Goal: Task Accomplishment & Management: Manage account settings

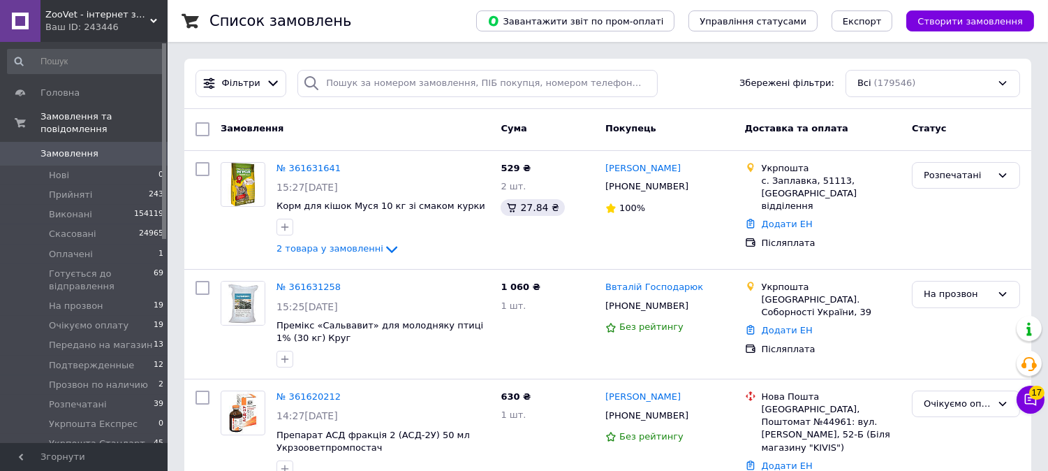
click at [133, 147] on span "0" at bounding box center [148, 153] width 38 height 13
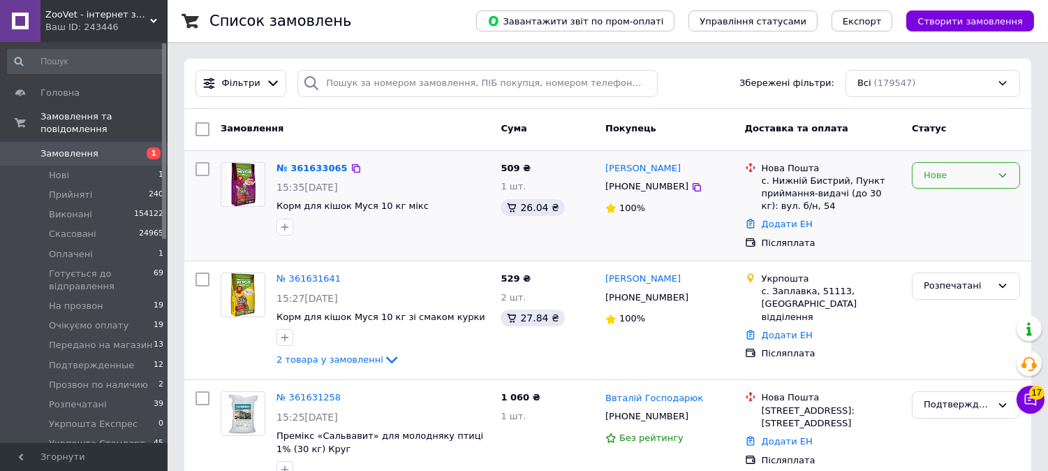
drag, startPoint x: 953, startPoint y: 175, endPoint x: 952, endPoint y: 184, distance: 8.4
click at [952, 176] on div "Нове" at bounding box center [958, 175] width 68 height 15
click at [948, 270] on li "На прозвон" at bounding box center [966, 269] width 107 height 26
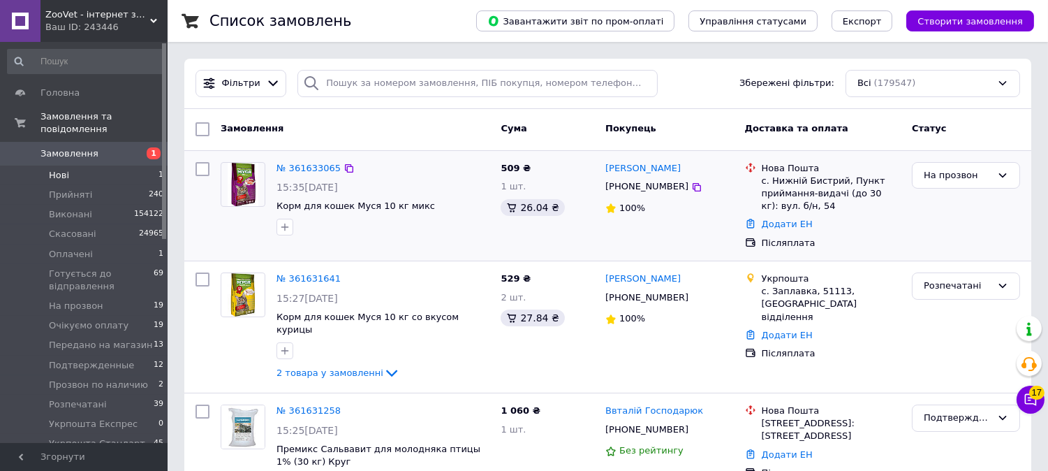
click at [144, 165] on li "Нові 1" at bounding box center [86, 175] width 172 height 20
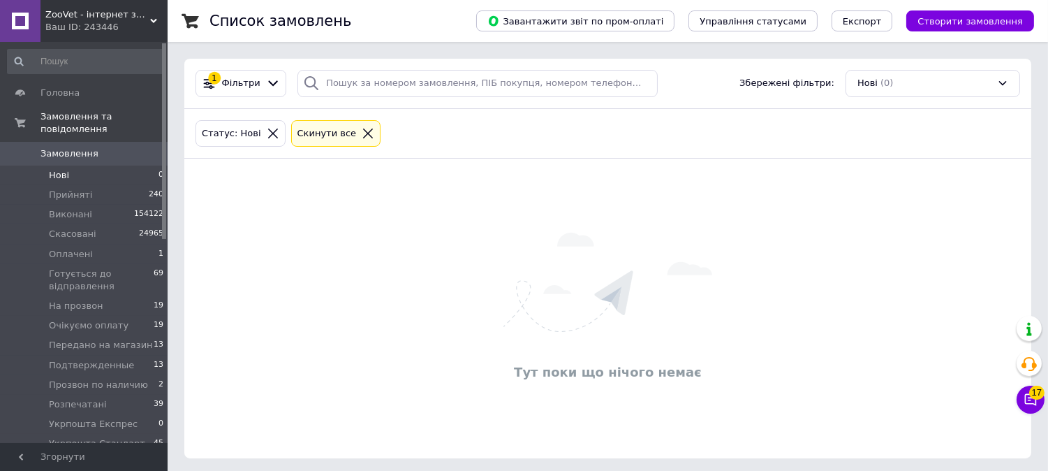
click at [129, 142] on link "Замовлення 0" at bounding box center [86, 154] width 172 height 24
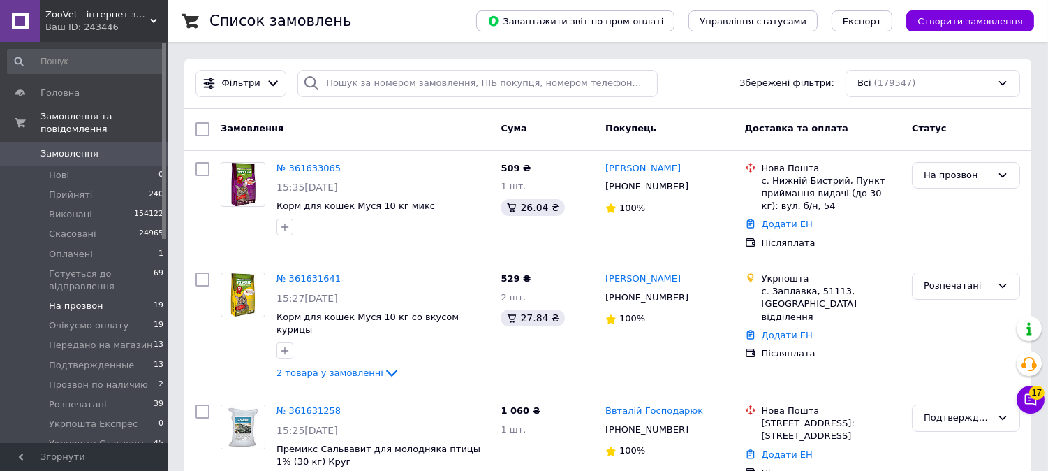
click at [154, 300] on span "19" at bounding box center [159, 306] width 10 height 13
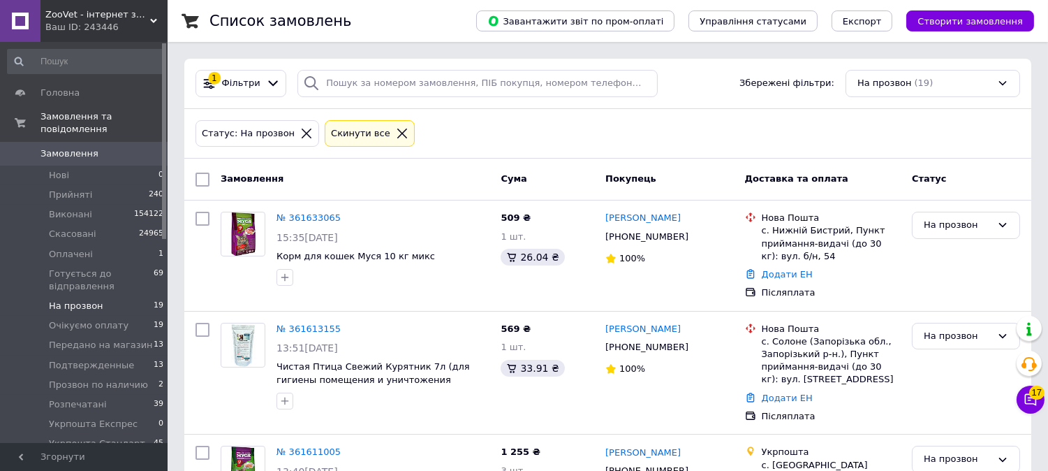
click at [68, 300] on span "На прозвон" at bounding box center [76, 306] width 54 height 13
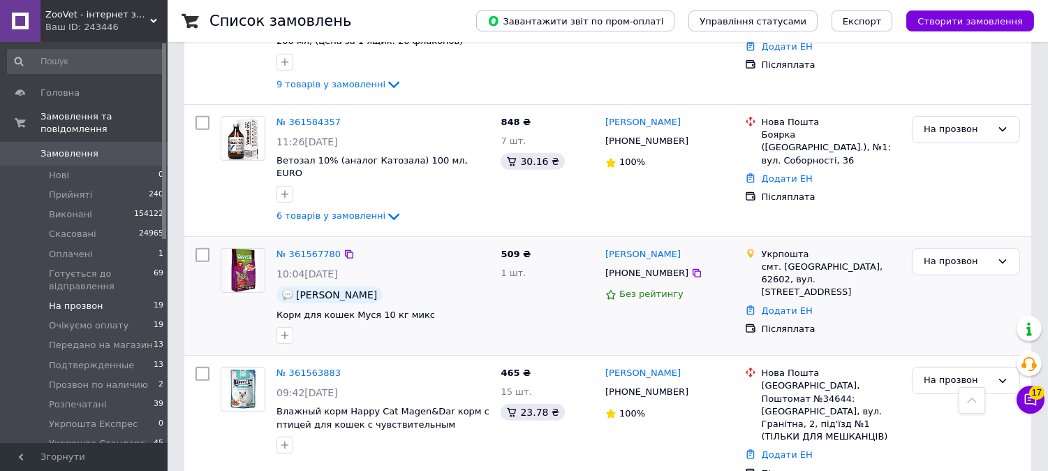
scroll to position [1008, 0]
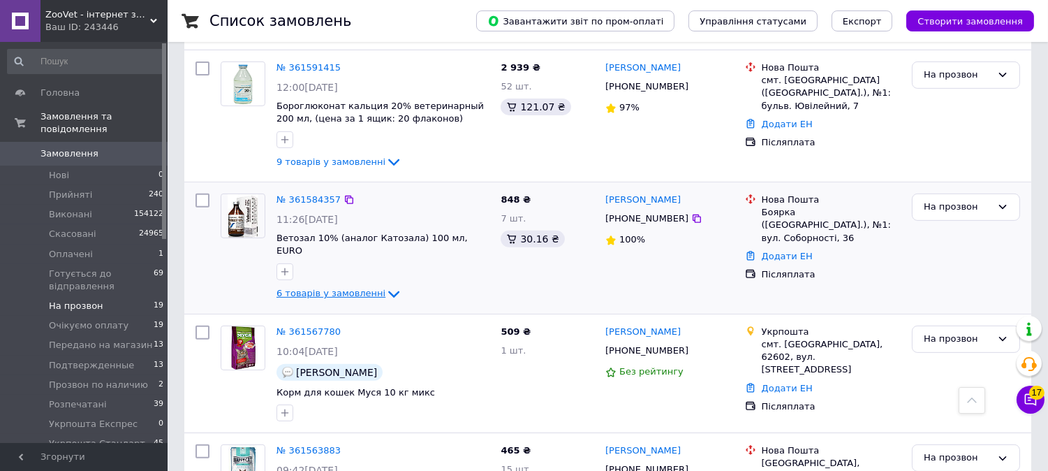
click at [325, 288] on span "6 товарів у замовленні" at bounding box center [331, 293] width 109 height 10
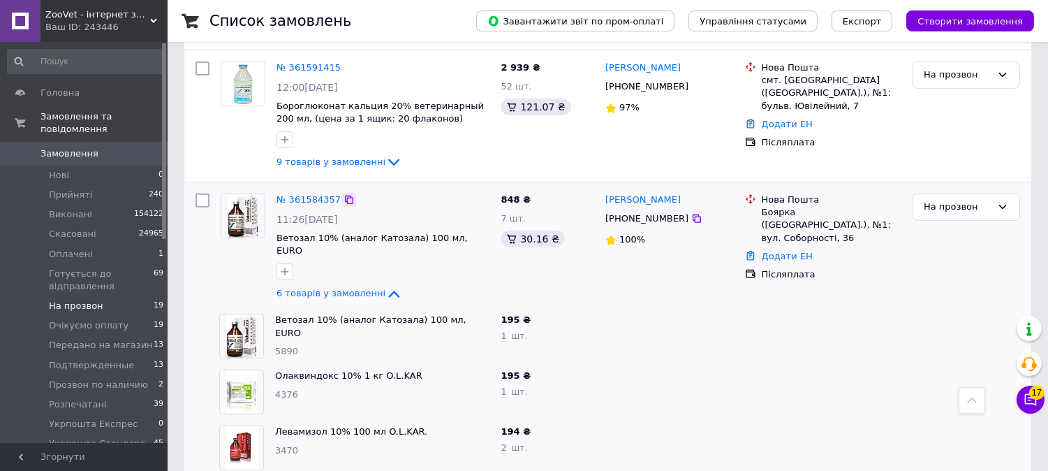
click at [344, 194] on icon at bounding box center [349, 199] width 11 height 11
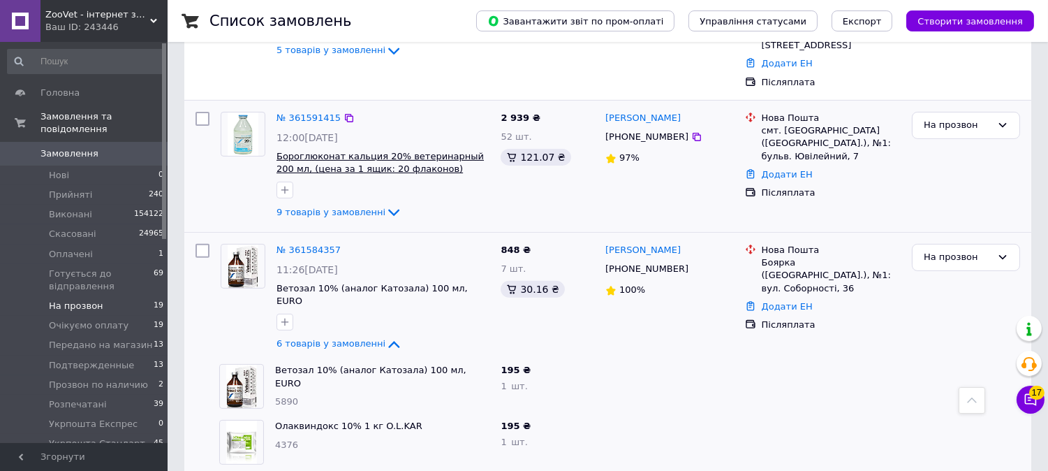
scroll to position [931, 0]
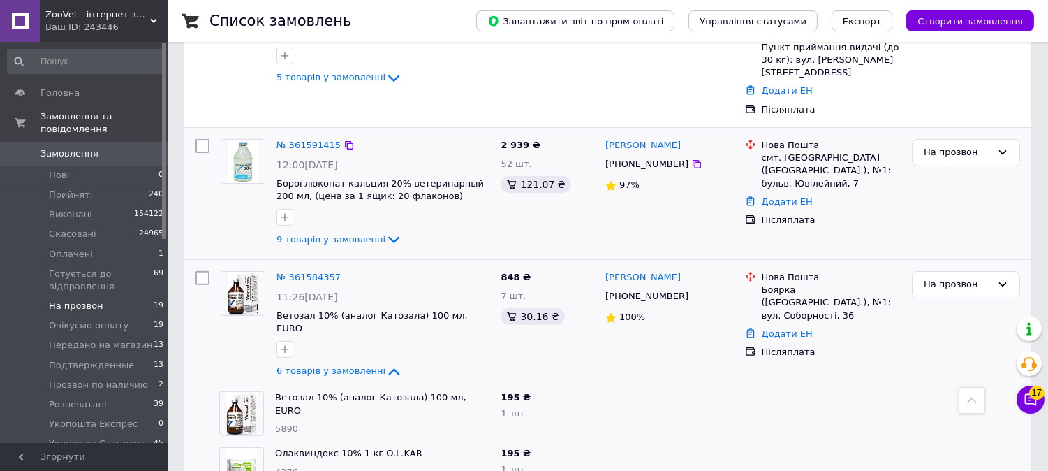
click at [330, 198] on div "№ 361591415 12:00, 12.09.2025 Бороглюконат кальция 20% ветеринарный 200 мл, (це…" at bounding box center [383, 193] width 224 height 120
drag, startPoint x: 330, startPoint y: 205, endPoint x: 347, endPoint y: 214, distance: 19.1
click at [330, 234] on span "9 товарів у замовленні" at bounding box center [331, 239] width 109 height 10
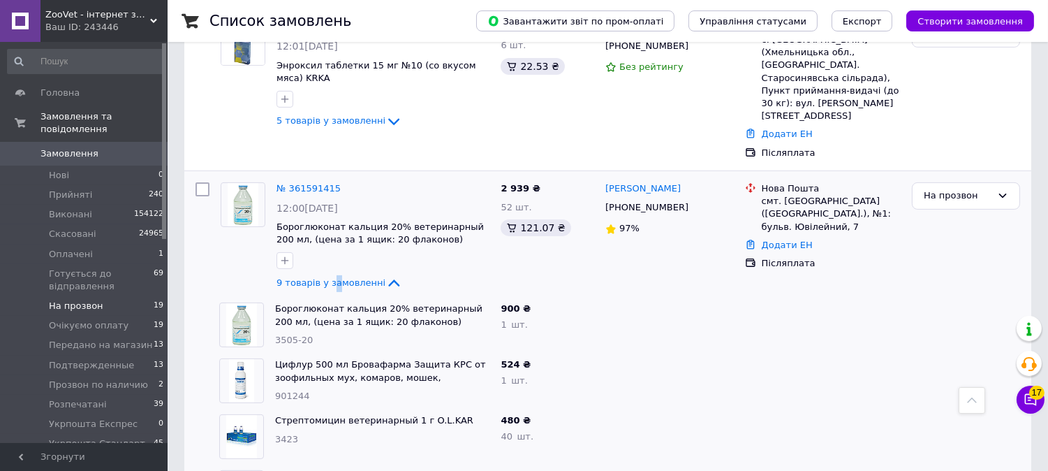
scroll to position [853, 0]
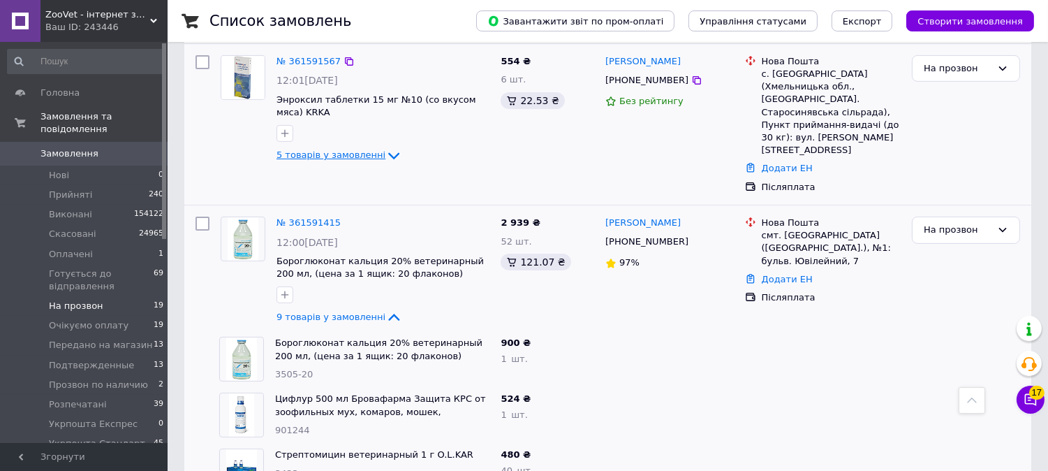
click at [351, 151] on span "5 товарів у замовленні" at bounding box center [331, 154] width 109 height 10
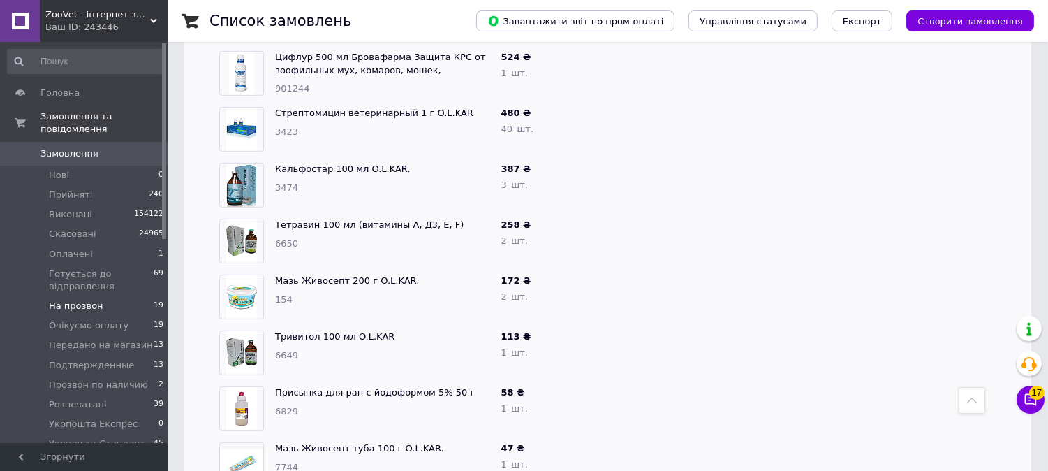
scroll to position [1862, 0]
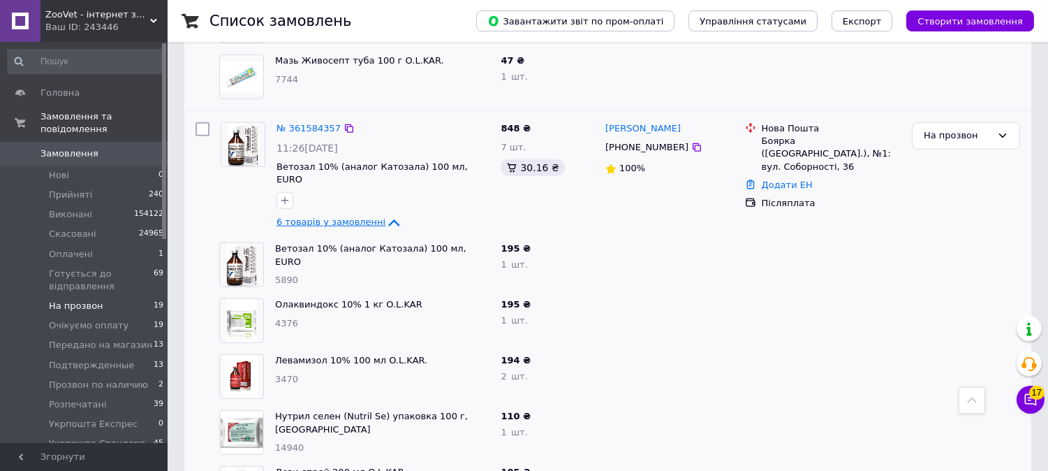
click at [343, 217] on span "6 товарів у замовленні" at bounding box center [331, 222] width 109 height 10
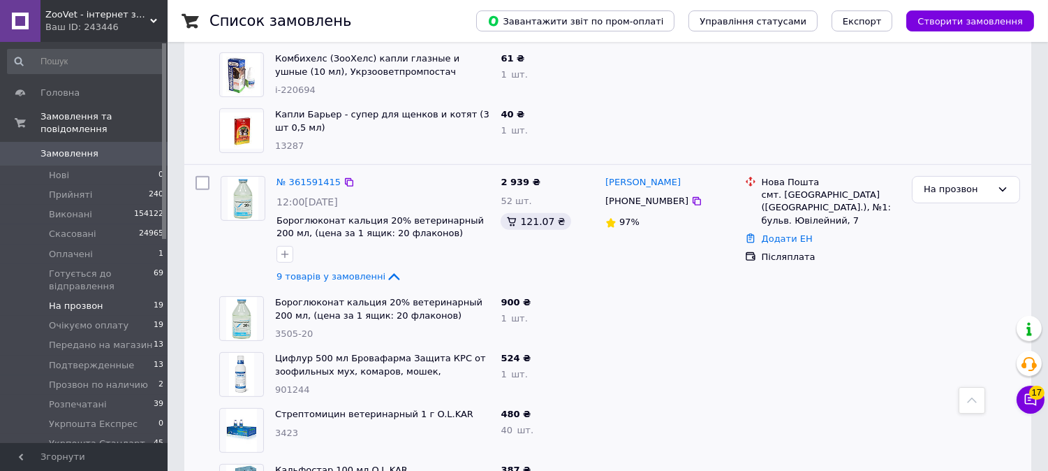
scroll to position [1163, 0]
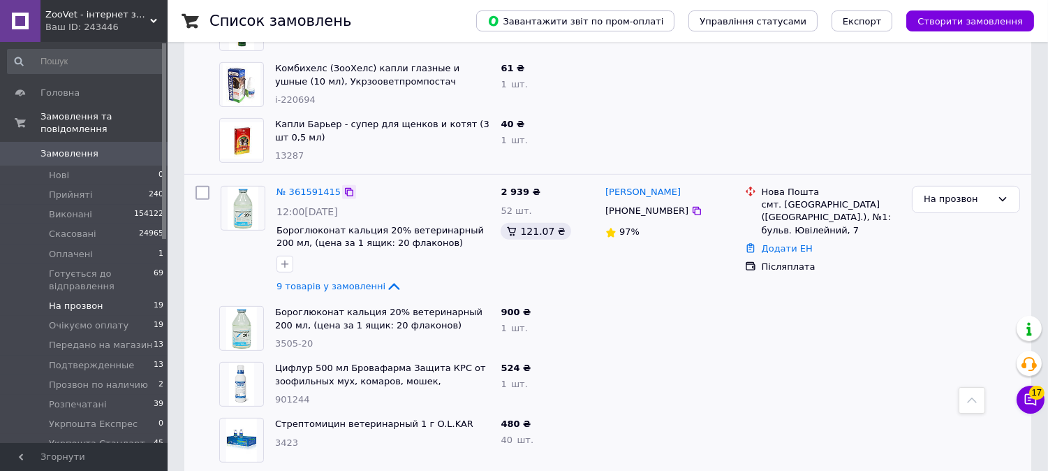
click at [344, 186] on icon at bounding box center [349, 191] width 11 height 11
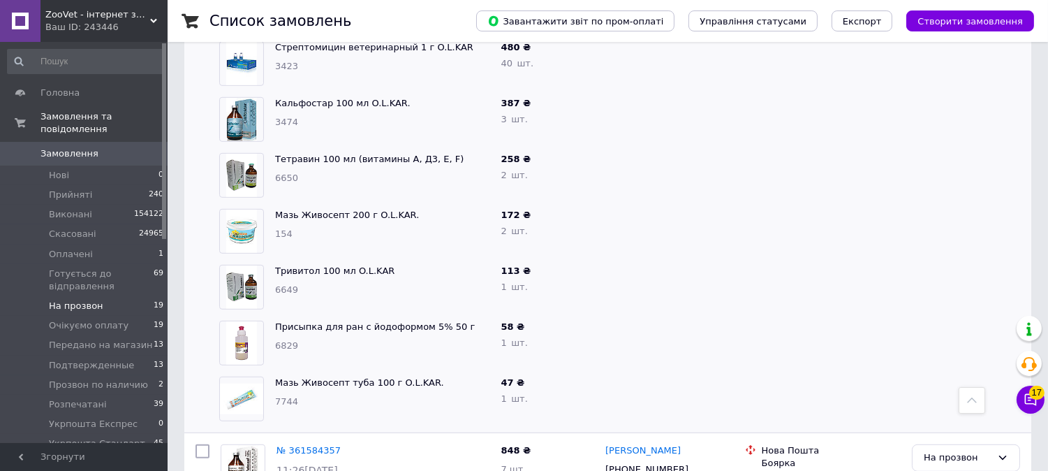
scroll to position [1707, 0]
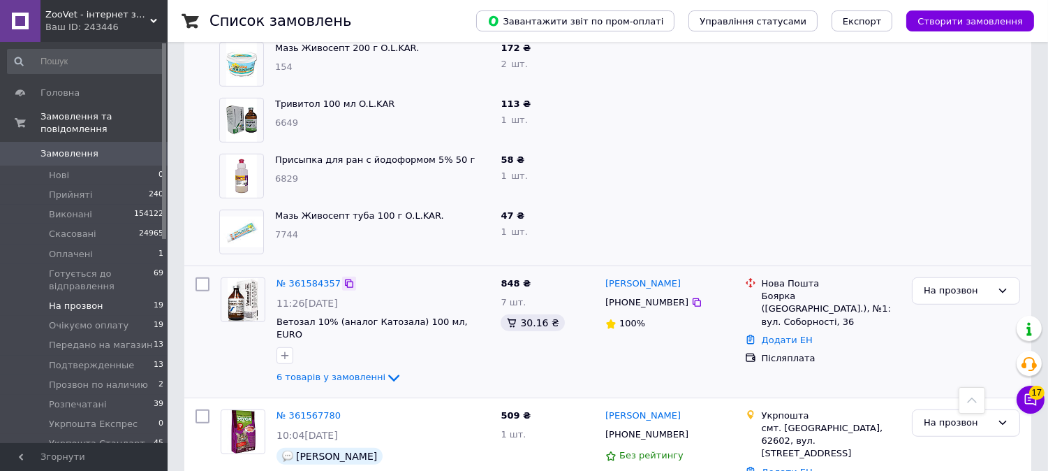
click at [345, 279] on icon at bounding box center [349, 283] width 8 height 8
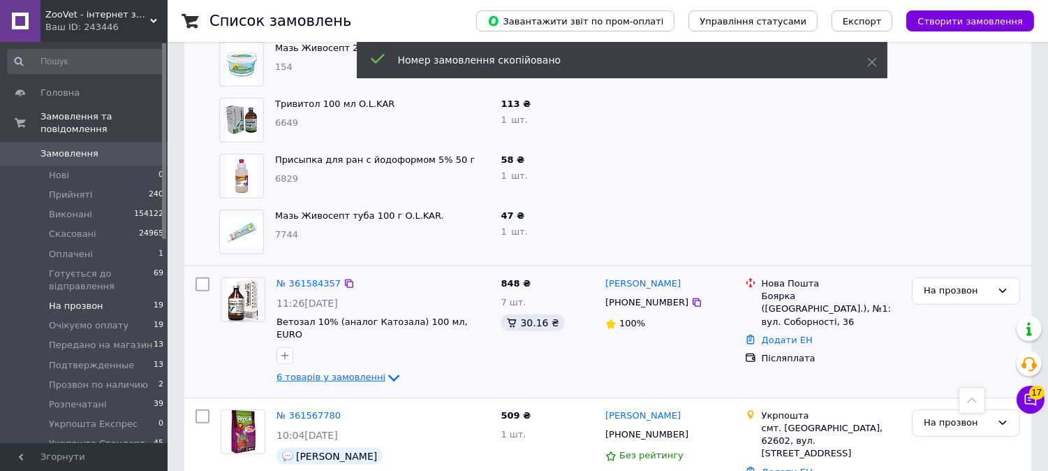
click at [342, 372] on span "6 товарів у замовленні" at bounding box center [331, 377] width 109 height 10
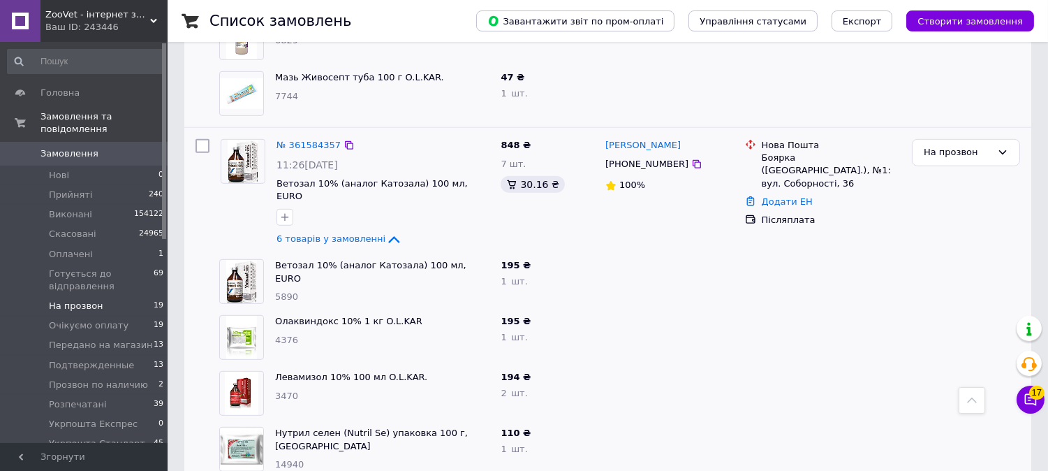
scroll to position [2017, 0]
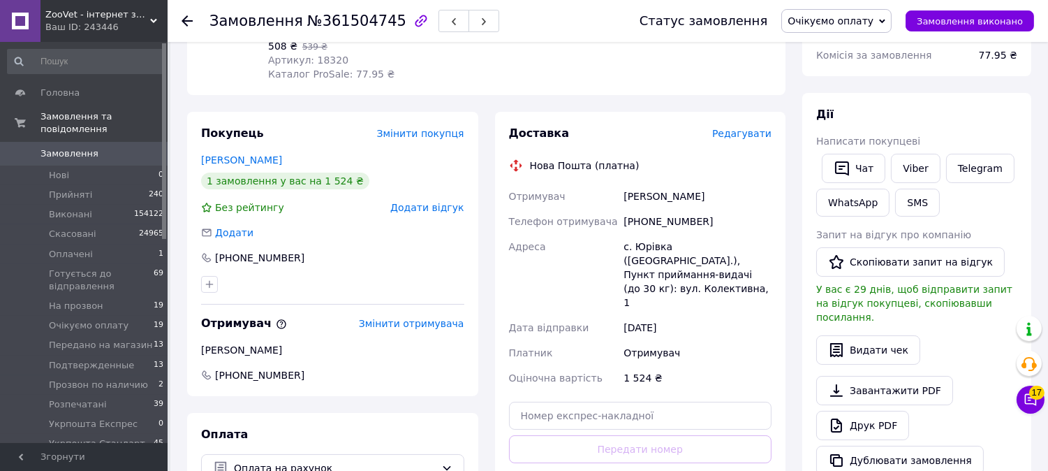
scroll to position [233, 0]
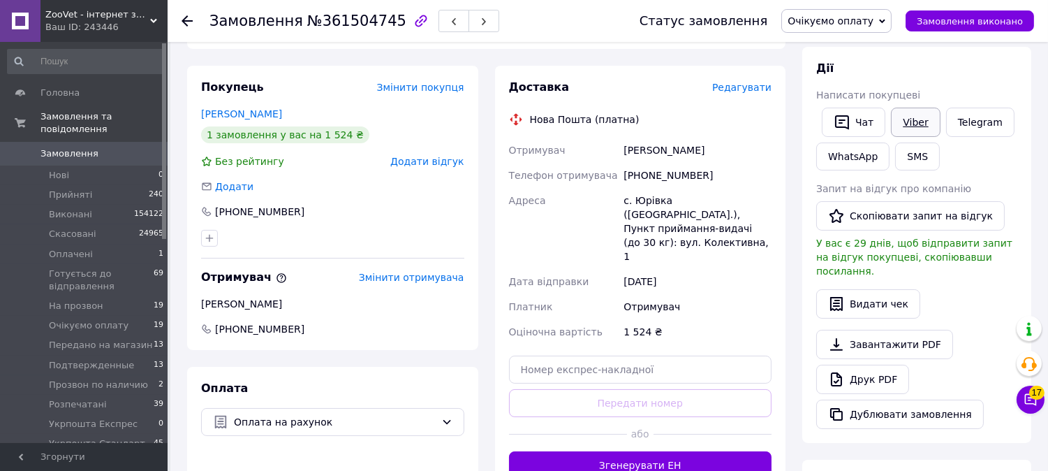
click at [917, 116] on link "Viber" at bounding box center [915, 122] width 49 height 29
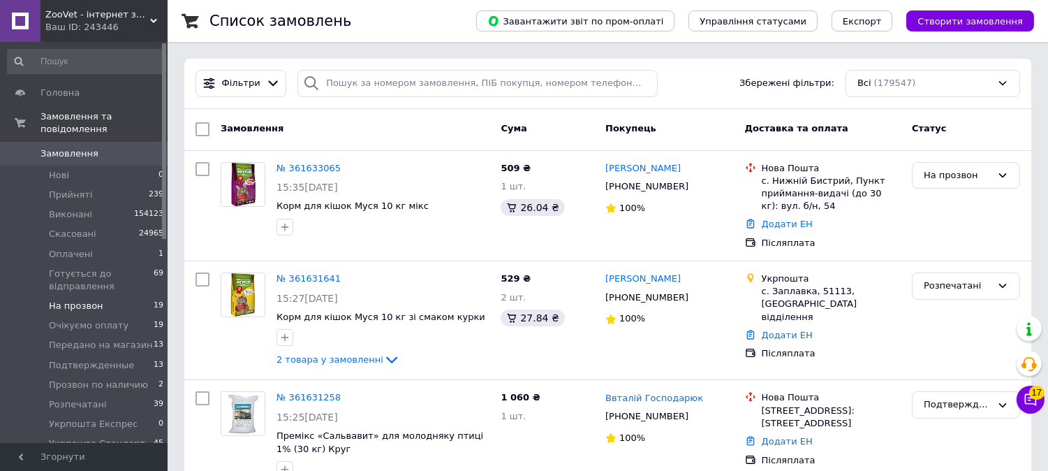
click at [110, 296] on li "На прозвон 19" at bounding box center [86, 306] width 172 height 20
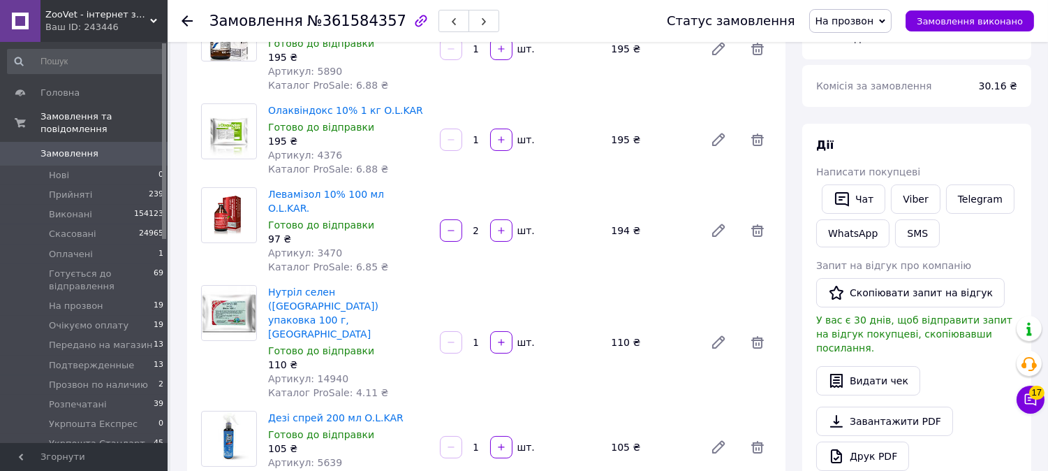
scroll to position [310, 0]
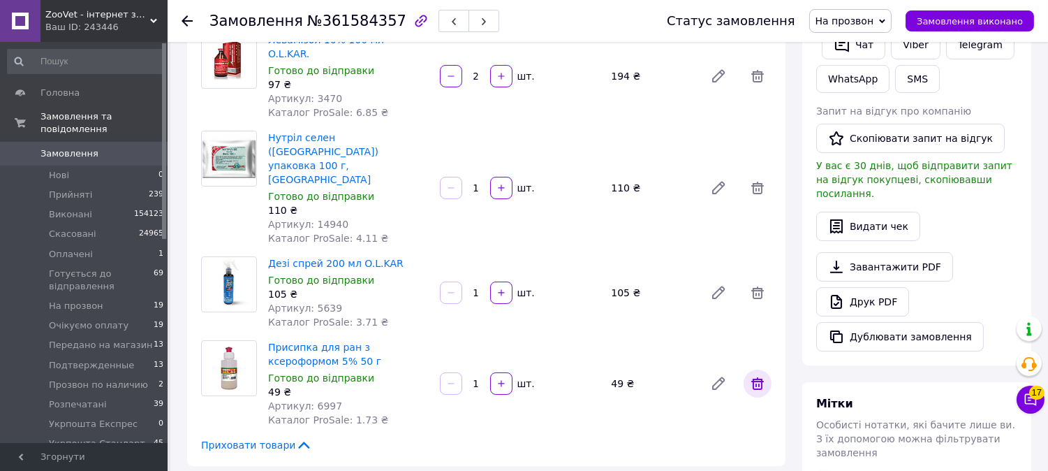
click at [758, 377] on icon at bounding box center [757, 383] width 13 height 13
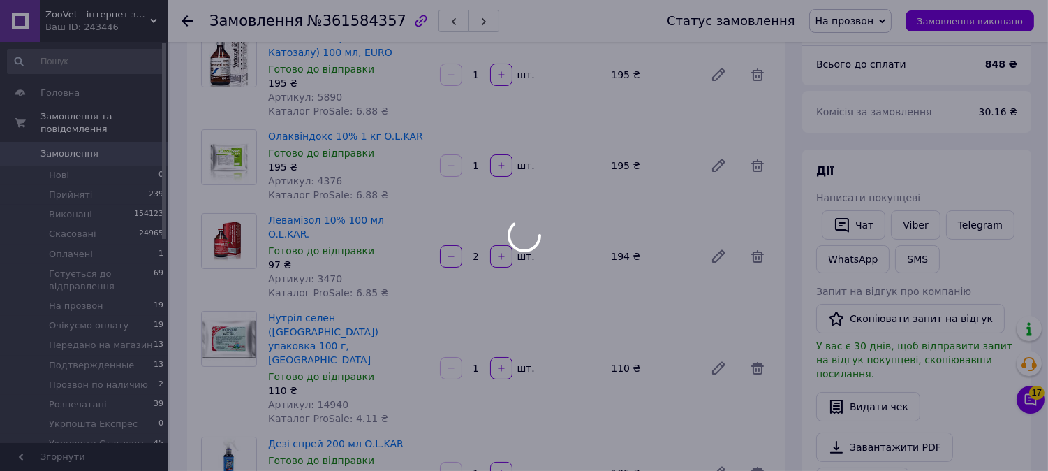
scroll to position [78, 0]
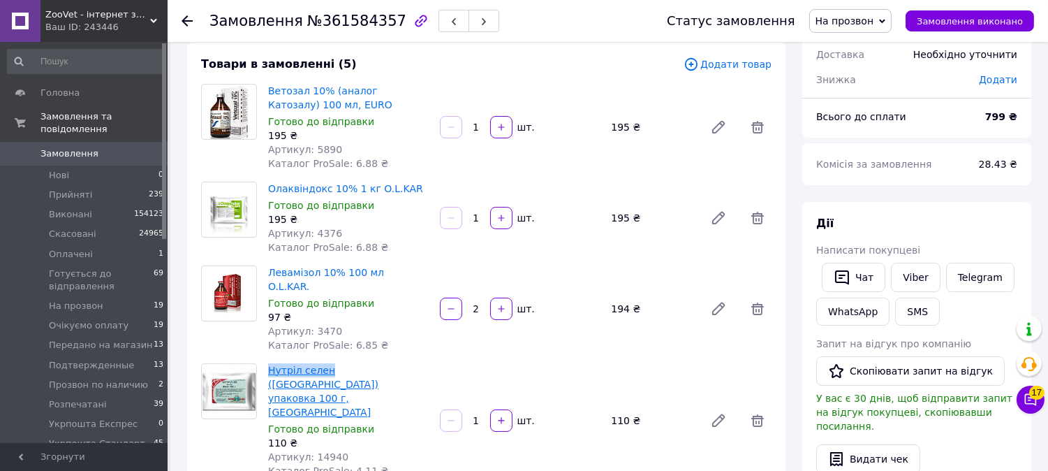
drag, startPoint x: 267, startPoint y: 359, endPoint x: 323, endPoint y: 356, distance: 55.9
click at [323, 360] on div "Нутріл селен (Nutril Se) упаковка 100 г, Новартіс Готово до відправки 110 ₴ Арт…" at bounding box center [349, 420] width 172 height 120
copy link "Нутріл селен"
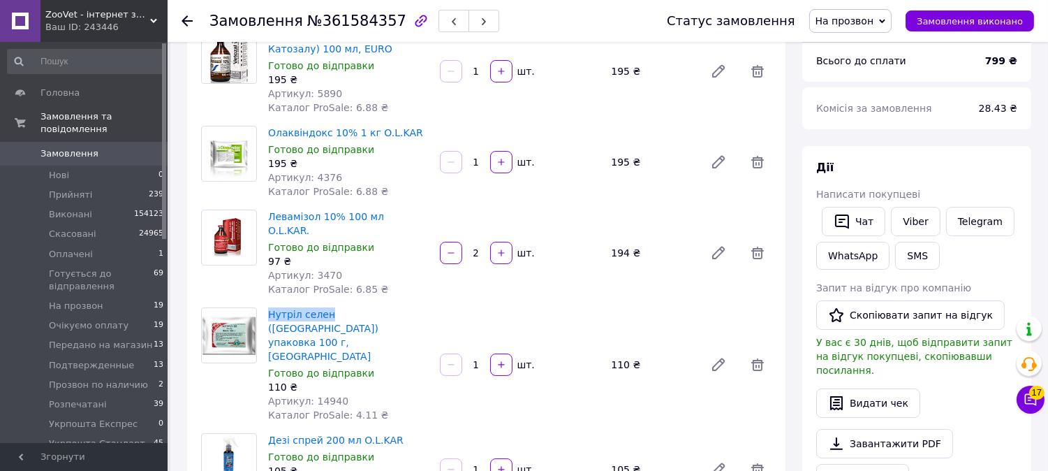
scroll to position [310, 0]
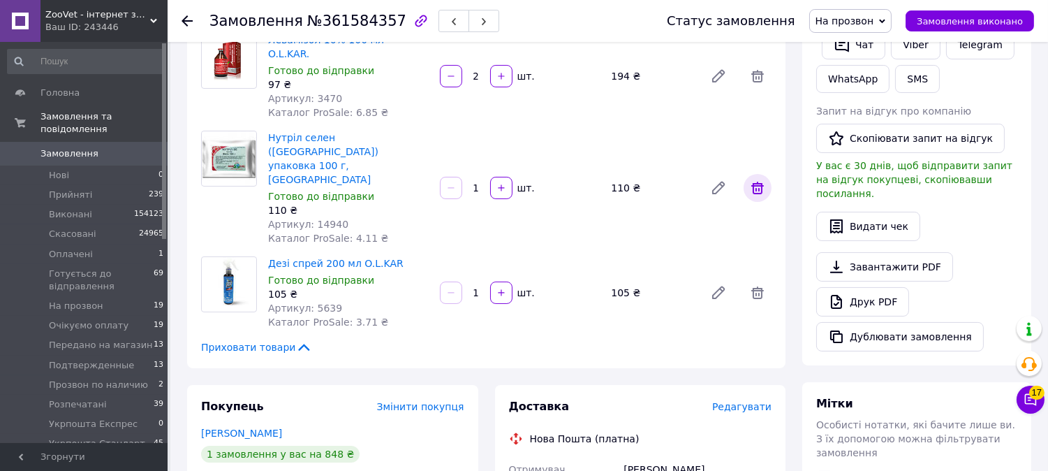
click at [759, 179] on icon at bounding box center [757, 187] width 17 height 17
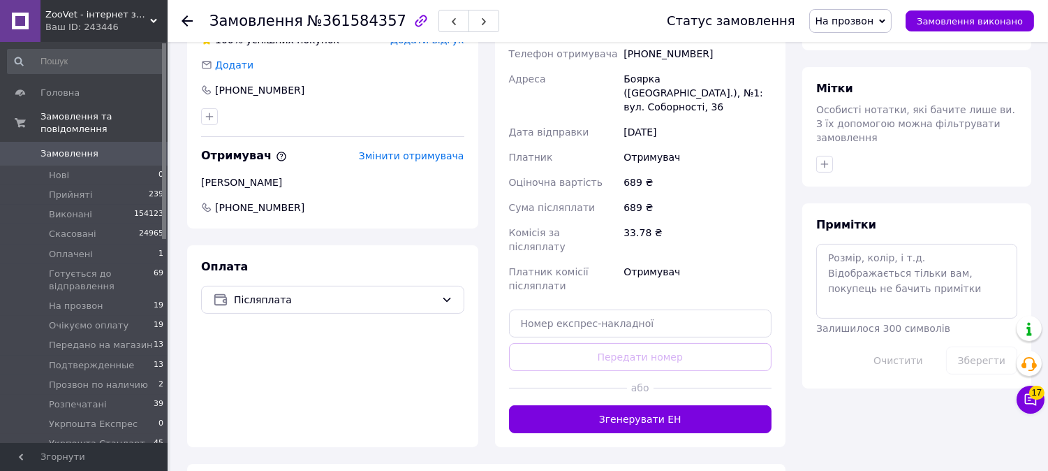
scroll to position [543, 0]
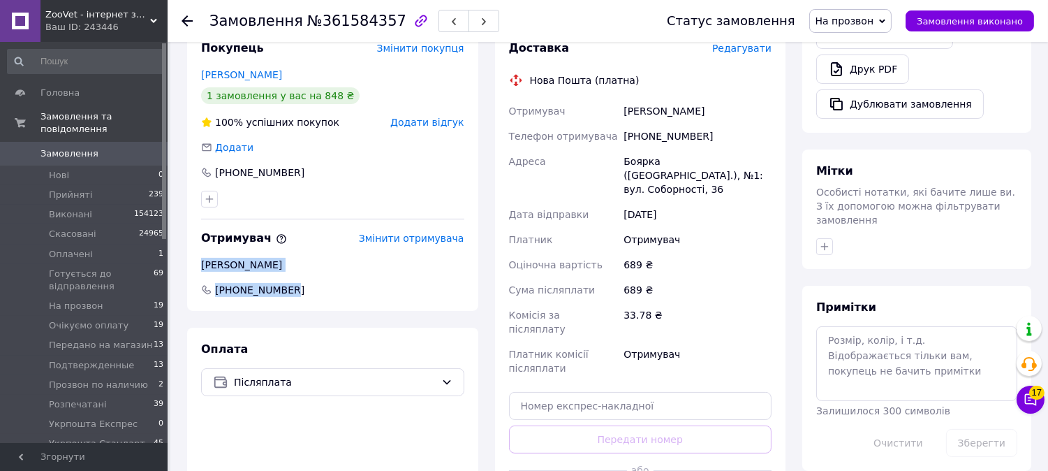
drag, startPoint x: 300, startPoint y: 275, endPoint x: 210, endPoint y: 246, distance: 94.7
click at [200, 243] on div "Покупець Змінити покупця [PERSON_NAME] 1 замовлення у вас на 848 ₴ 100% успішни…" at bounding box center [332, 169] width 291 height 284
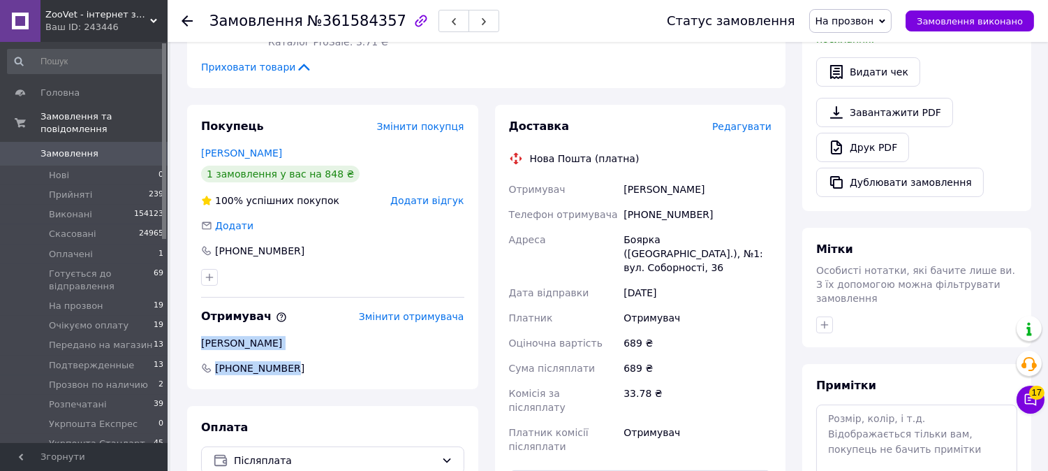
scroll to position [465, 0]
copy div "[PERSON_NAME] [PHONE_NUMBER]"
click at [859, 22] on span "На прозвон" at bounding box center [845, 20] width 59 height 11
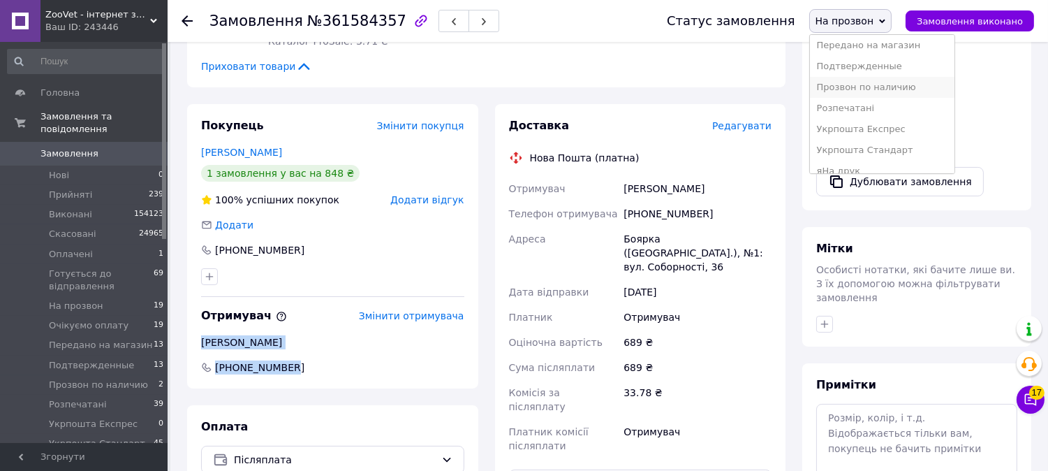
scroll to position [141, 0]
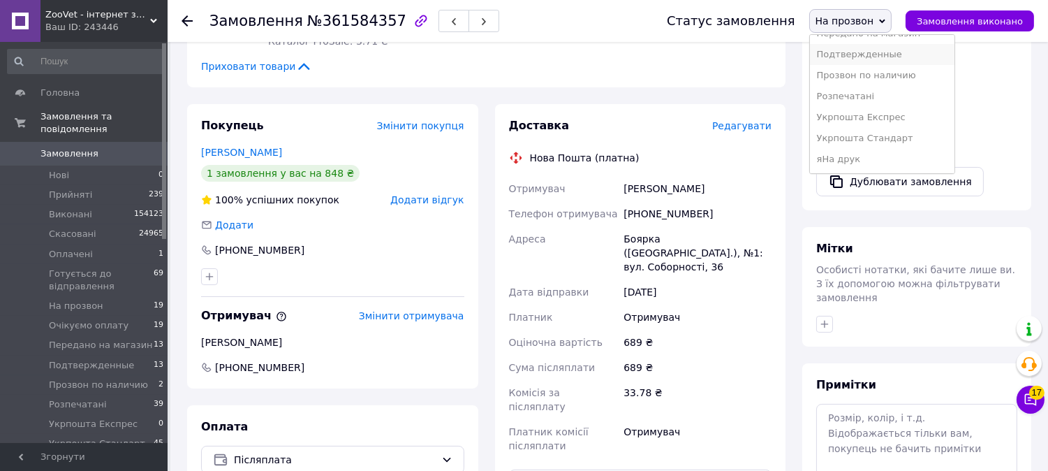
click at [866, 51] on li "Подтвержденные" at bounding box center [882, 54] width 145 height 21
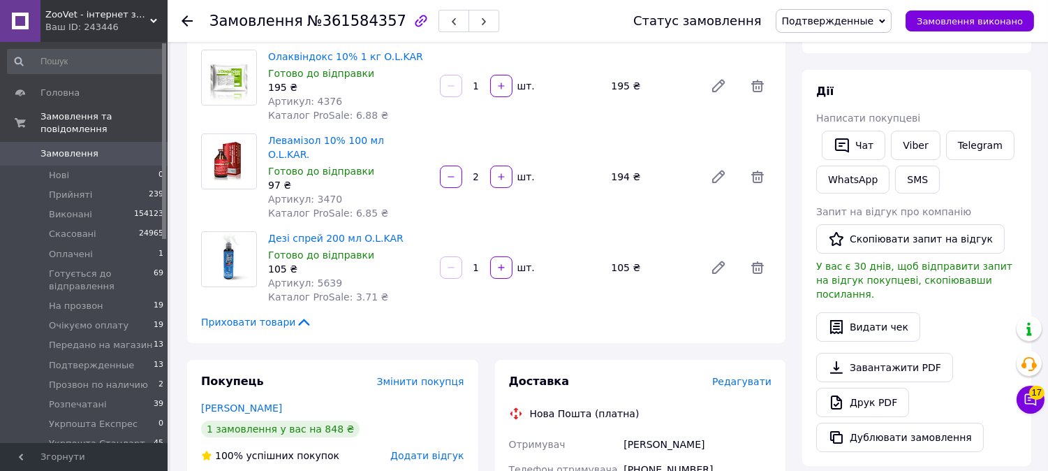
scroll to position [155, 0]
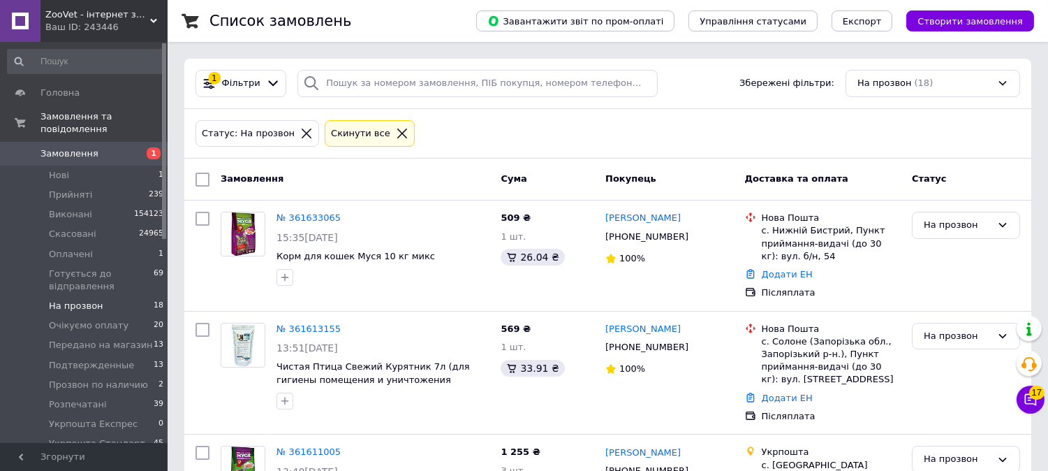
click at [59, 300] on span "На прозвон" at bounding box center [76, 306] width 54 height 13
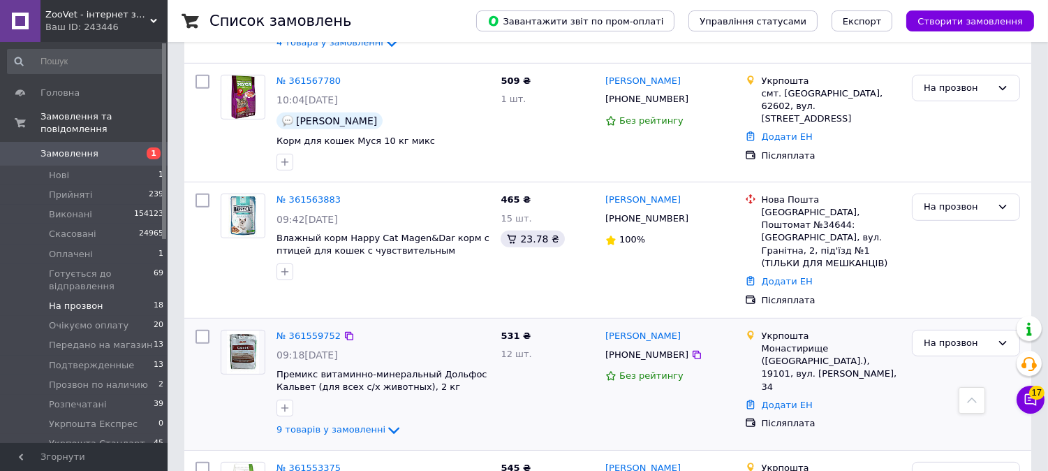
scroll to position [931, 0]
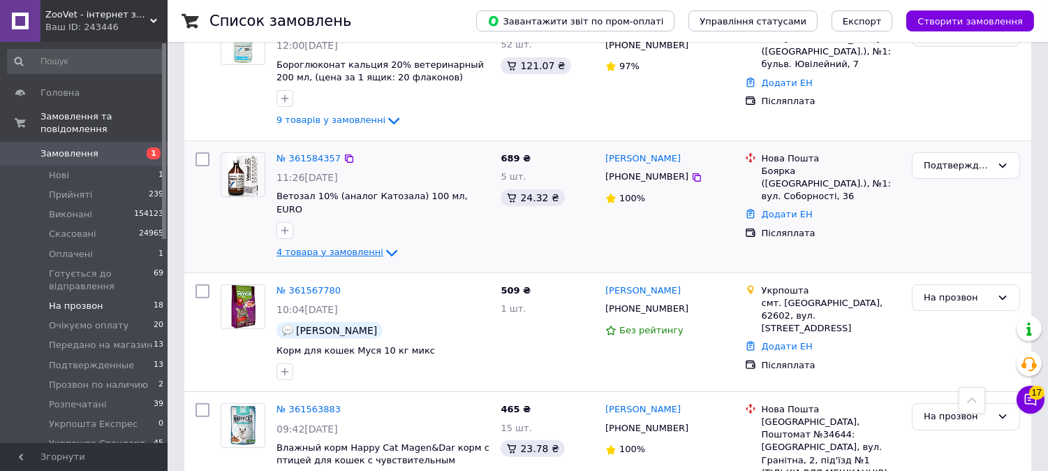
click at [328, 246] on span "4 товара у замовленні" at bounding box center [330, 251] width 107 height 10
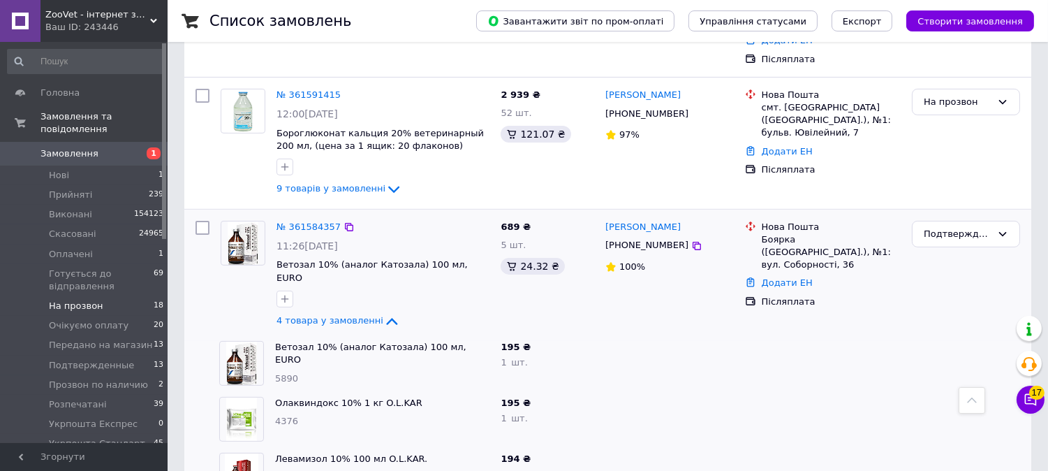
scroll to position [853, 0]
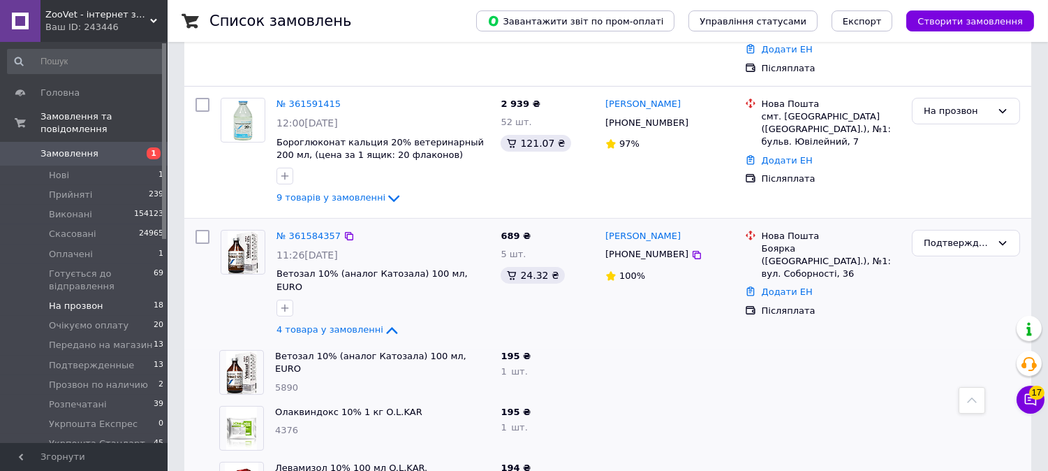
drag, startPoint x: 330, startPoint y: 289, endPoint x: 313, endPoint y: 194, distance: 96.4
click at [328, 324] on span "4 товара у замовленні" at bounding box center [330, 329] width 107 height 10
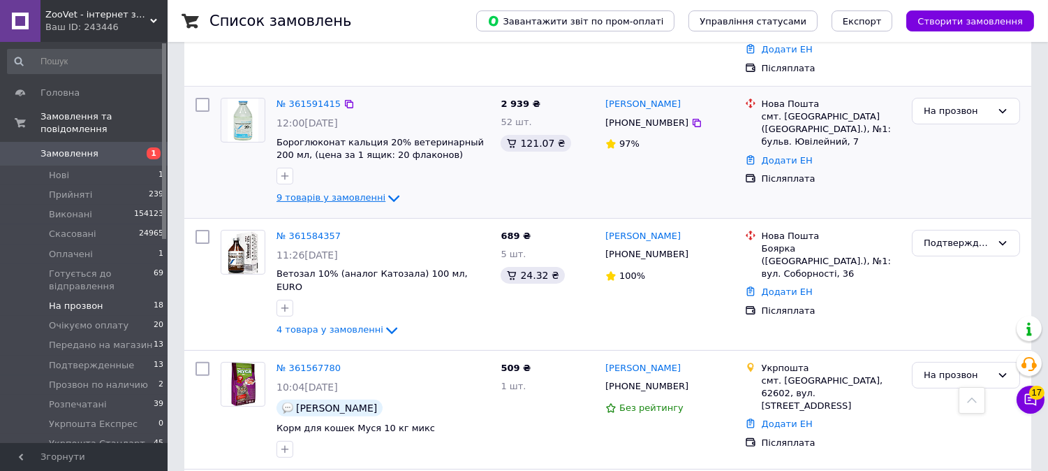
click at [312, 192] on span "9 товарів у замовленні" at bounding box center [331, 197] width 109 height 10
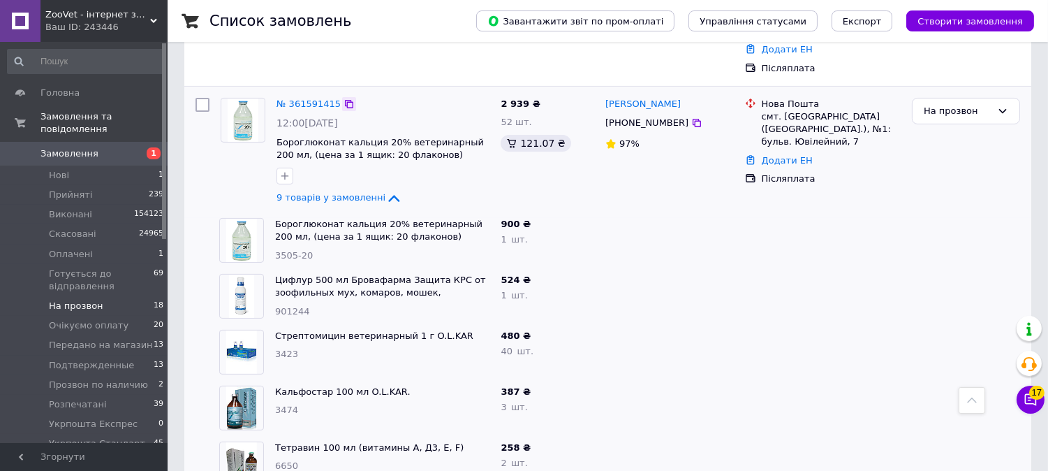
click at [344, 98] on icon at bounding box center [349, 103] width 11 height 11
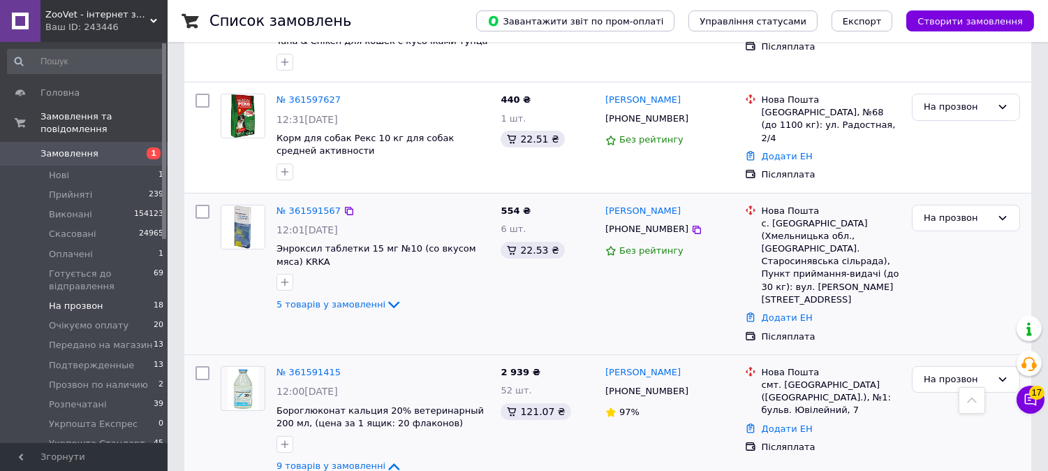
scroll to position [543, 0]
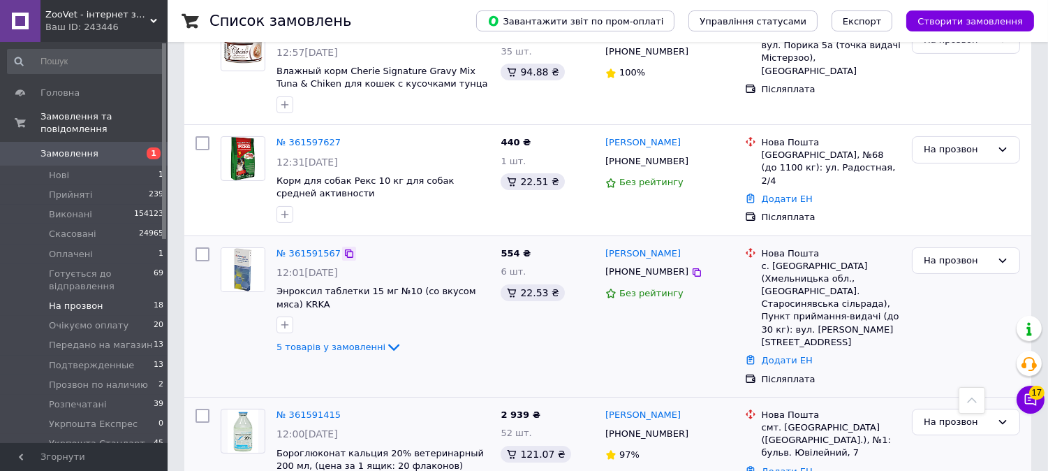
click at [344, 248] on icon at bounding box center [349, 253] width 11 height 11
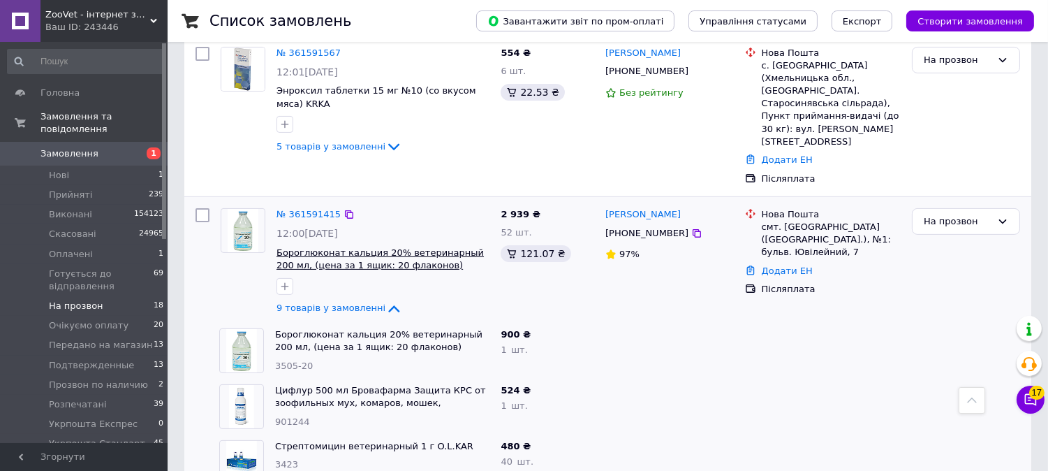
scroll to position [698, 0]
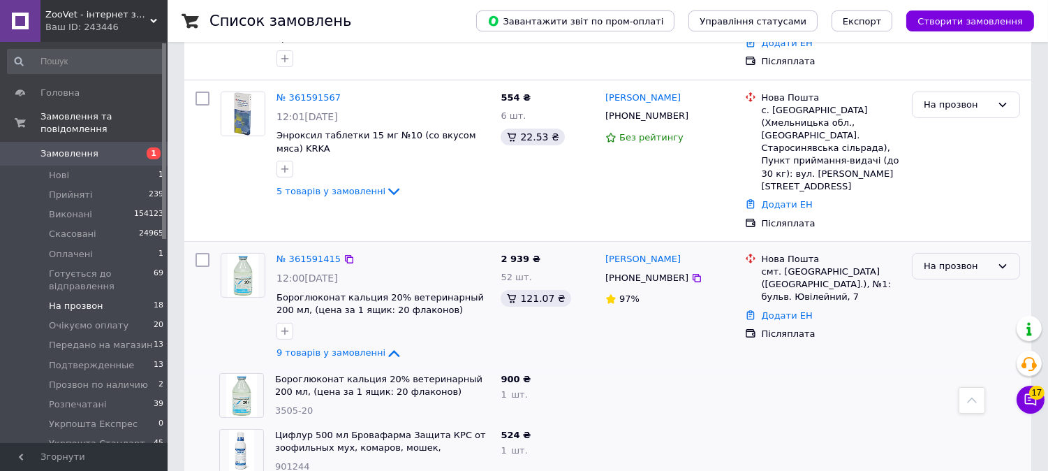
click at [934, 259] on div "На прозвон" at bounding box center [958, 266] width 68 height 15
click at [955, 335] on li "Подтвержденные" at bounding box center [966, 355] width 107 height 40
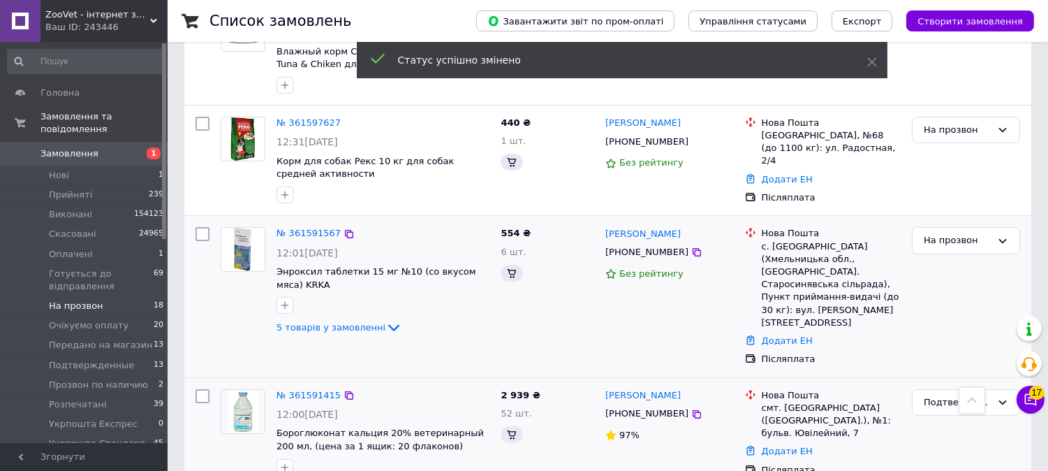
scroll to position [809, 0]
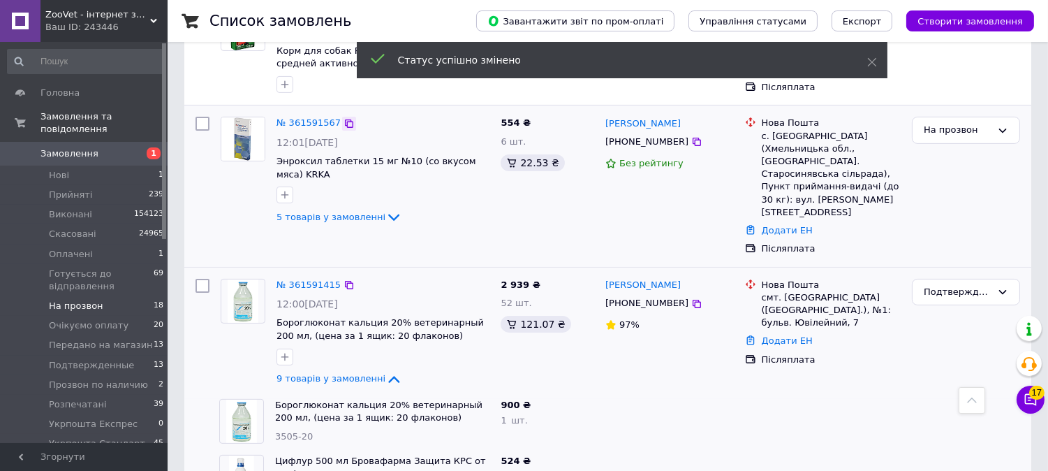
click at [344, 118] on icon at bounding box center [349, 123] width 11 height 11
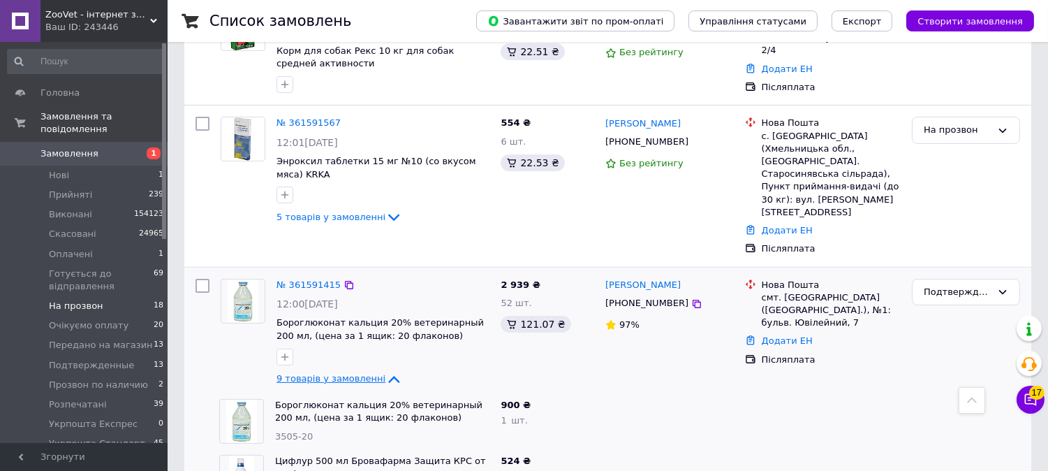
click at [343, 373] on span "9 товарів у замовленні" at bounding box center [331, 378] width 109 height 10
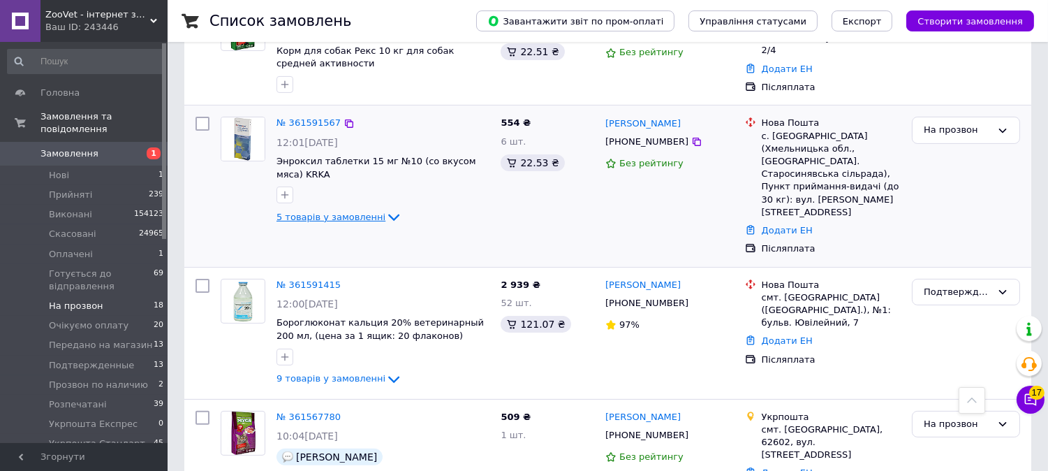
click at [339, 212] on span "5 товарів у замовленні" at bounding box center [331, 217] width 109 height 10
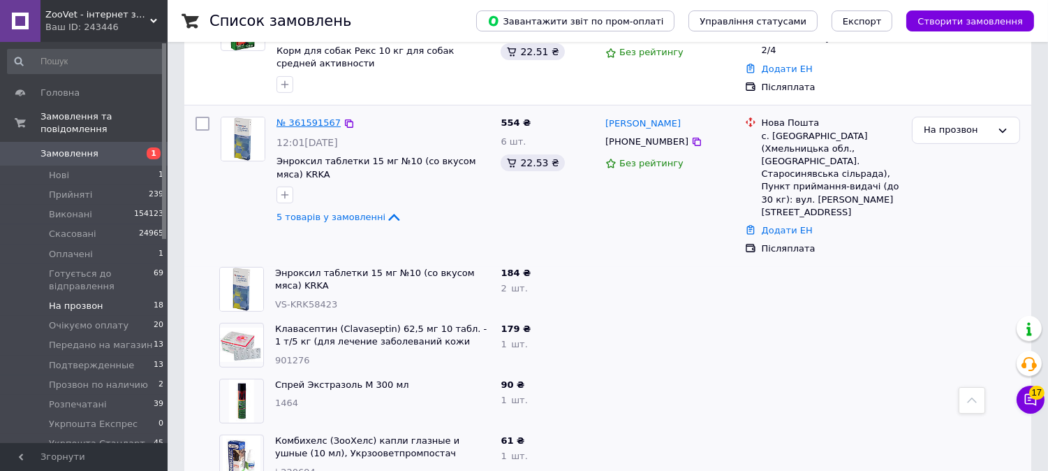
click at [301, 117] on link "№ 361591567" at bounding box center [309, 122] width 64 height 10
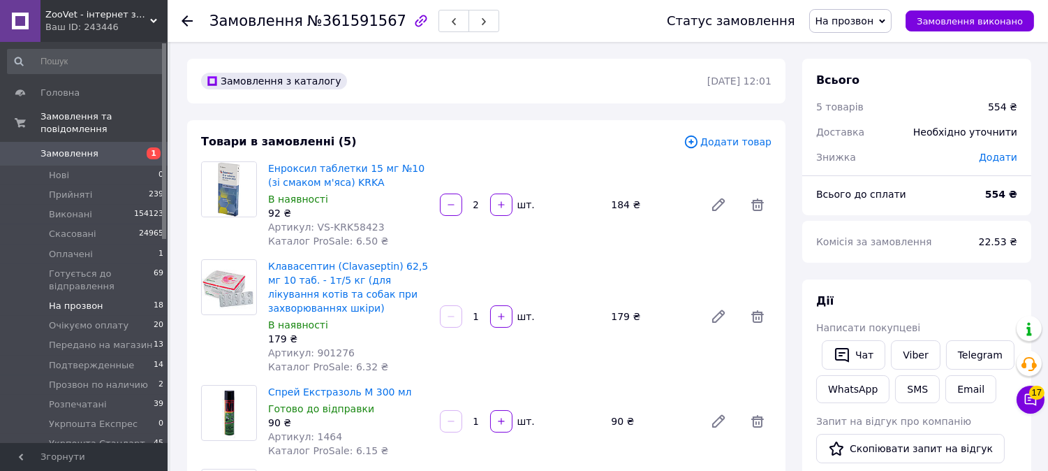
click at [131, 300] on li "На прозвон 18" at bounding box center [86, 306] width 172 height 20
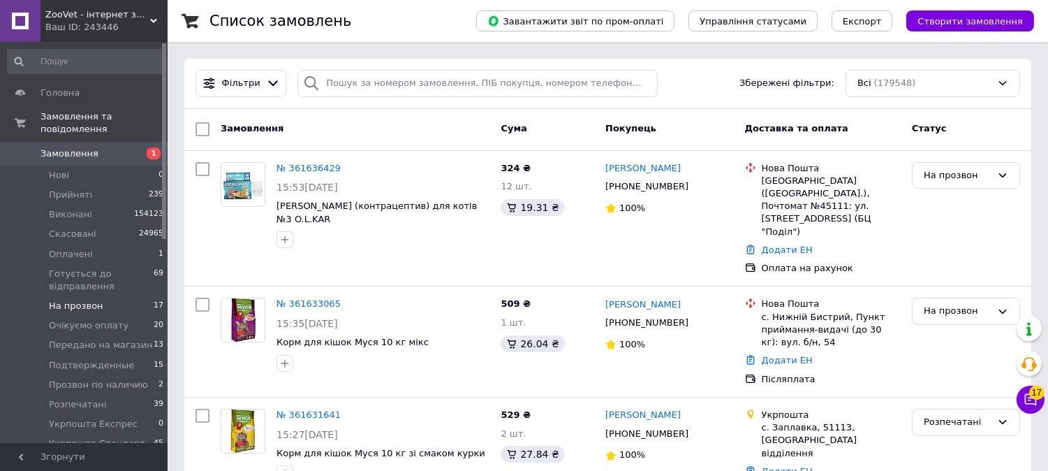
click at [117, 299] on li "На прозвон 17" at bounding box center [86, 306] width 172 height 20
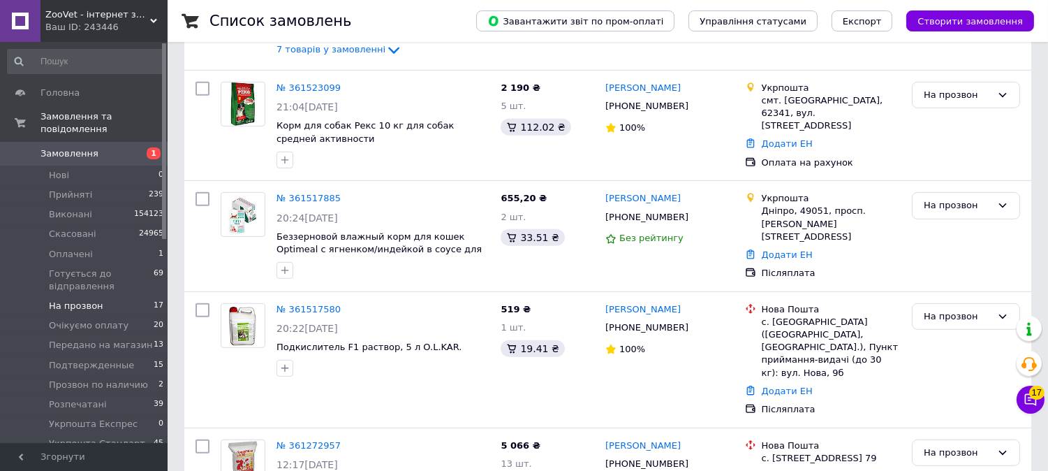
scroll to position [1664, 0]
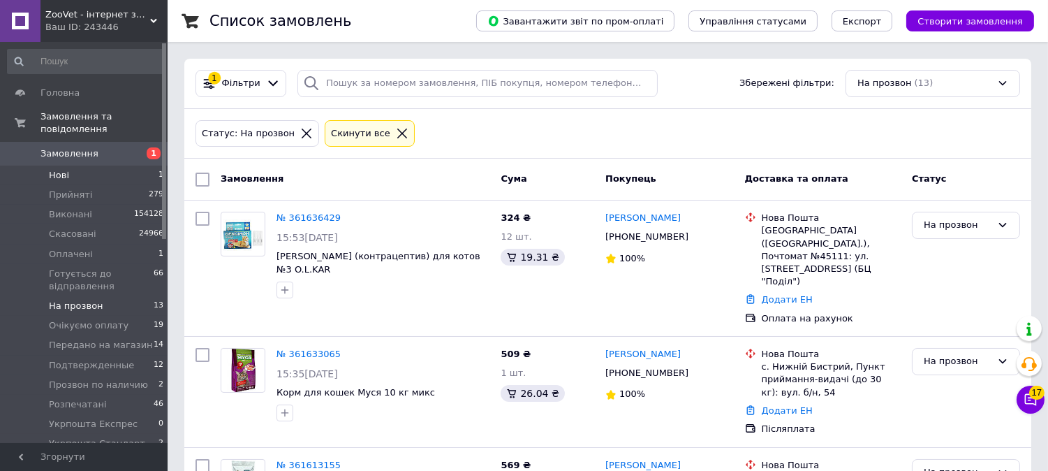
click at [140, 165] on li "Нові 1" at bounding box center [86, 175] width 172 height 20
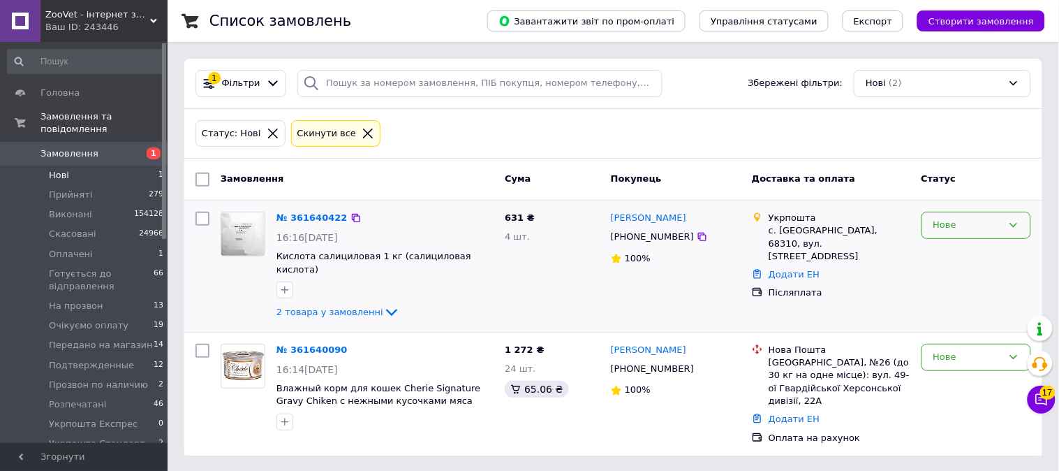
click at [992, 222] on div "Нове" at bounding box center [968, 225] width 69 height 15
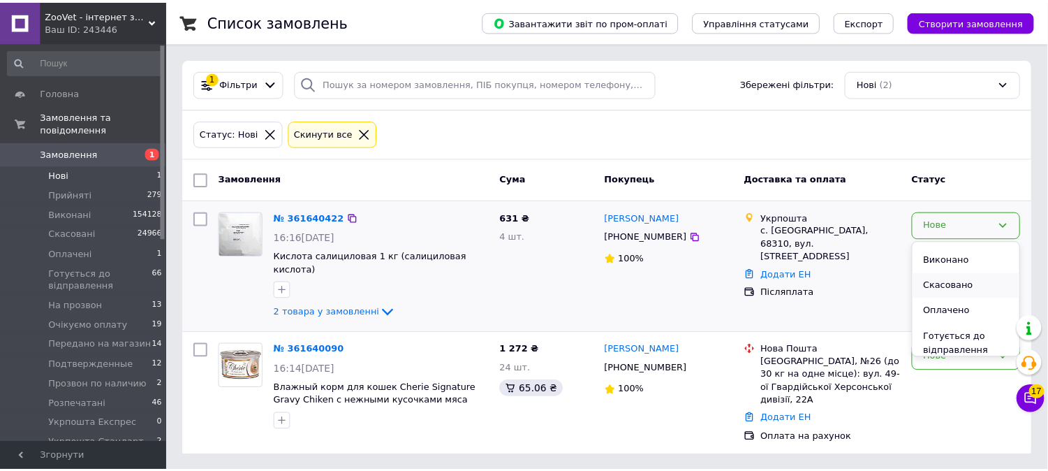
scroll to position [78, 0]
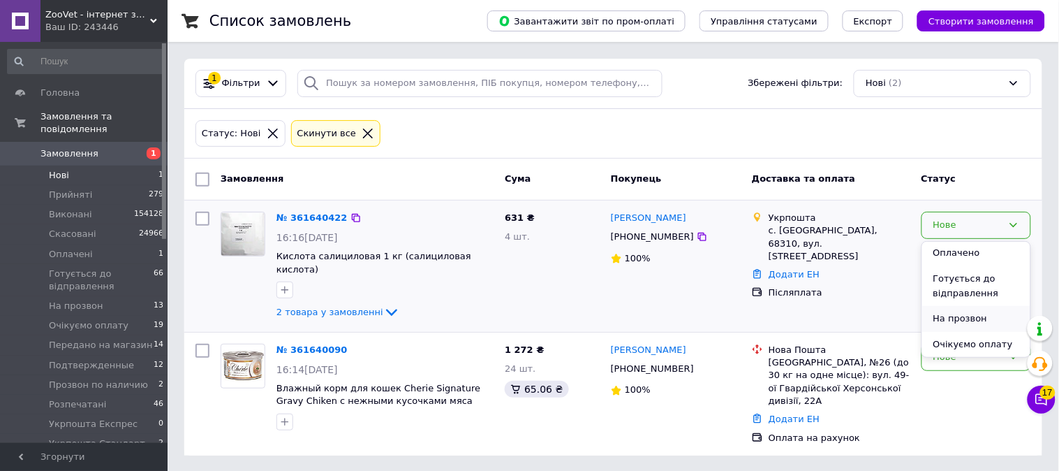
click at [969, 315] on li "На прозвон" at bounding box center [976, 319] width 108 height 26
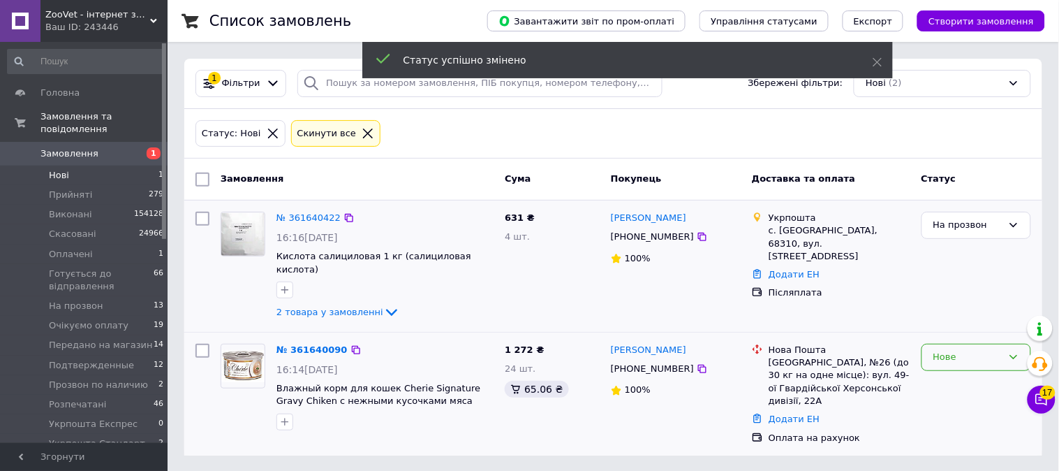
click at [964, 350] on div "Нове" at bounding box center [968, 357] width 69 height 15
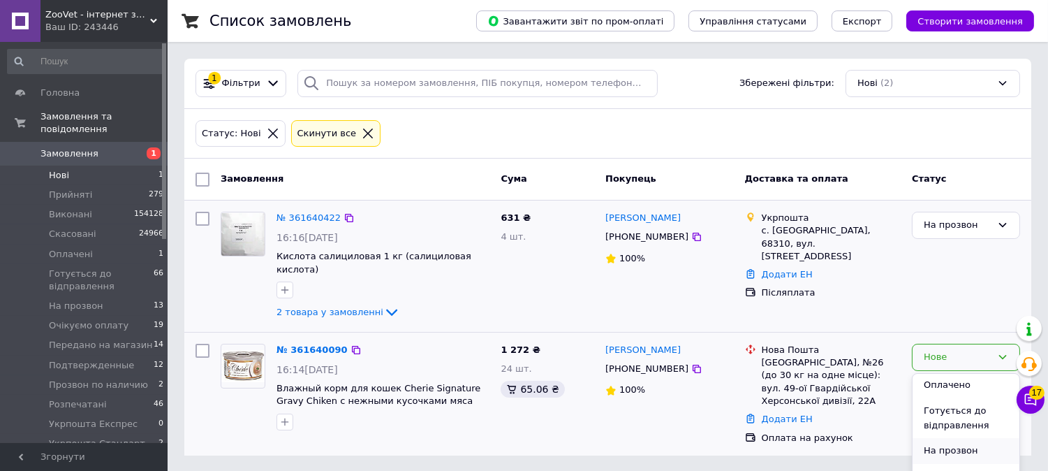
click at [966, 438] on li "На прозвон" at bounding box center [966, 451] width 107 height 26
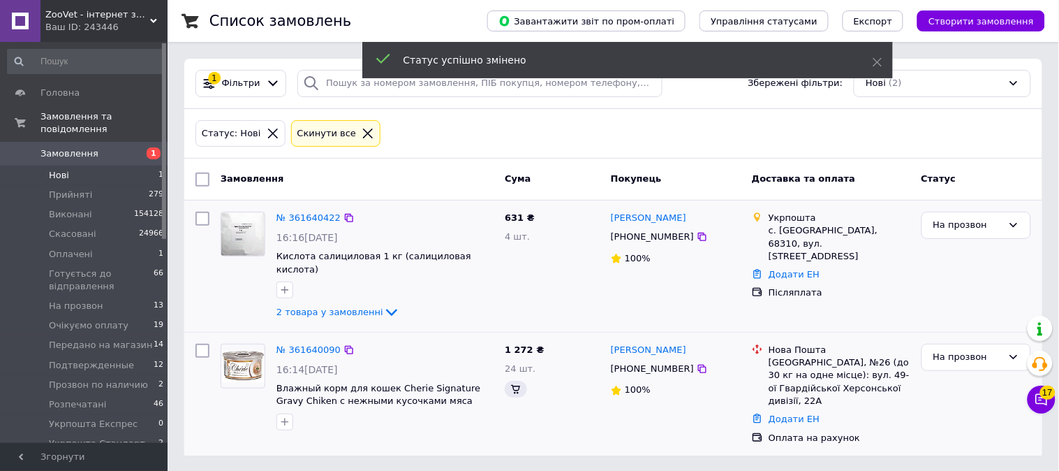
click at [119, 147] on span "Замовлення" at bounding box center [84, 153] width 89 height 13
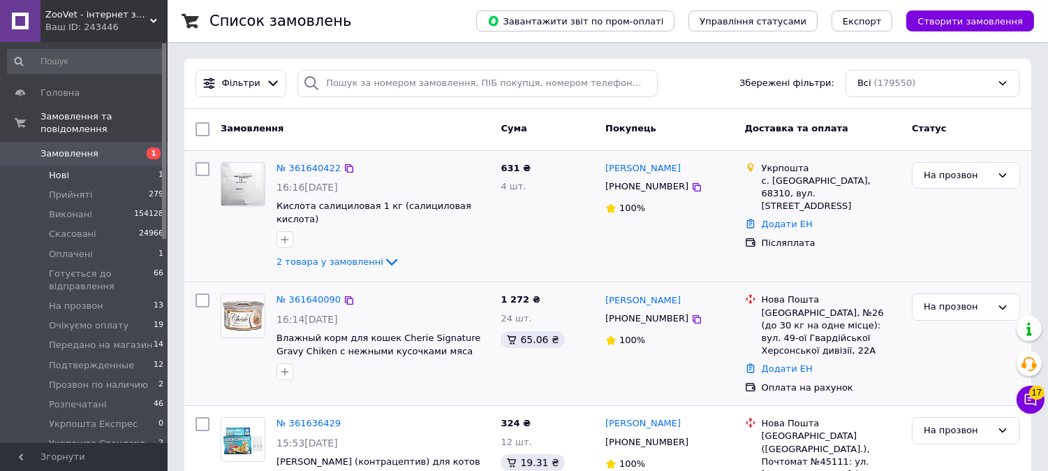
click at [68, 165] on li "Нові 1" at bounding box center [86, 175] width 172 height 20
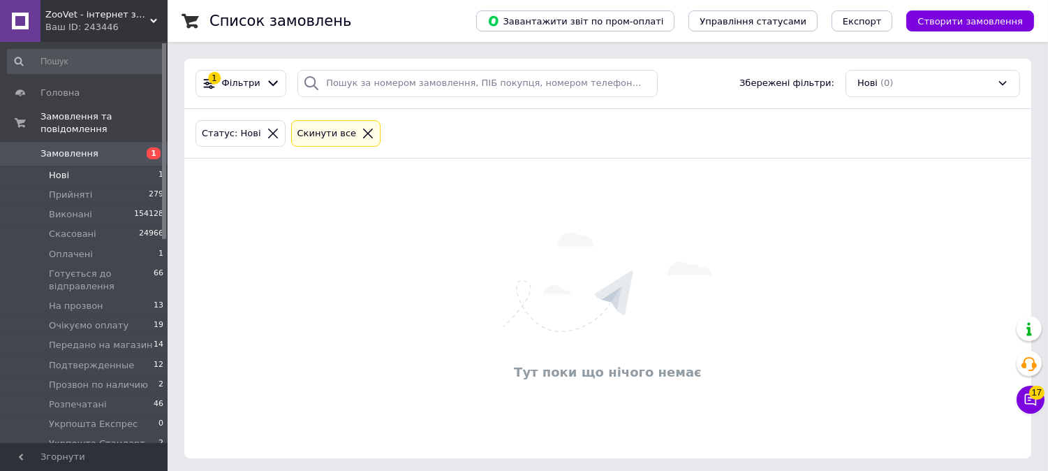
click at [112, 147] on span "Замовлення" at bounding box center [84, 153] width 89 height 13
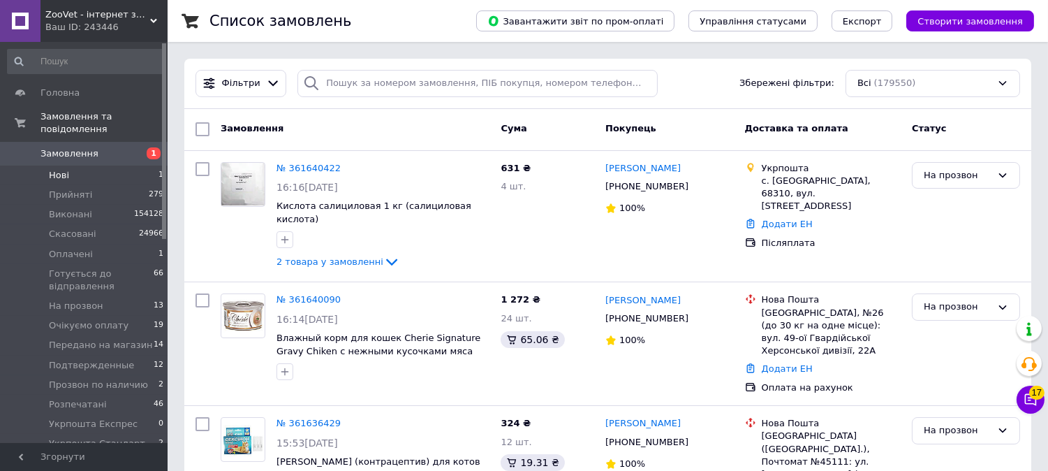
click at [98, 165] on li "Нові 1" at bounding box center [86, 175] width 172 height 20
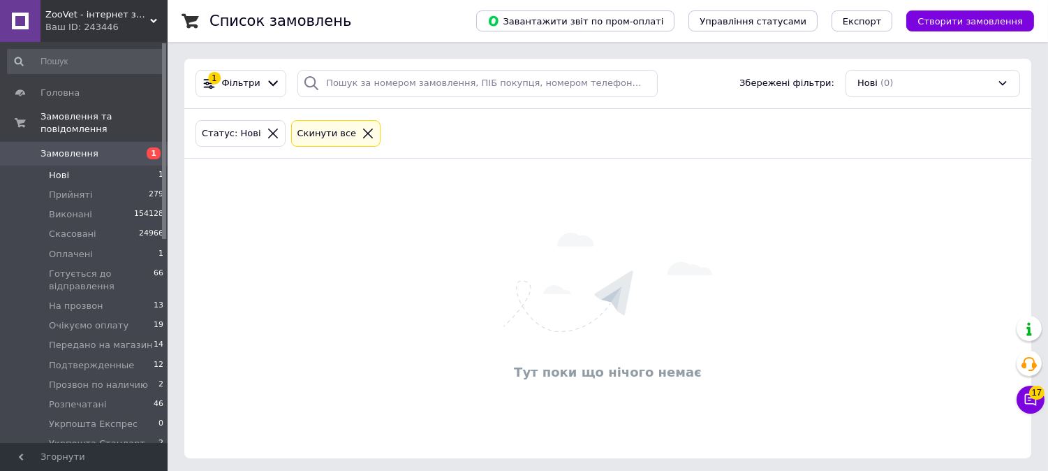
click at [43, 142] on link "Замовлення 1" at bounding box center [86, 154] width 172 height 24
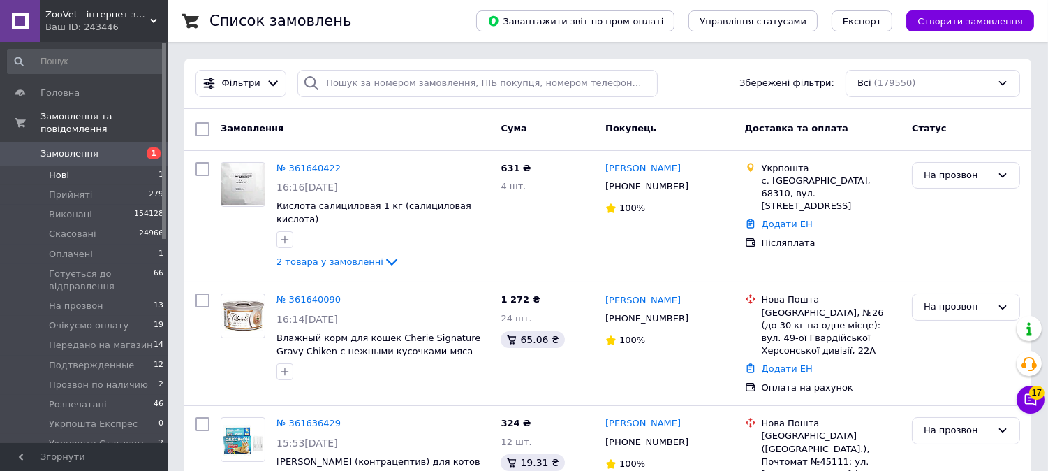
click at [91, 168] on li "Нові 1" at bounding box center [86, 175] width 172 height 20
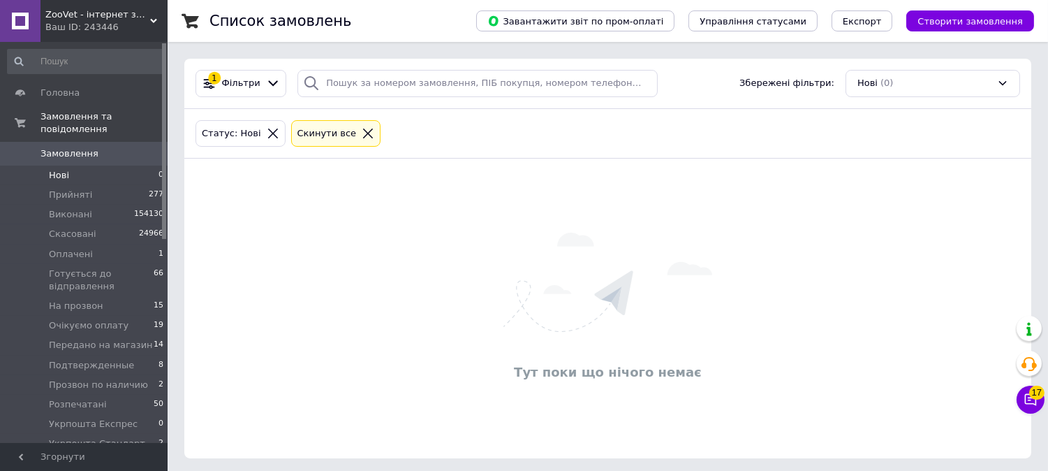
click at [78, 147] on span "Замовлення" at bounding box center [69, 153] width 58 height 13
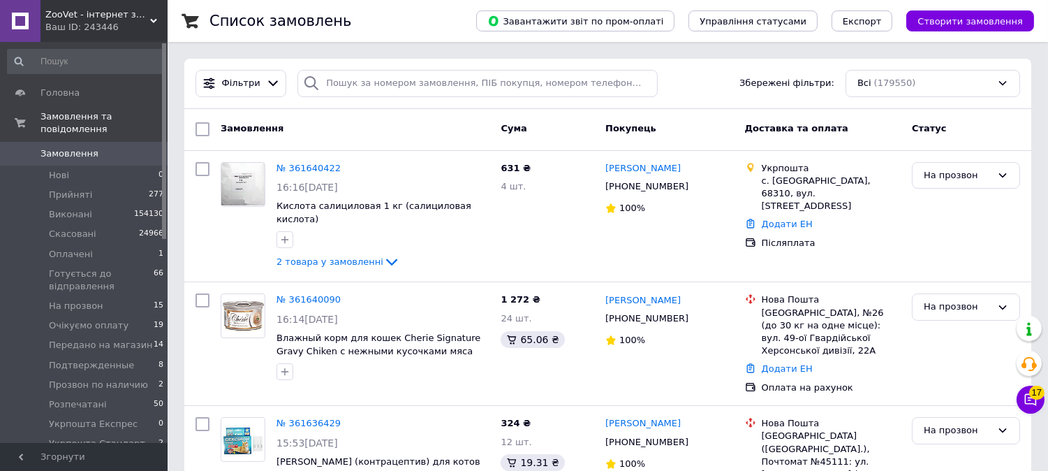
click at [78, 147] on span "Замовлення" at bounding box center [69, 153] width 58 height 13
click at [92, 300] on span "На прозвон" at bounding box center [76, 306] width 54 height 13
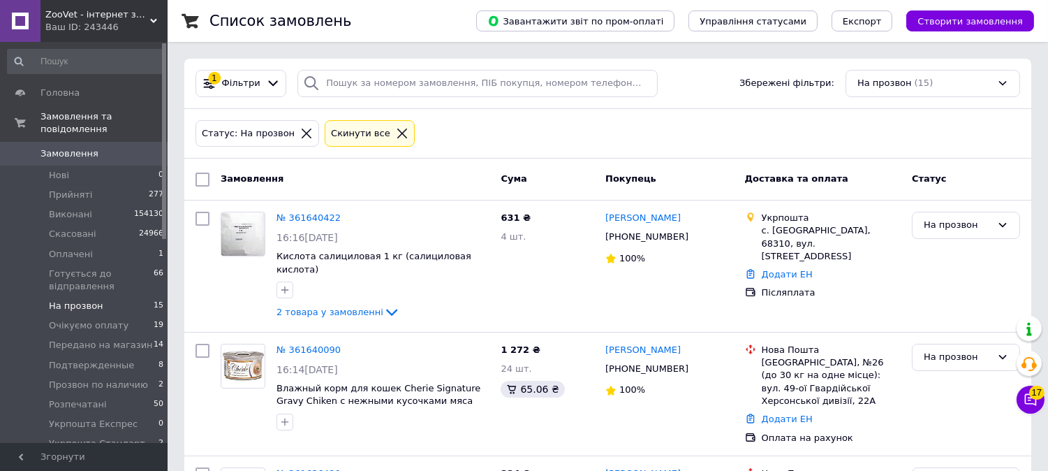
click at [70, 300] on span "На прозвон" at bounding box center [76, 306] width 54 height 13
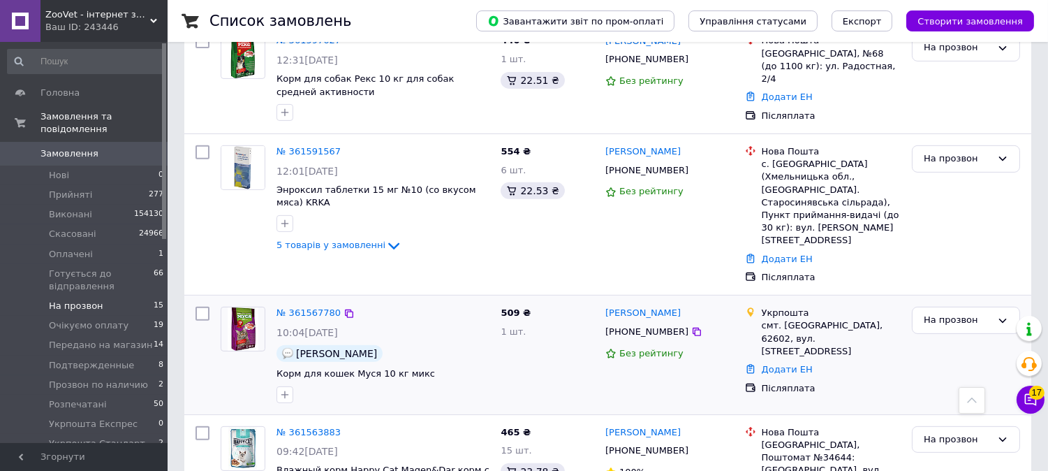
scroll to position [1008, 0]
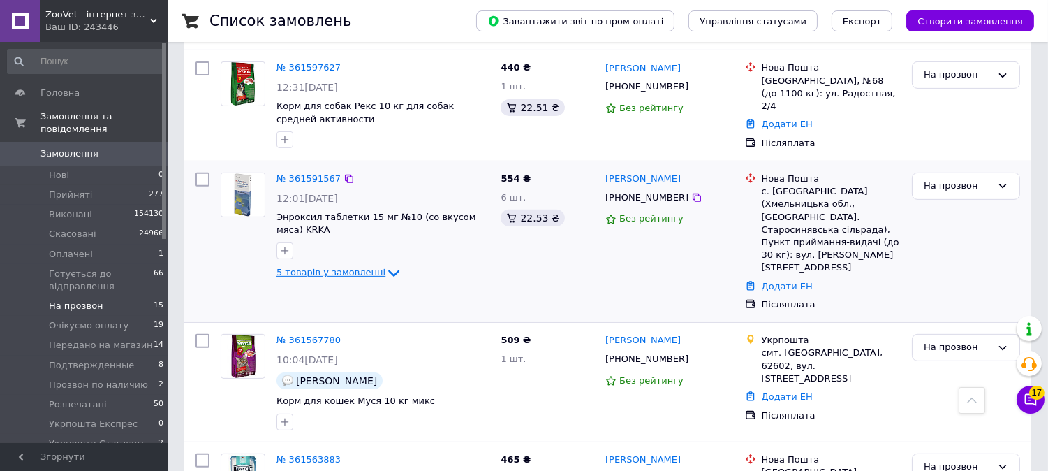
click at [347, 267] on span "5 товарів у замовленні" at bounding box center [331, 272] width 109 height 10
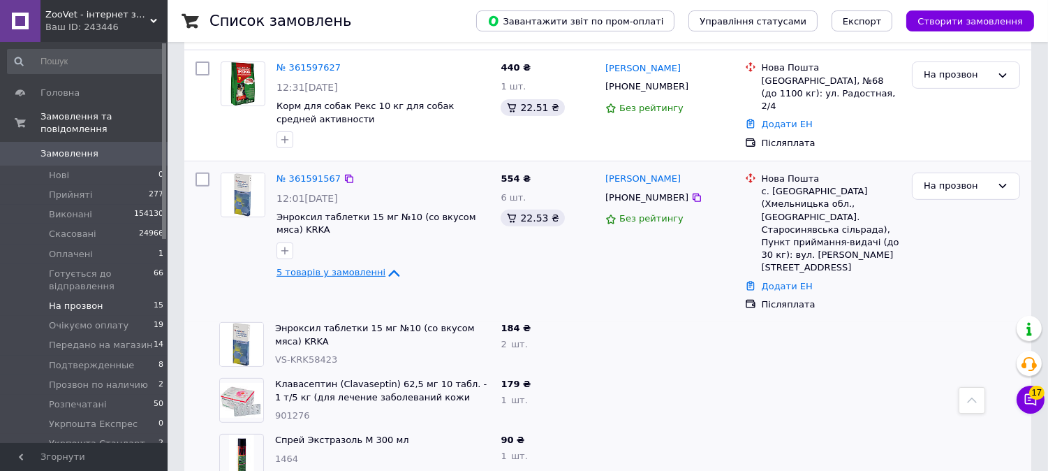
click at [347, 267] on span "5 товарів у замовленні" at bounding box center [331, 272] width 109 height 10
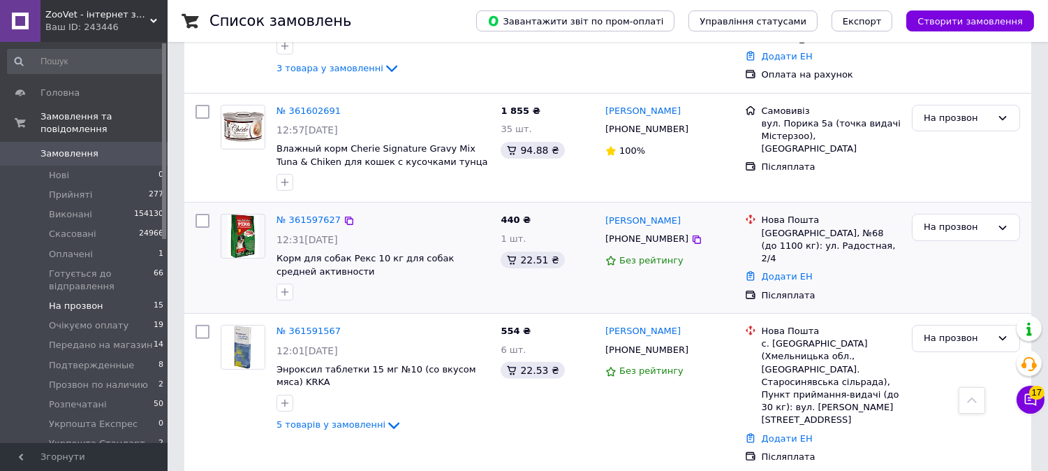
scroll to position [853, 0]
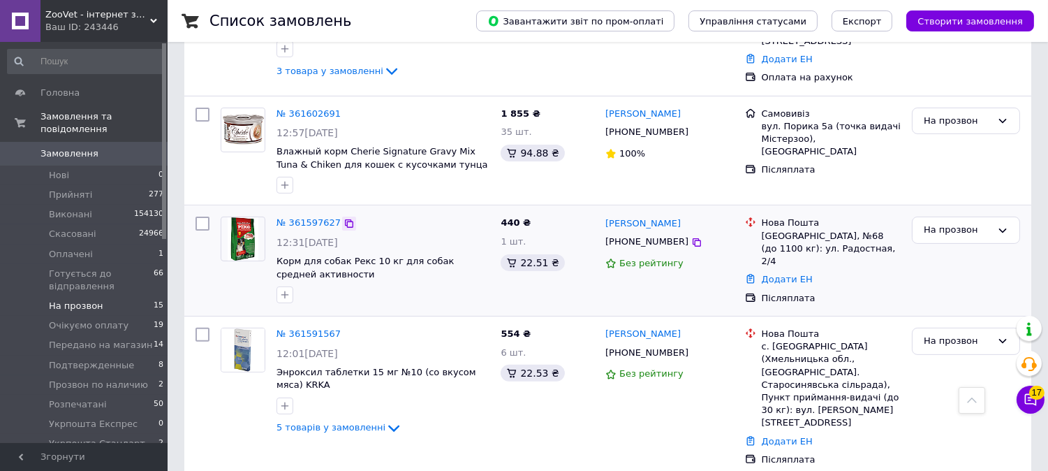
click at [345, 219] on icon at bounding box center [349, 223] width 8 height 8
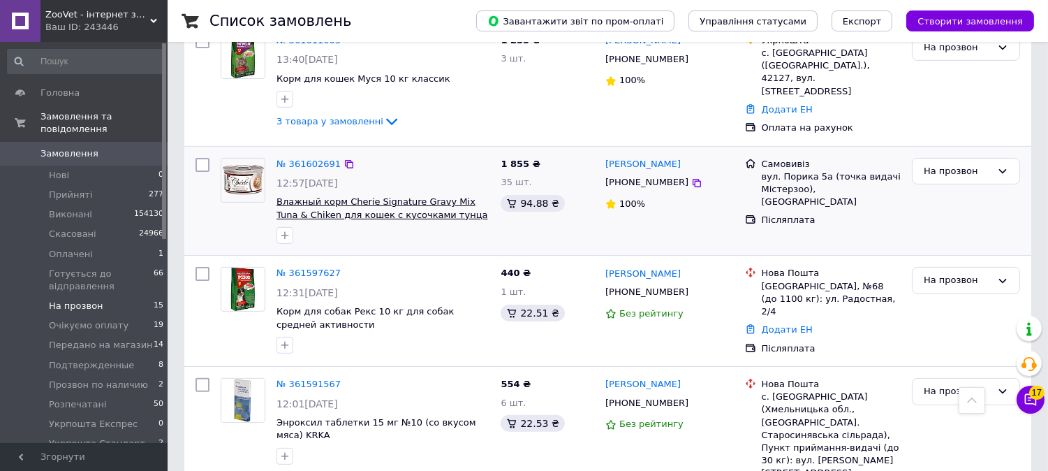
scroll to position [776, 0]
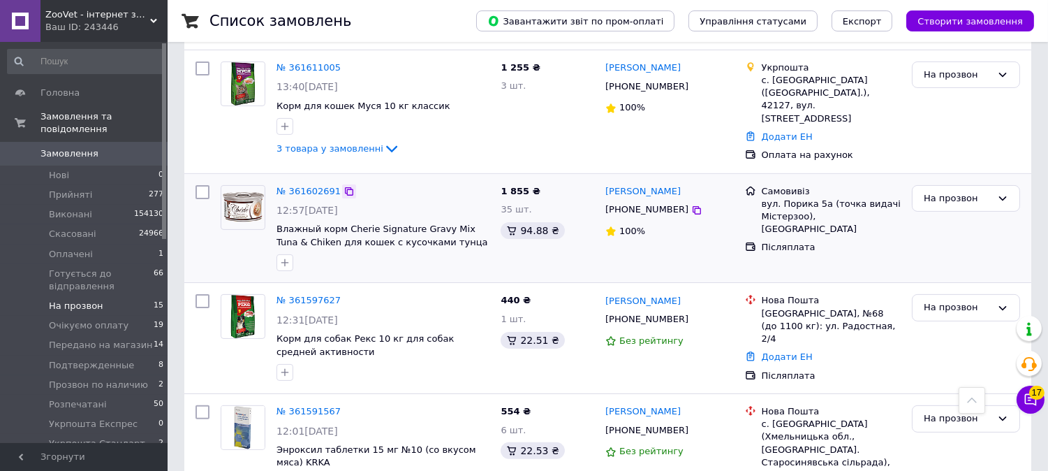
click at [345, 187] on icon at bounding box center [349, 191] width 8 height 8
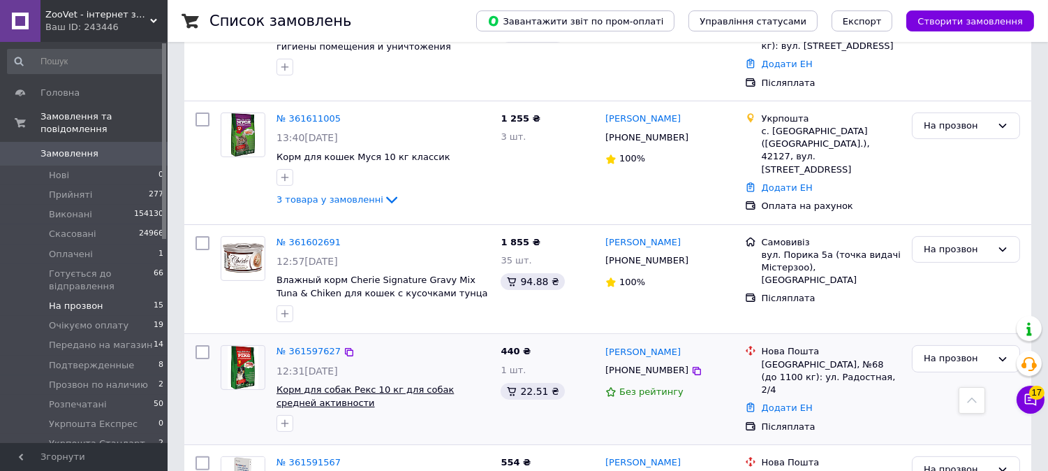
scroll to position [698, 0]
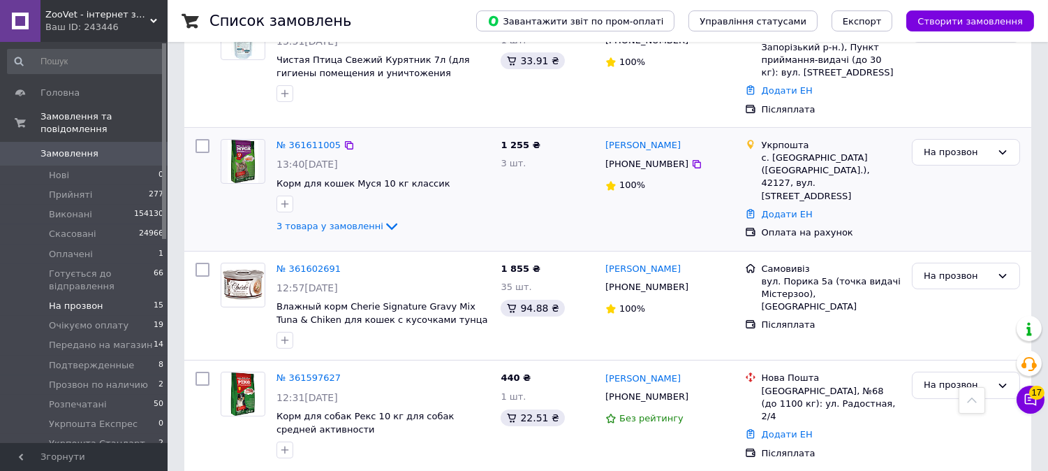
click at [367, 218] on div "3 товара у замовленні" at bounding box center [383, 226] width 213 height 17
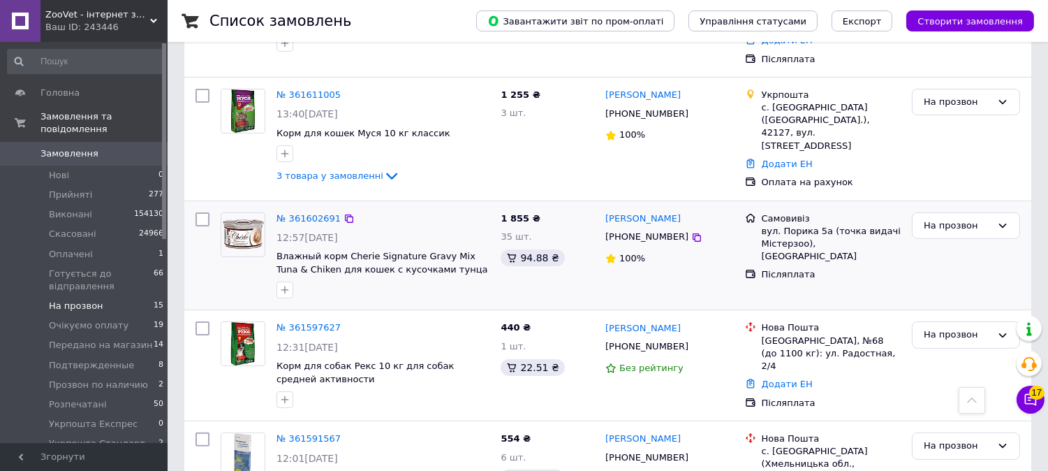
scroll to position [776, 0]
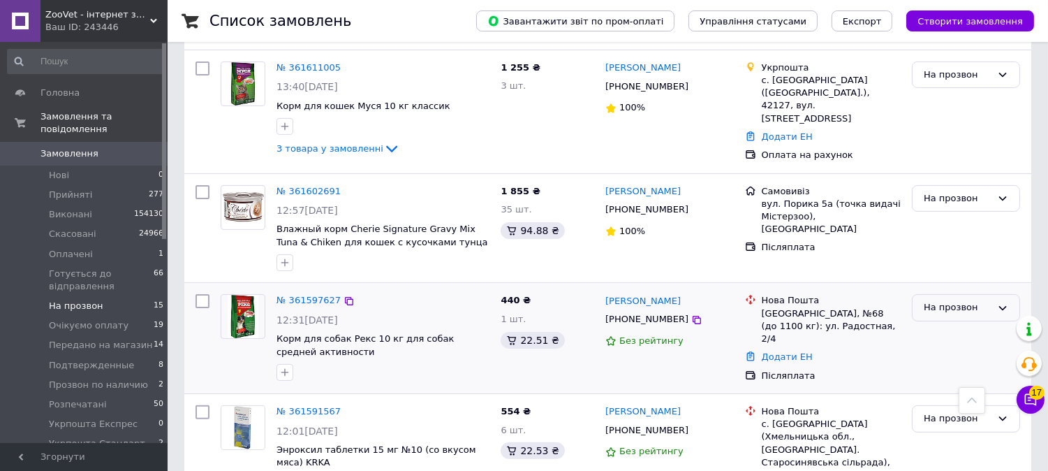
click at [957, 300] on div "На прозвон" at bounding box center [958, 307] width 68 height 15
click at [952, 376] on li "Подтвержденные" at bounding box center [966, 396] width 107 height 40
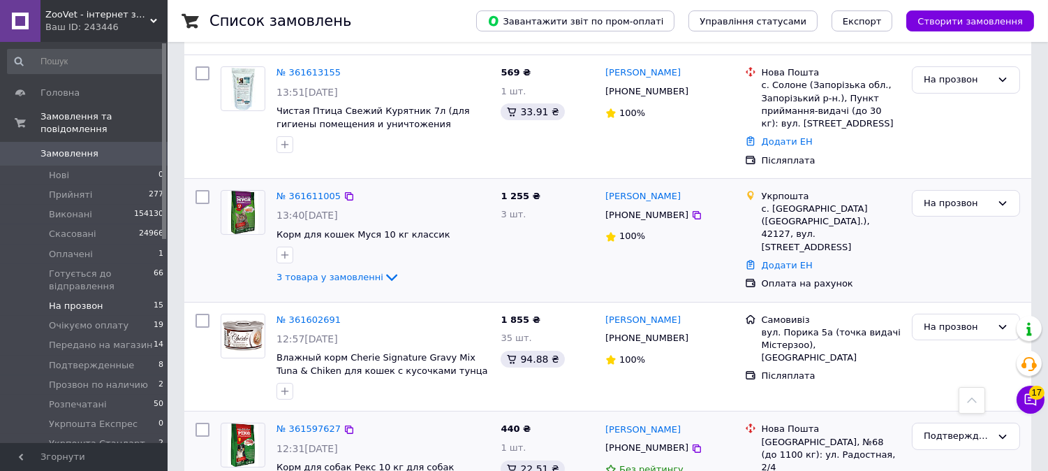
scroll to position [620, 0]
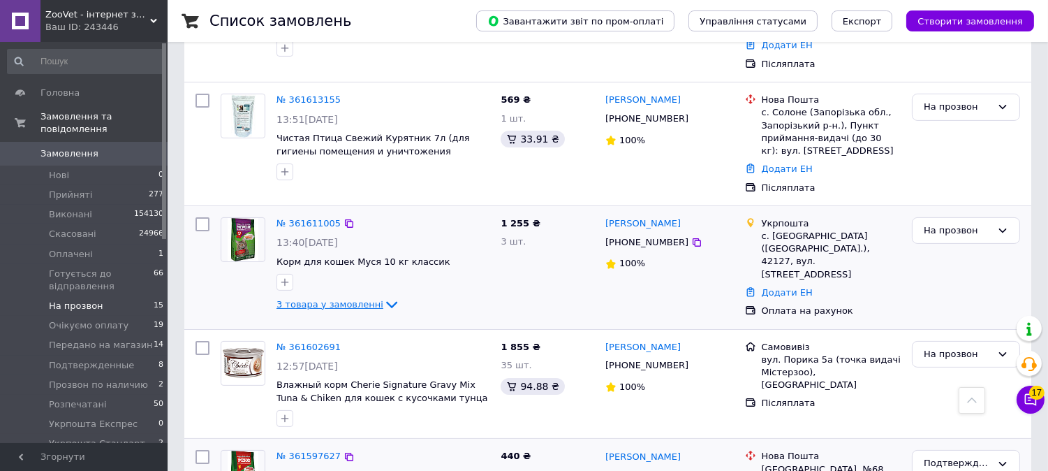
click at [383, 296] on icon at bounding box center [391, 304] width 17 height 17
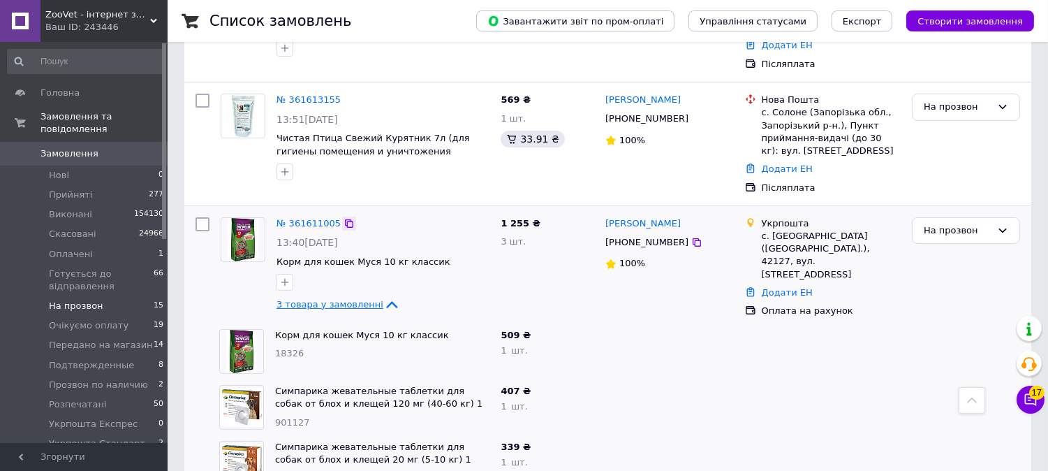
click at [344, 218] on icon at bounding box center [349, 223] width 11 height 11
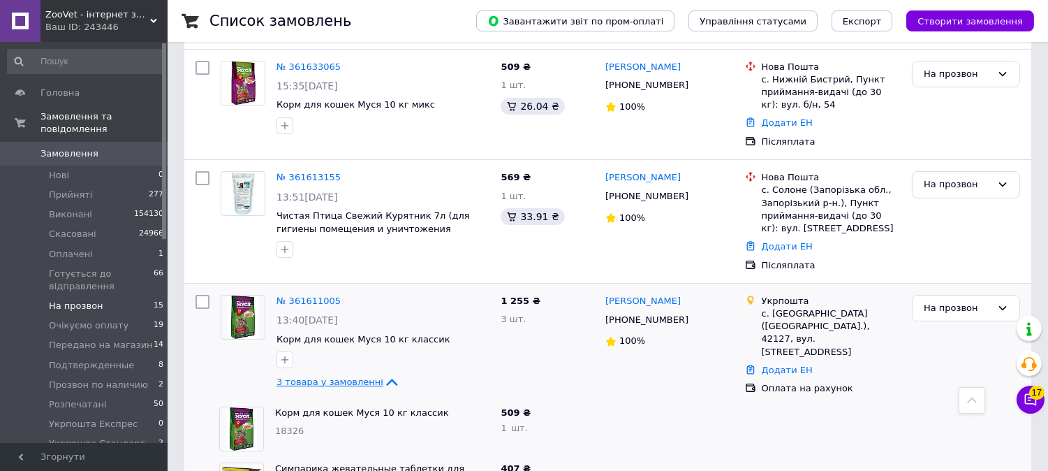
drag, startPoint x: 344, startPoint y: 130, endPoint x: 291, endPoint y: 5, distance: 135.8
click at [344, 172] on icon at bounding box center [349, 177] width 11 height 11
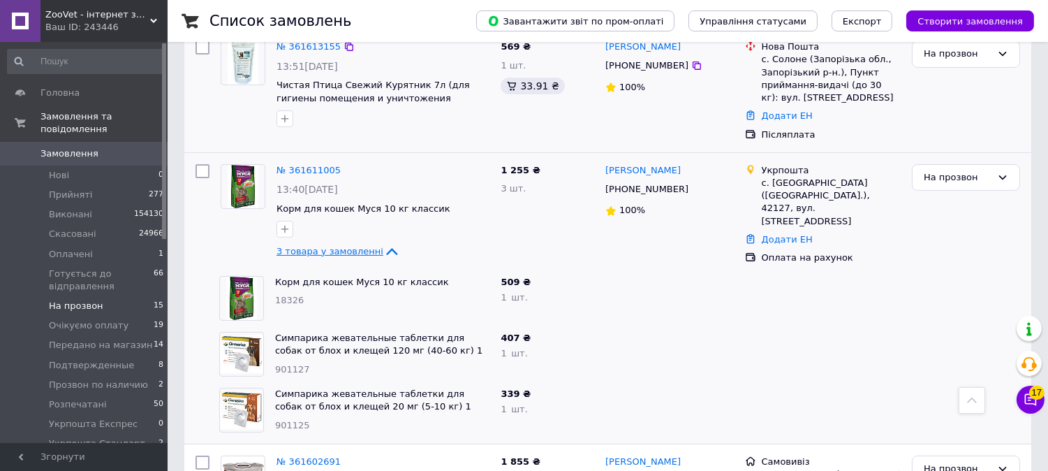
scroll to position [698, 0]
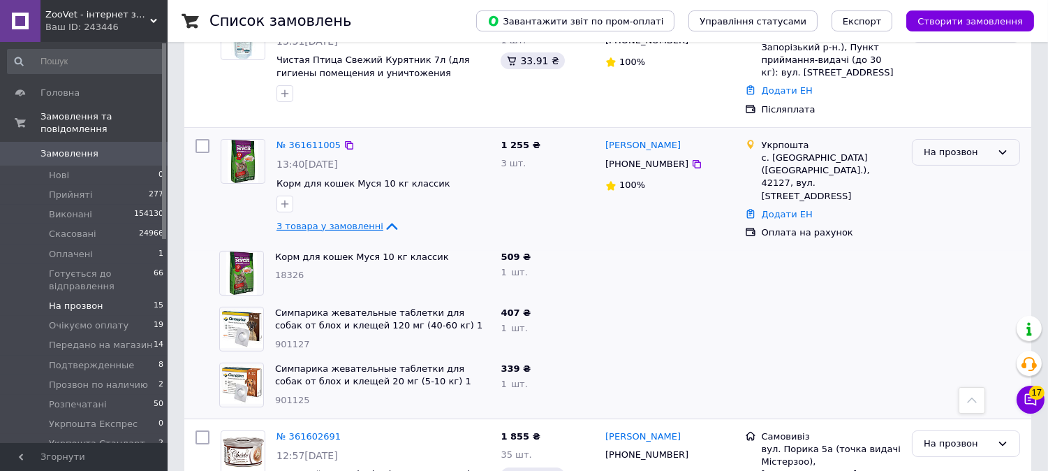
click at [966, 145] on div "На прозвон" at bounding box center [958, 152] width 68 height 15
click at [948, 233] on li "Очікуємо оплату" at bounding box center [966, 246] width 107 height 26
click at [362, 221] on span "3 товара у замовленні" at bounding box center [330, 226] width 107 height 10
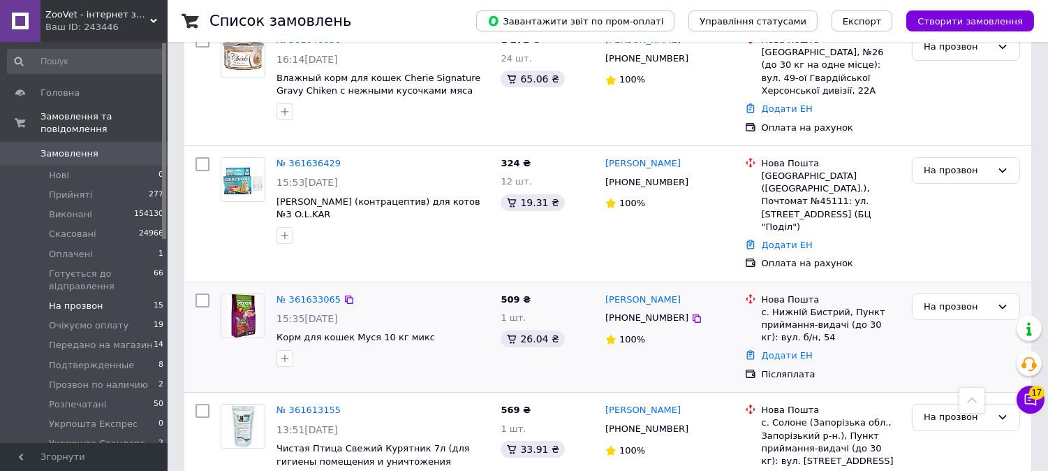
scroll to position [0, 0]
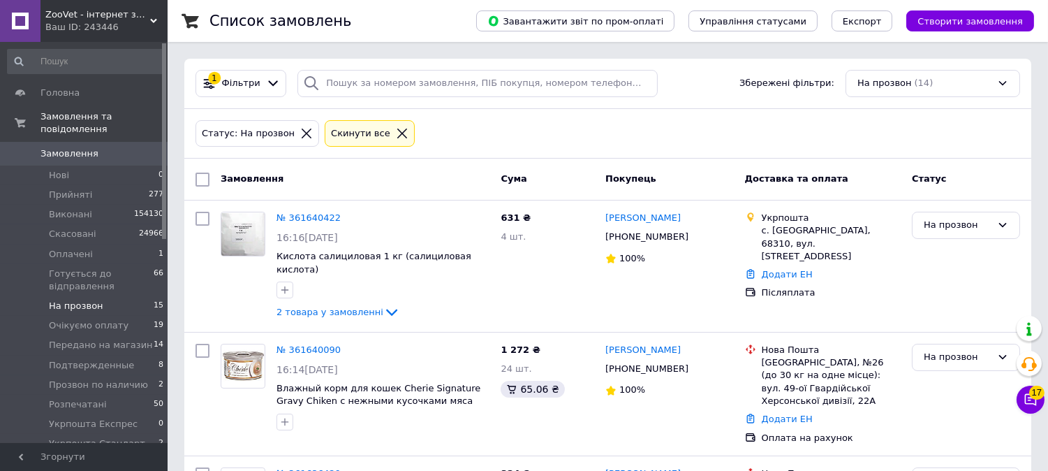
click at [135, 296] on li "На прозвон 15" at bounding box center [86, 306] width 172 height 20
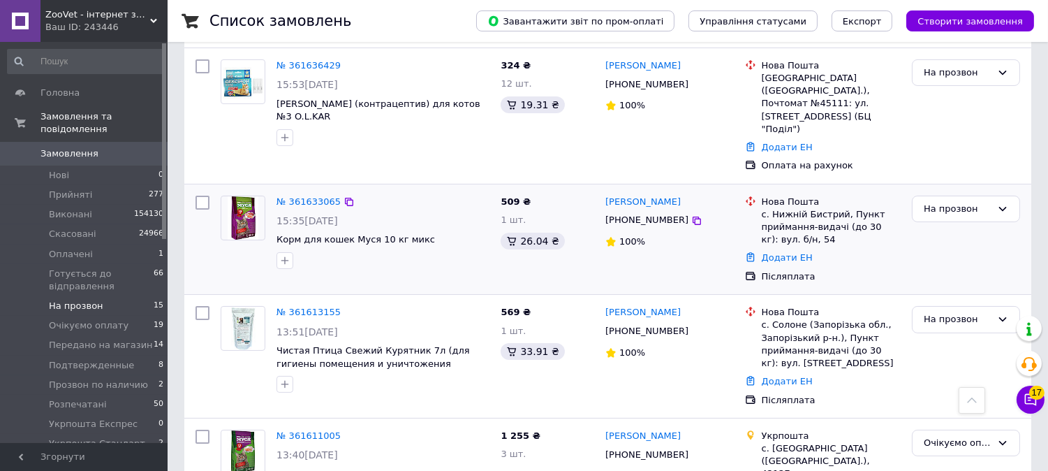
scroll to position [465, 0]
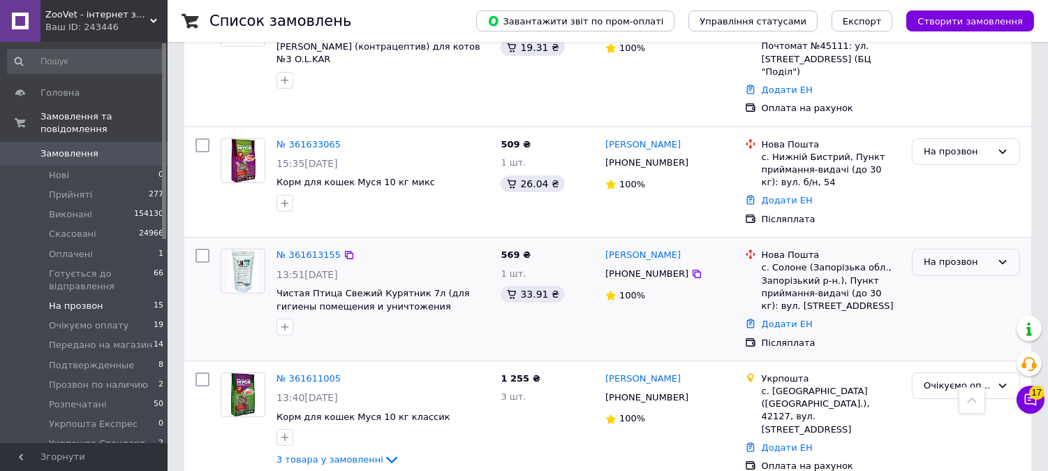
click at [936, 249] on div "На прозвон" at bounding box center [966, 262] width 108 height 27
click at [947, 331] on li "Подтвержденные" at bounding box center [966, 351] width 107 height 40
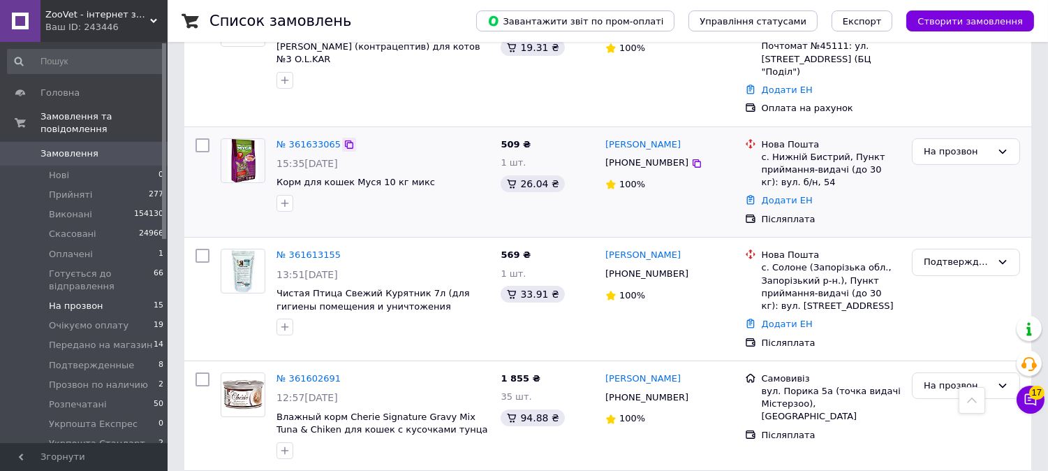
click at [344, 139] on icon at bounding box center [349, 144] width 11 height 11
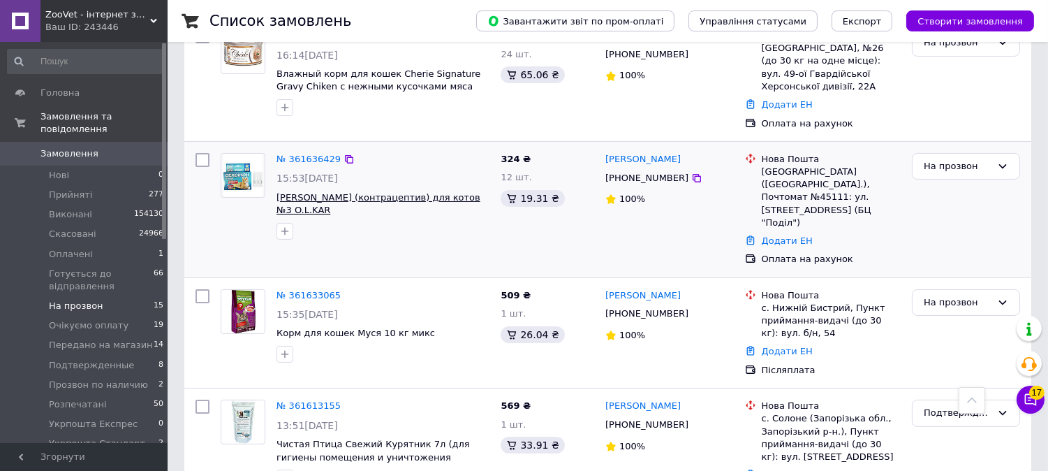
scroll to position [310, 0]
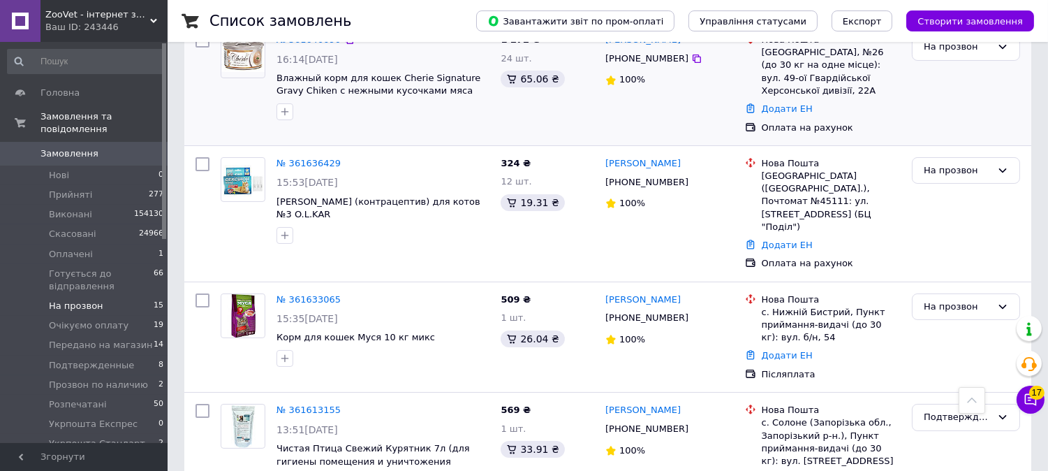
drag, startPoint x: 342, startPoint y: 135, endPoint x: 292, endPoint y: 54, distance: 95.9
click at [345, 159] on icon at bounding box center [349, 163] width 8 height 8
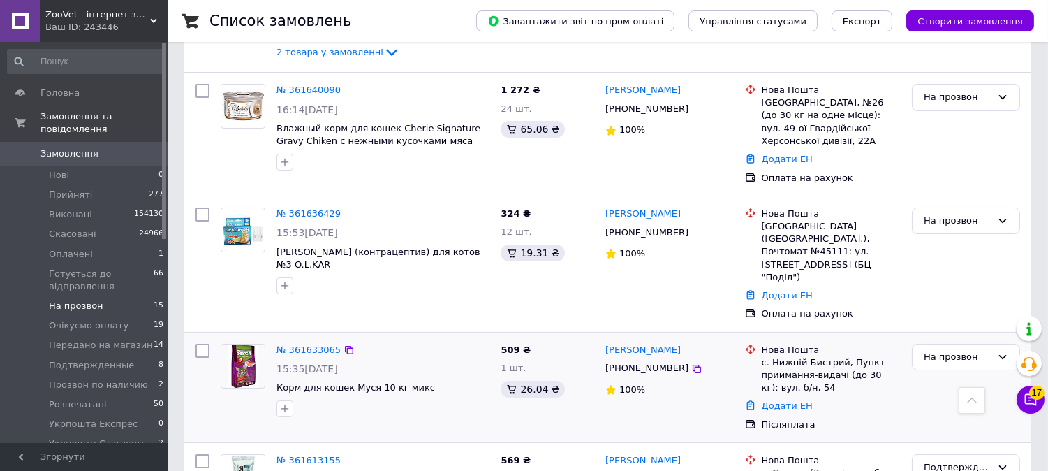
scroll to position [233, 0]
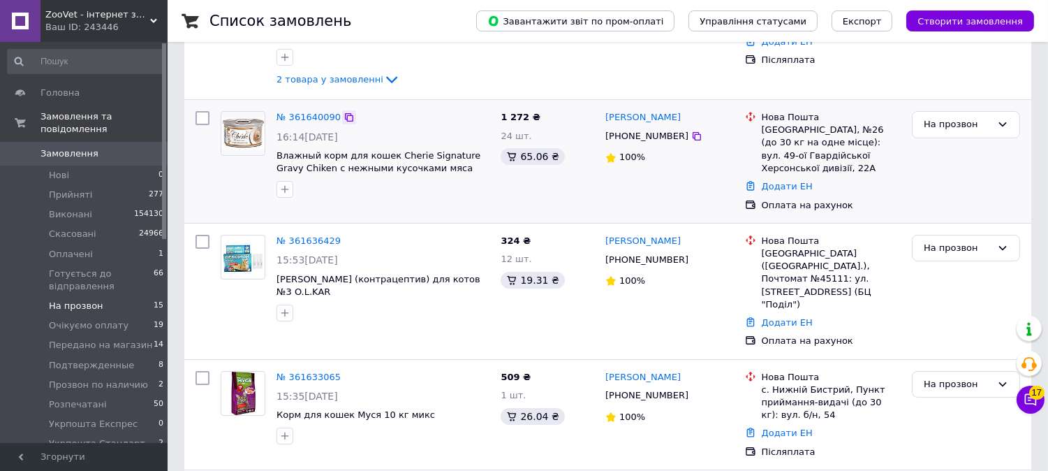
click at [344, 112] on icon at bounding box center [349, 117] width 11 height 11
click at [309, 112] on link "№ 361640090" at bounding box center [309, 117] width 64 height 10
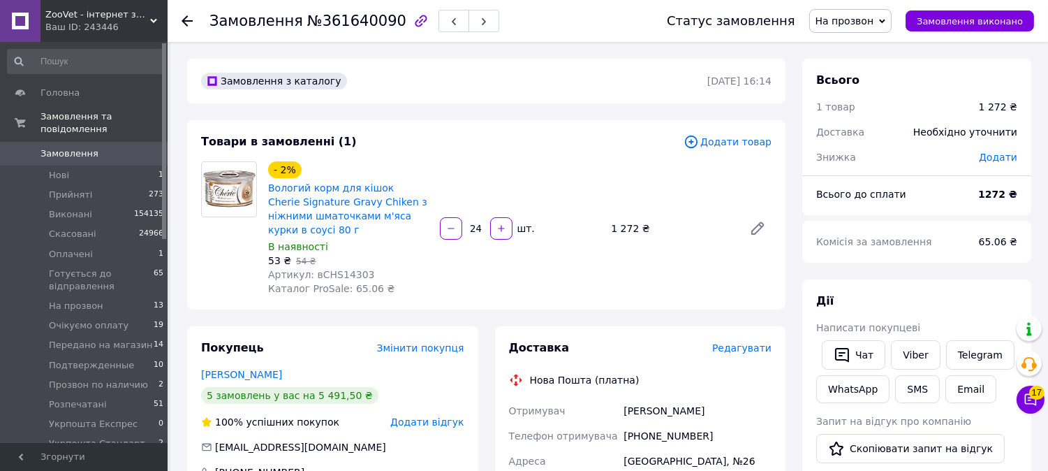
scroll to position [310, 0]
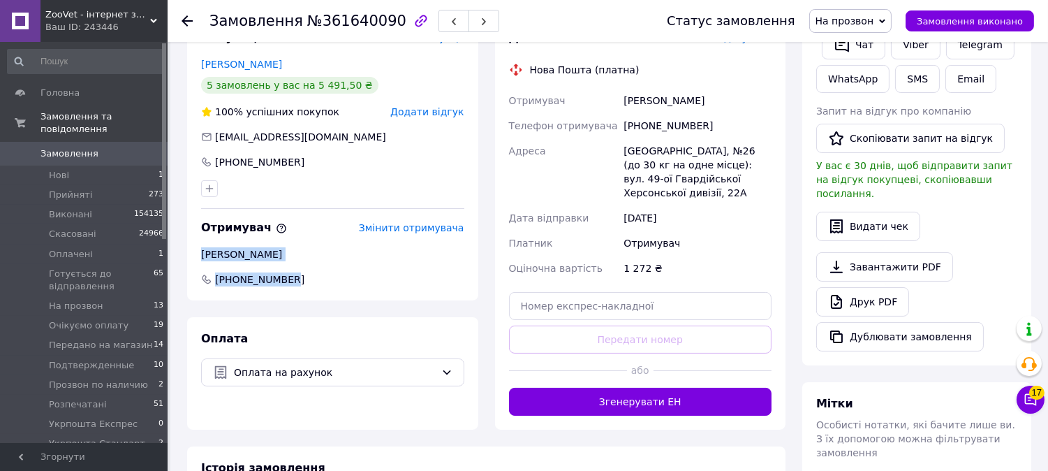
drag, startPoint x: 263, startPoint y: 281, endPoint x: 193, endPoint y: 255, distance: 74.7
click at [193, 255] on div "Покупець Змінити покупця Кирильчук Татьяна 5 замовлень у вас на 5 491,50 ₴ 100%…" at bounding box center [332, 158] width 291 height 284
copy div "Кирильчук Тетяна +380669286937"
click at [709, 211] on div "12.09.2025" at bounding box center [698, 217] width 154 height 25
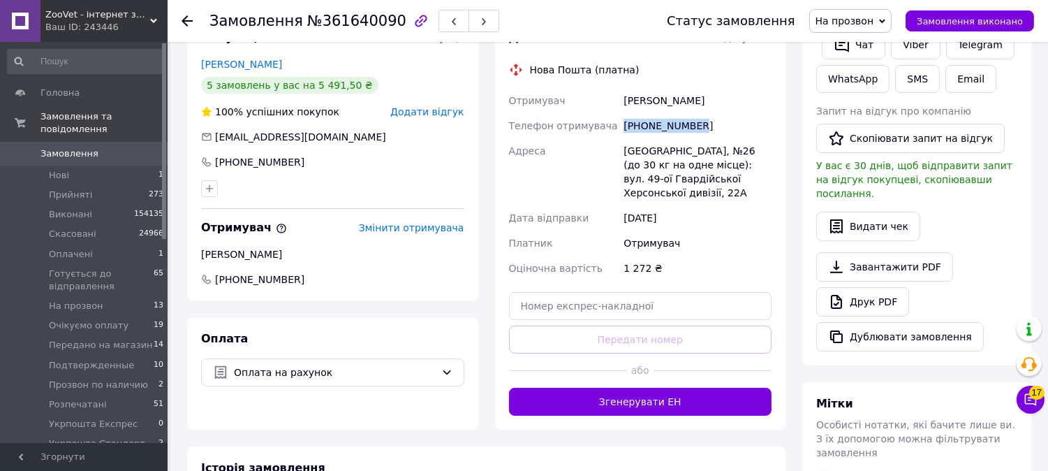
drag, startPoint x: 711, startPoint y: 134, endPoint x: 638, endPoint y: 121, distance: 74.4
click at [607, 122] on div "Отримувач Кирильчук Тетяна Телефон отримувача +380669286937 Адреса Херсон, №26 …" at bounding box center [640, 184] width 269 height 193
copy div "Телефон отримувача +380669286937"
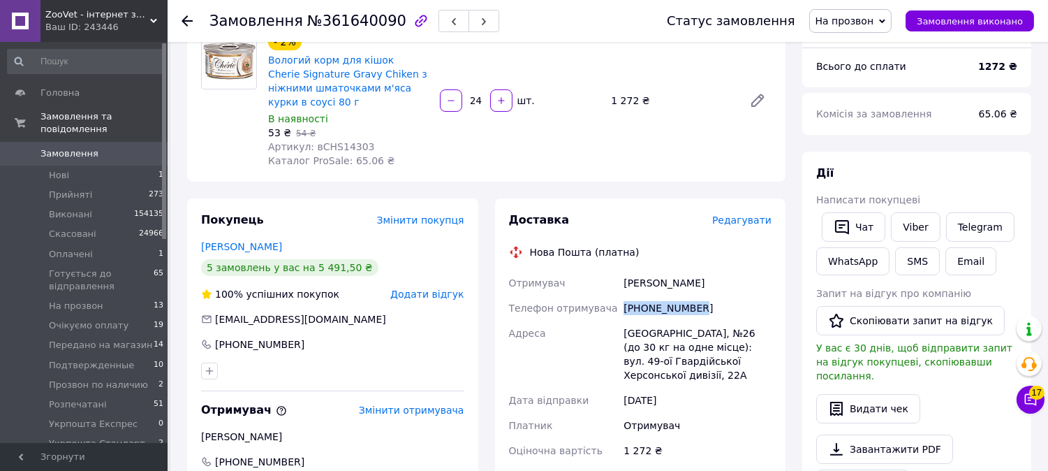
scroll to position [155, 0]
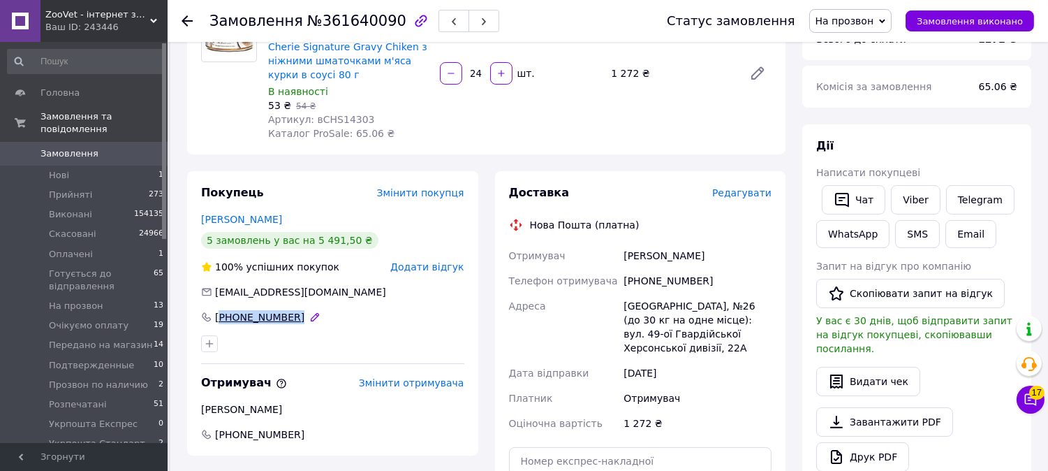
drag, startPoint x: 288, startPoint y: 325, endPoint x: 220, endPoint y: 317, distance: 68.2
click at [220, 317] on div "Покупець Змінити покупця Кирильчук Татьяна 5 замовлень у вас на 5 491,50 ₴ 100%…" at bounding box center [332, 313] width 291 height 284
copy div "380503967380"
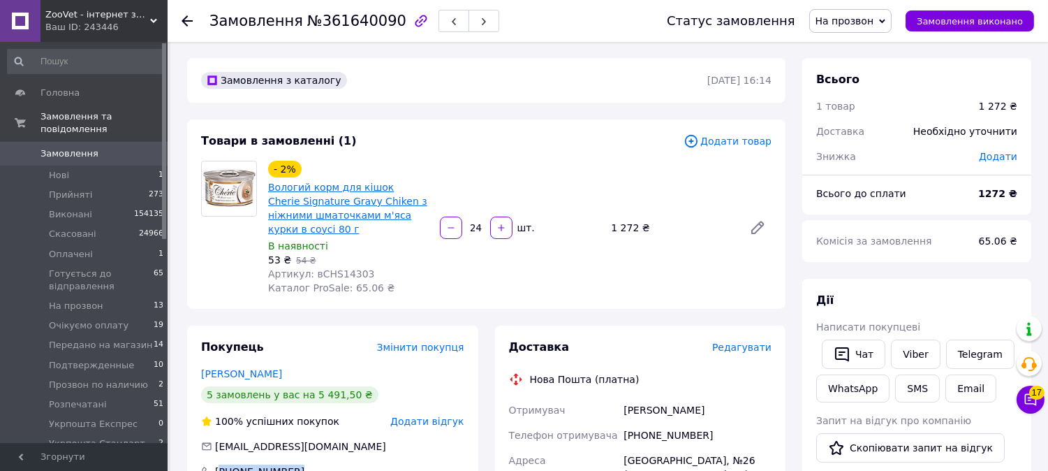
scroll to position [0, 0]
click at [341, 274] on span "Артикул: вCHS14303" at bounding box center [321, 274] width 107 height 11
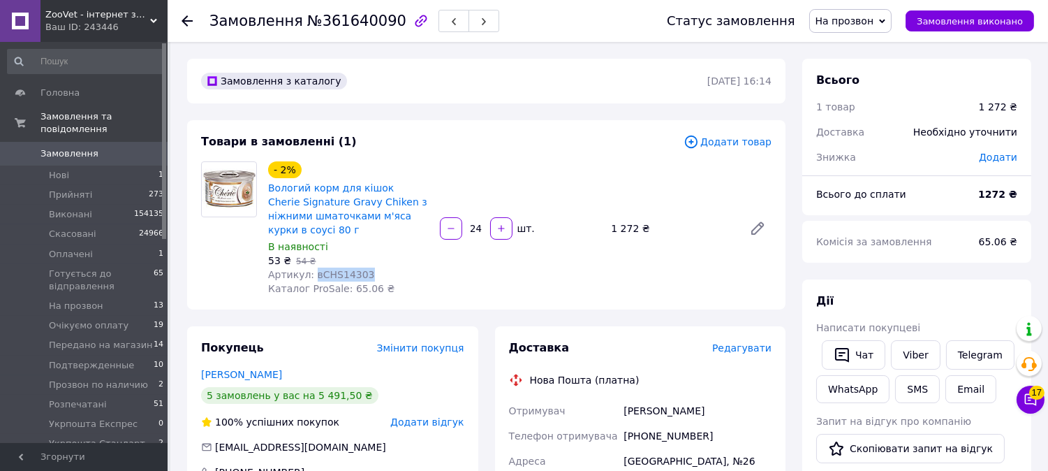
drag, startPoint x: 351, startPoint y: 274, endPoint x: 311, endPoint y: 275, distance: 40.5
click at [311, 275] on div "Артикул: вCHS14303" at bounding box center [348, 274] width 161 height 14
copy span "вCHS14303"
click at [915, 351] on link "Viber" at bounding box center [915, 354] width 49 height 29
click at [913, 345] on link "Viber" at bounding box center [915, 354] width 49 height 29
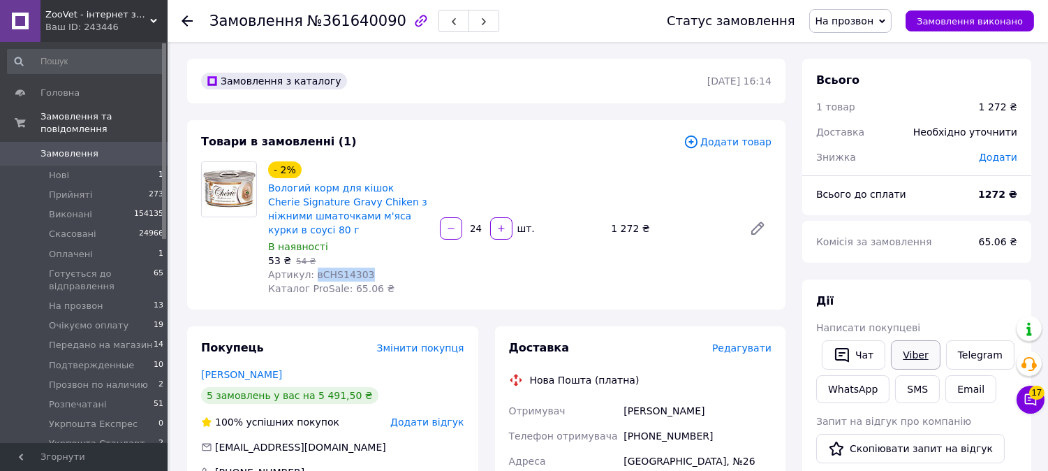
click at [911, 353] on link "Viber" at bounding box center [915, 354] width 49 height 29
click at [848, 29] on span "На прозвон" at bounding box center [850, 21] width 83 height 24
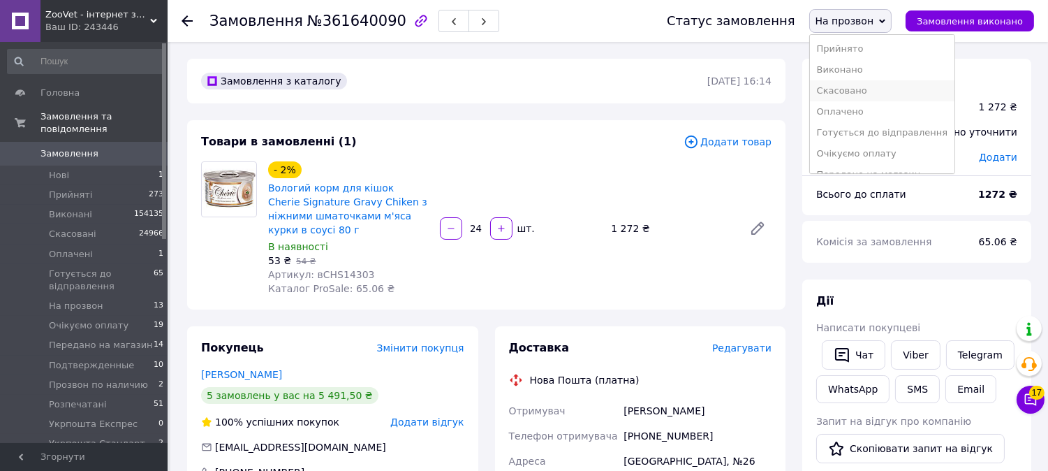
click at [856, 87] on li "Скасовано" at bounding box center [882, 90] width 145 height 21
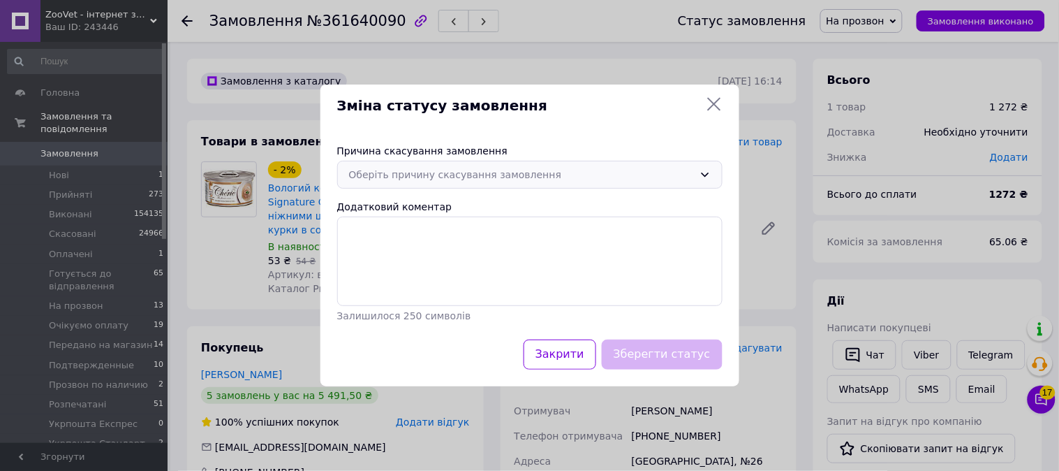
click at [462, 183] on div "Оберіть причину скасування замовлення" at bounding box center [529, 175] width 385 height 28
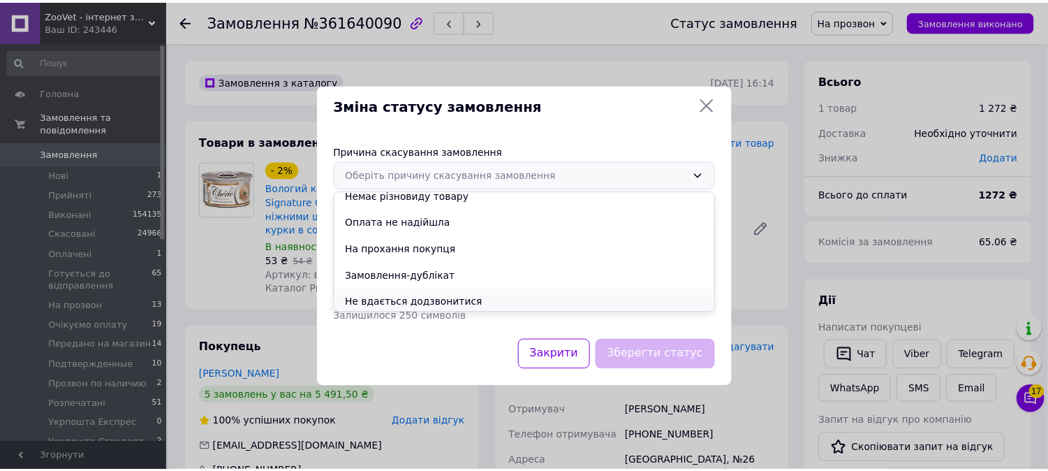
scroll to position [65, 0]
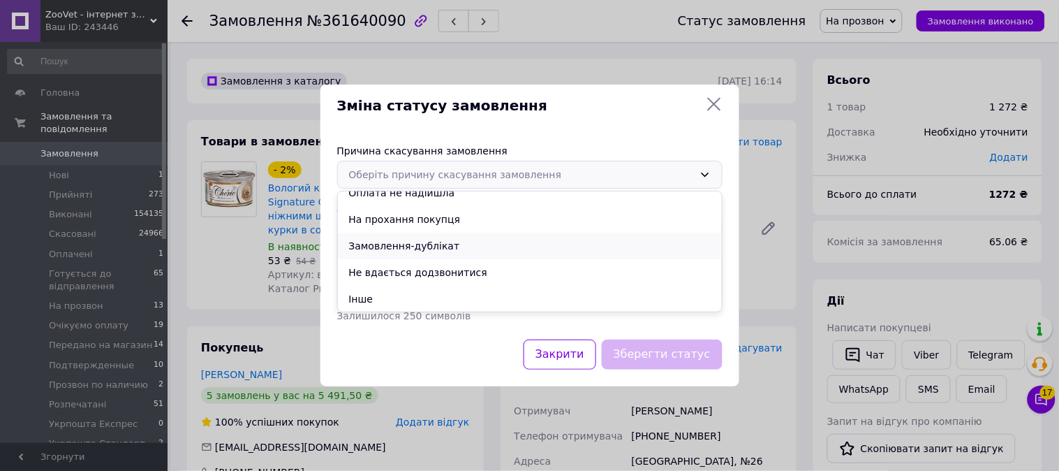
click at [408, 241] on li "Замовлення-дублікат" at bounding box center [530, 246] width 384 height 27
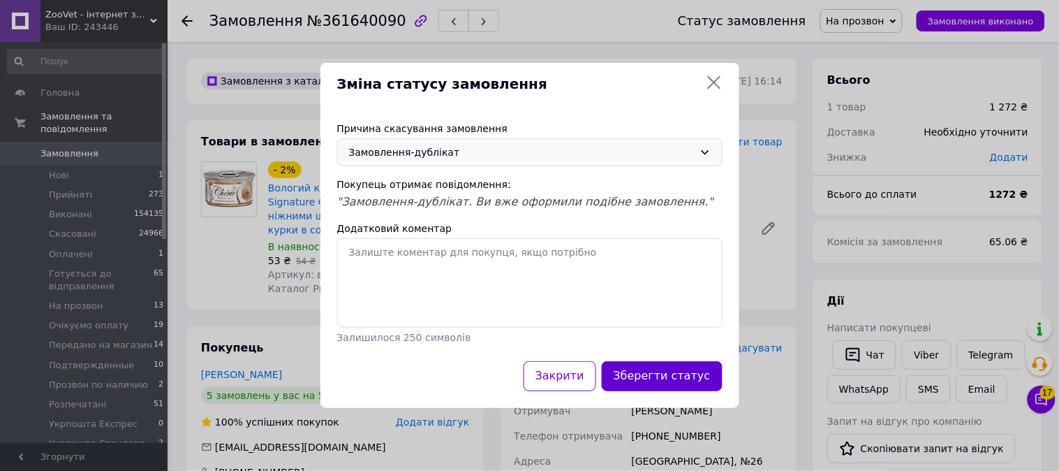
click at [651, 371] on button "Зберегти статус" at bounding box center [662, 376] width 121 height 30
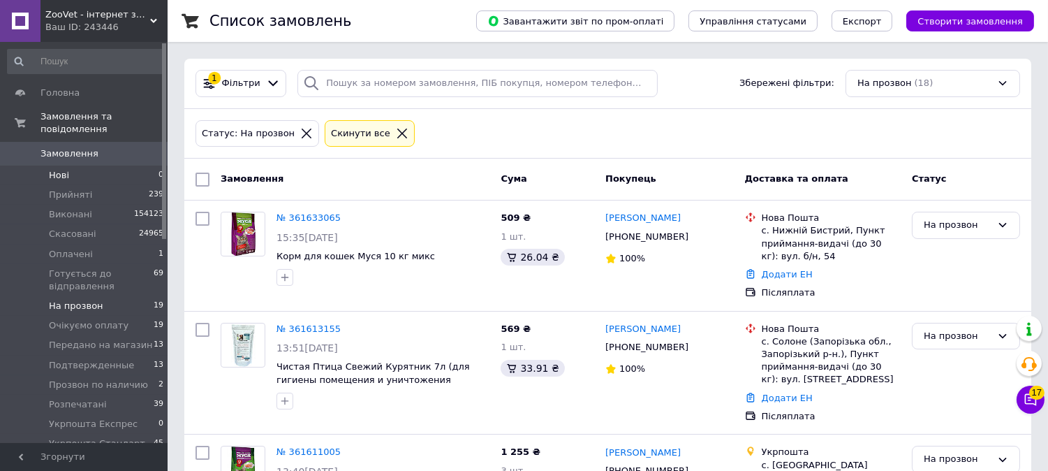
click at [142, 165] on li "Нові 0" at bounding box center [86, 175] width 172 height 20
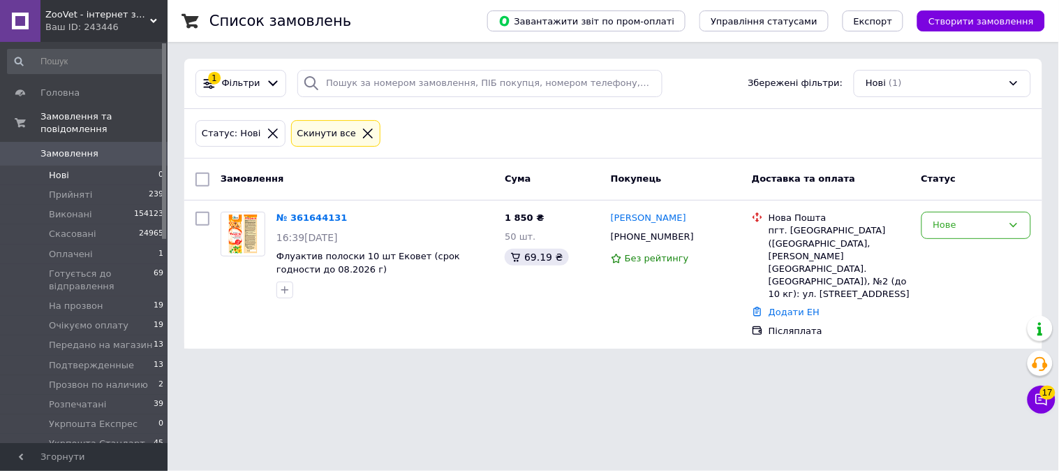
click at [937, 226] on div "Нове" at bounding box center [968, 225] width 69 height 15
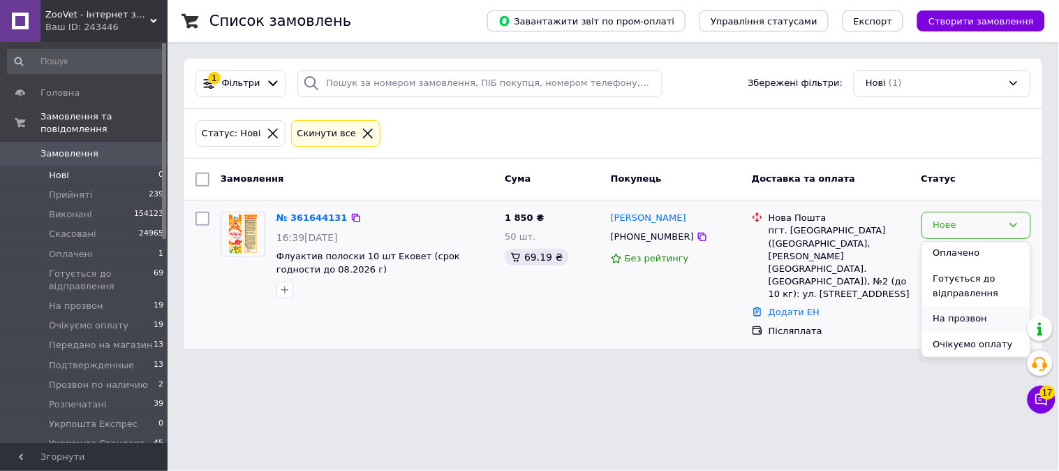
click at [969, 327] on li "На прозвон" at bounding box center [976, 319] width 108 height 26
click at [962, 223] on div "Нове" at bounding box center [968, 225] width 69 height 15
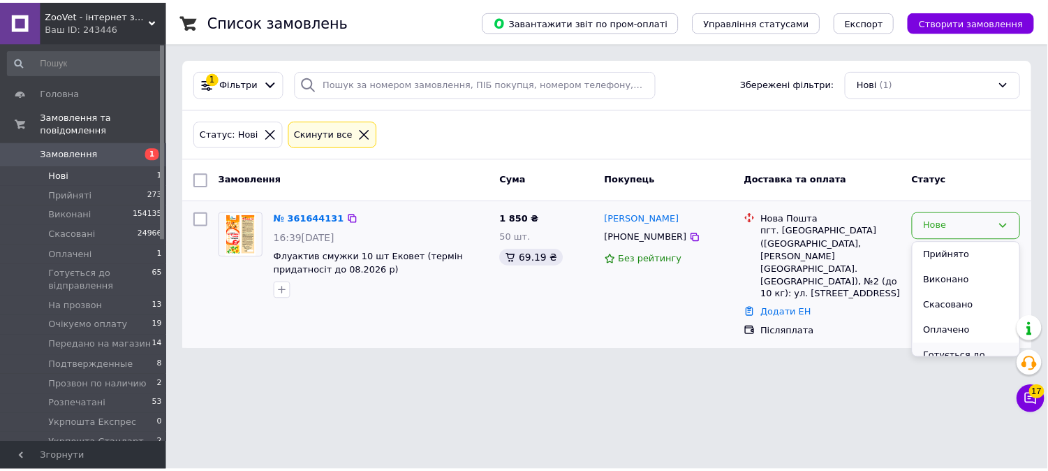
scroll to position [78, 0]
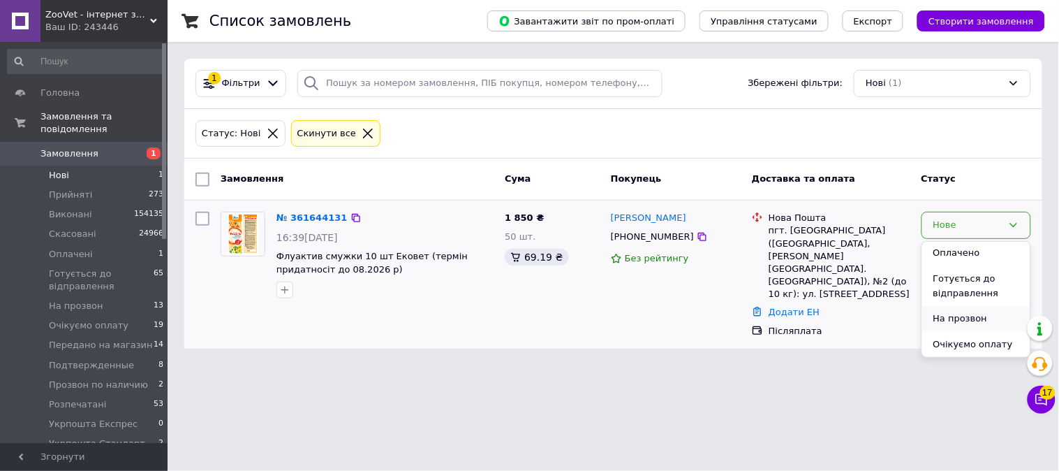
click at [962, 320] on li "На прозвон" at bounding box center [976, 319] width 108 height 26
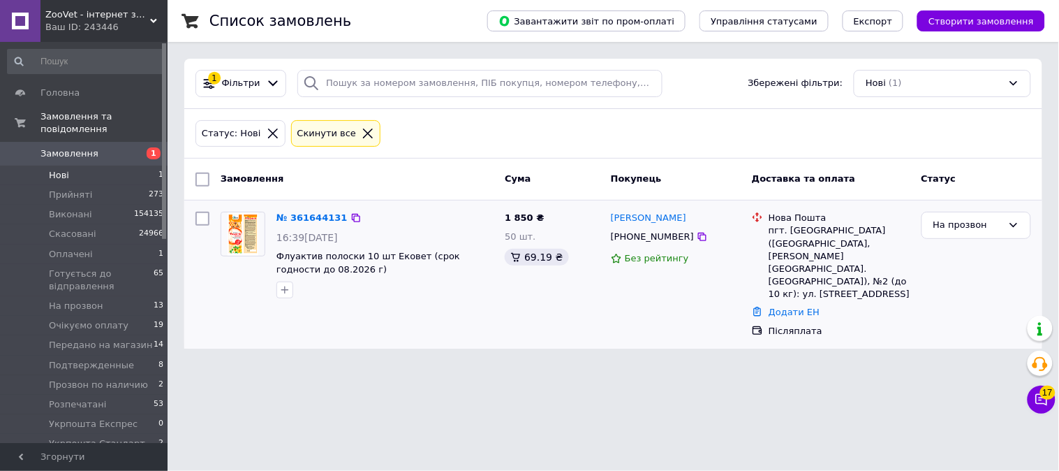
click at [362, 138] on icon at bounding box center [368, 133] width 13 height 13
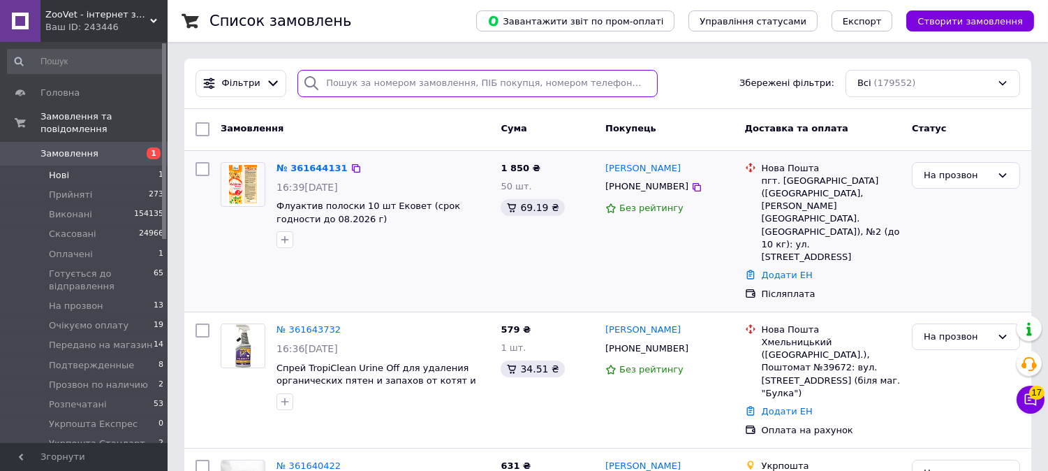
paste input "[PHONE_NUMBER]"
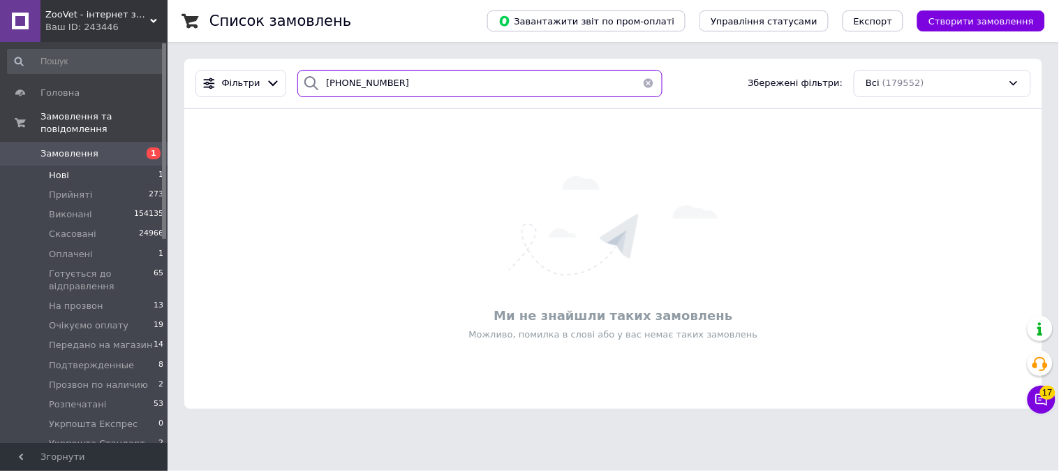
drag, startPoint x: 471, startPoint y: 78, endPoint x: 328, endPoint y: 87, distance: 142.8
click at [328, 87] on input "[PHONE_NUMBER]" at bounding box center [479, 83] width 365 height 27
paste input "503967380"
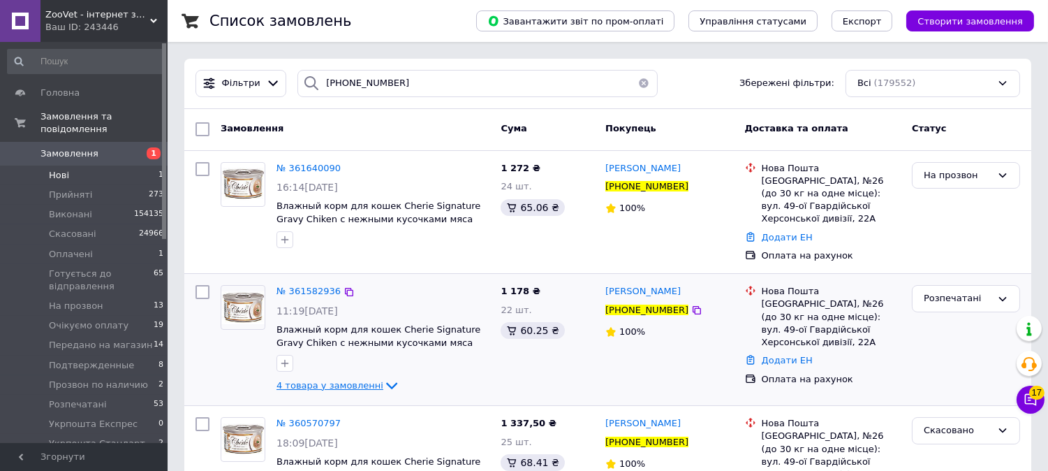
click at [287, 380] on span "4 товара у замовленні" at bounding box center [330, 385] width 107 height 10
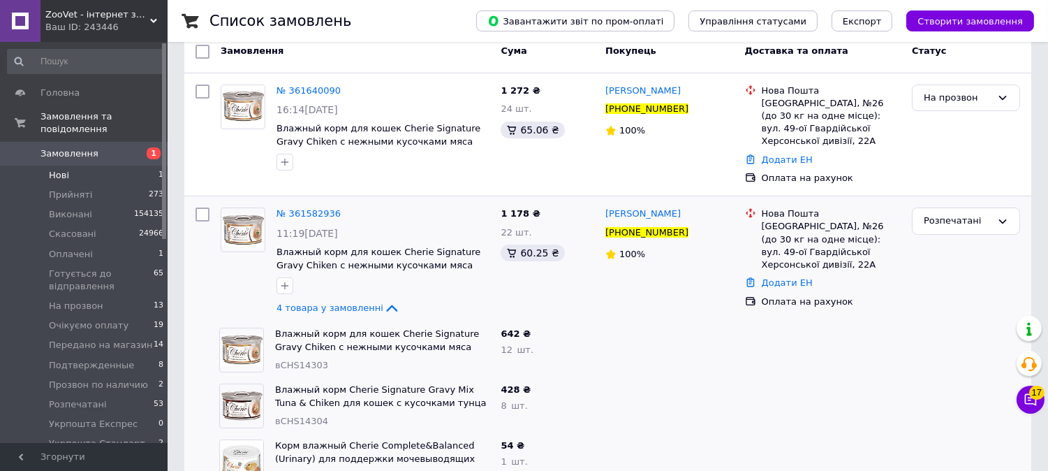
scroll to position [155, 0]
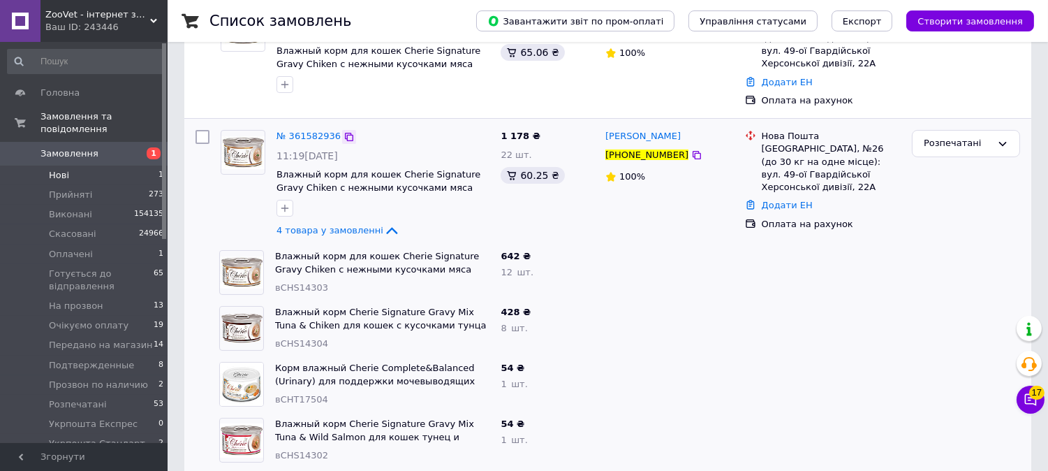
click at [344, 131] on icon at bounding box center [349, 136] width 11 height 11
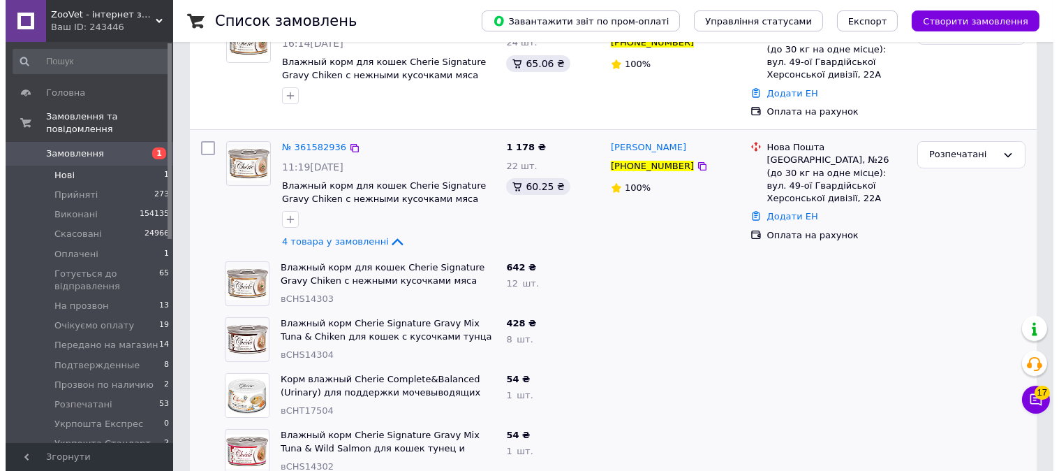
scroll to position [0, 0]
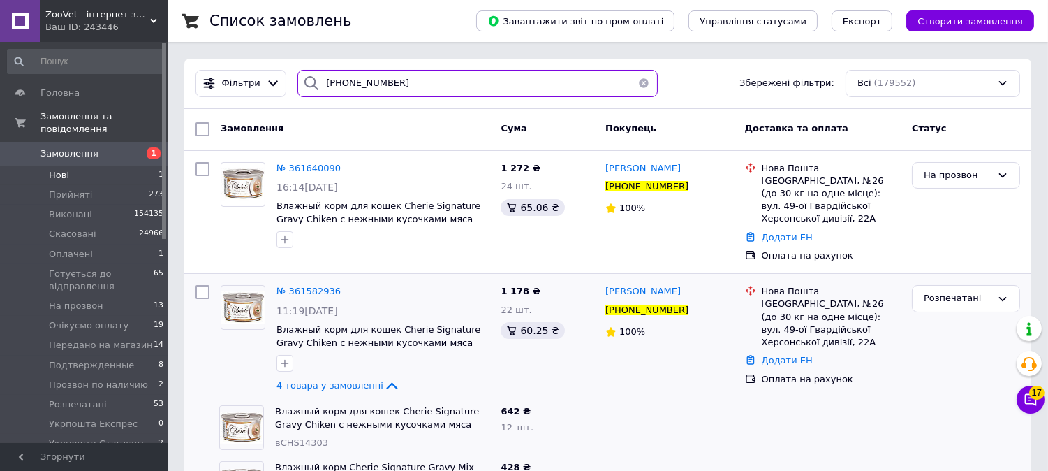
drag, startPoint x: 406, startPoint y: 82, endPoint x: 325, endPoint y: 85, distance: 81.8
click at [297, 82] on div "[PHONE_NUMBER]" at bounding box center [477, 83] width 360 height 27
paste input "+380997670806"
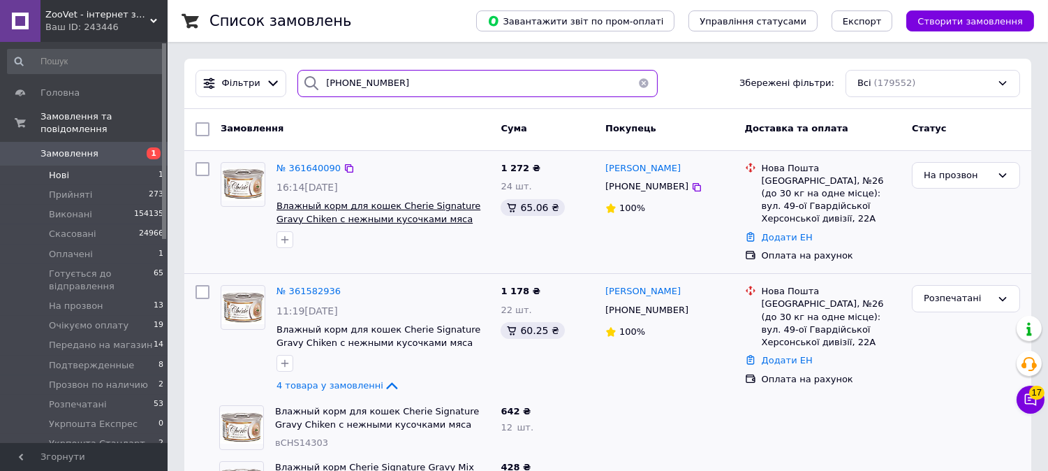
type input "+380997670806"
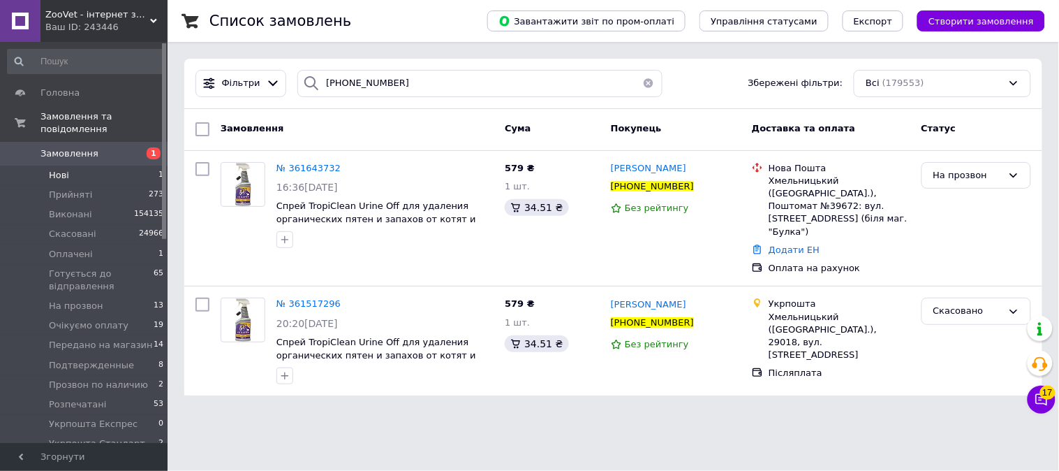
click at [641, 84] on button "button" at bounding box center [649, 83] width 28 height 27
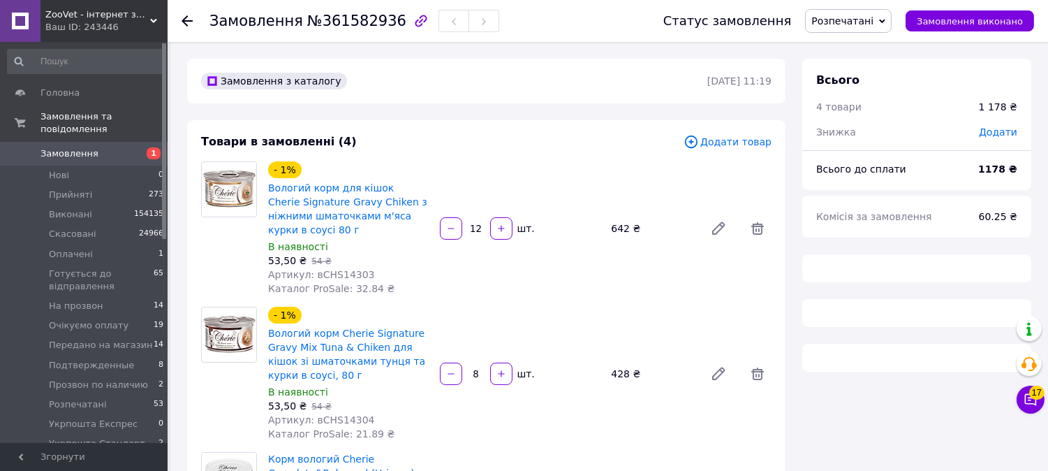
click at [739, 142] on span "Додати товар" at bounding box center [728, 141] width 88 height 15
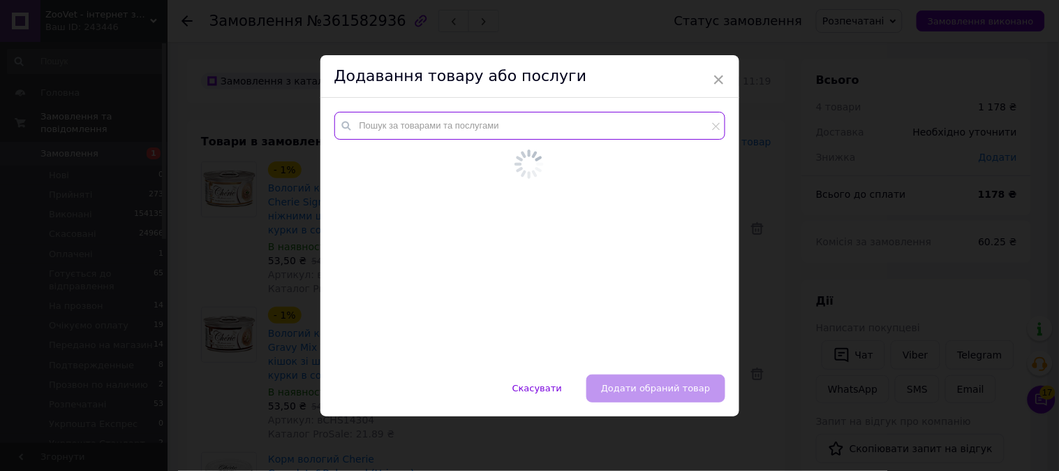
click at [412, 127] on input "text" at bounding box center [529, 126] width 391 height 28
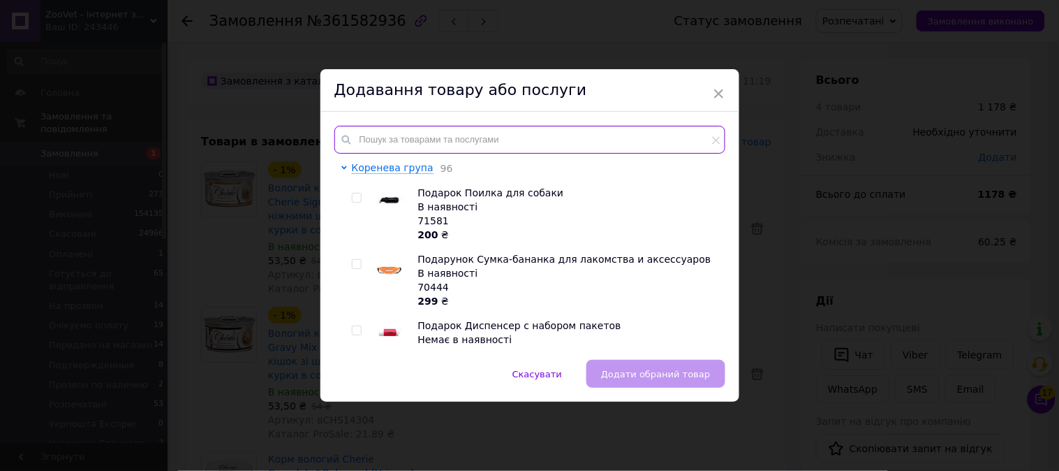
paste input "вCHS14303"
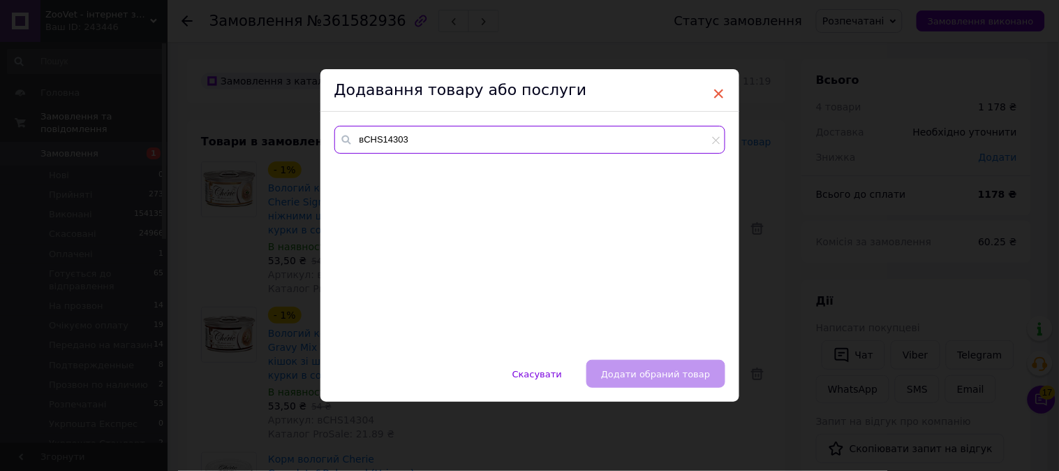
type input "вCHS14303"
click at [719, 93] on span "×" at bounding box center [719, 94] width 13 height 24
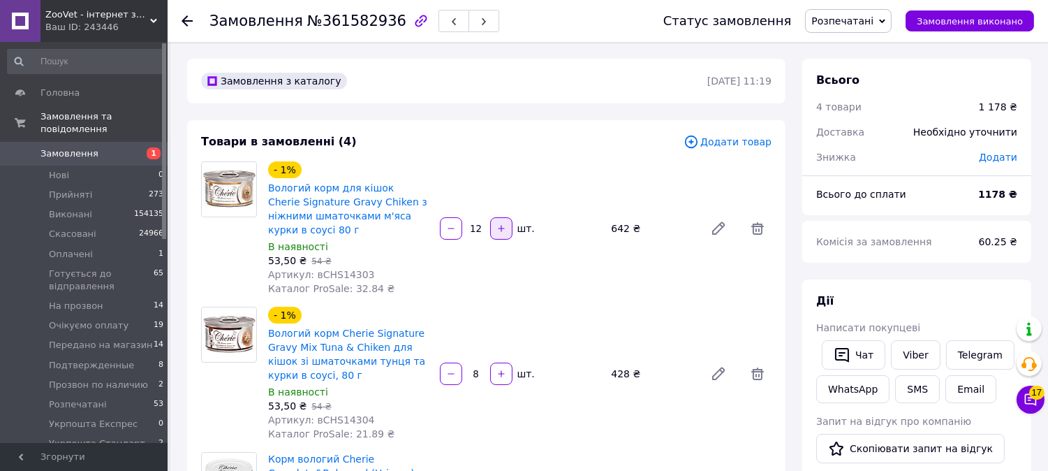
click at [496, 234] on button "button" at bounding box center [501, 228] width 22 height 22
click at [497, 234] on button "button" at bounding box center [501, 228] width 22 height 22
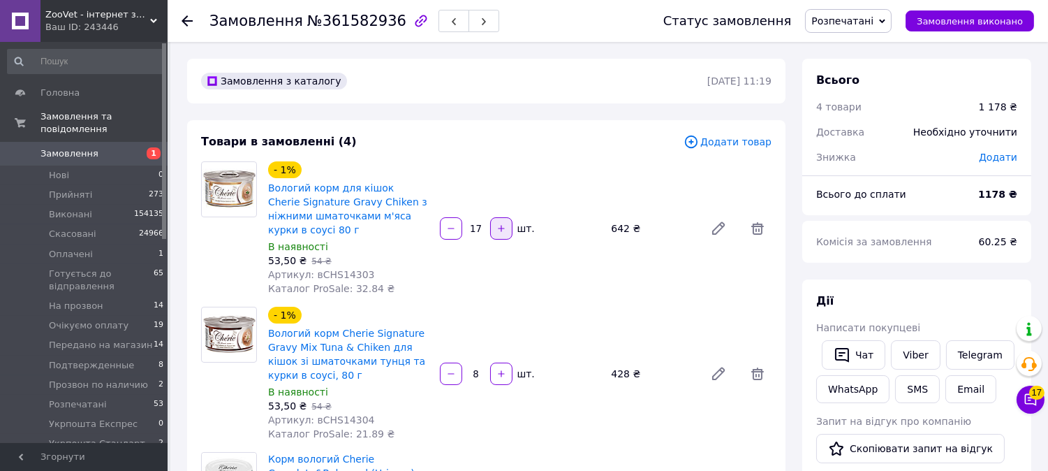
click at [497, 234] on button "button" at bounding box center [501, 228] width 22 height 22
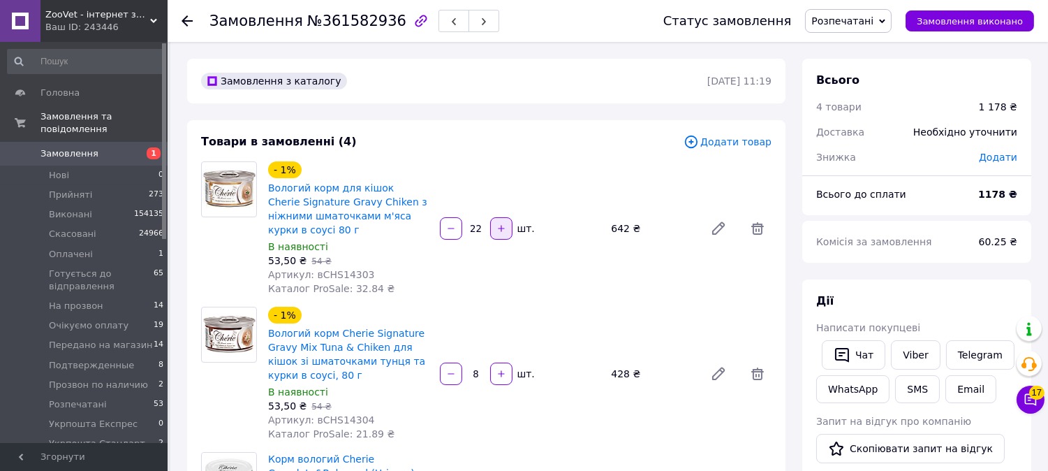
click at [497, 234] on button "button" at bounding box center [501, 228] width 22 height 22
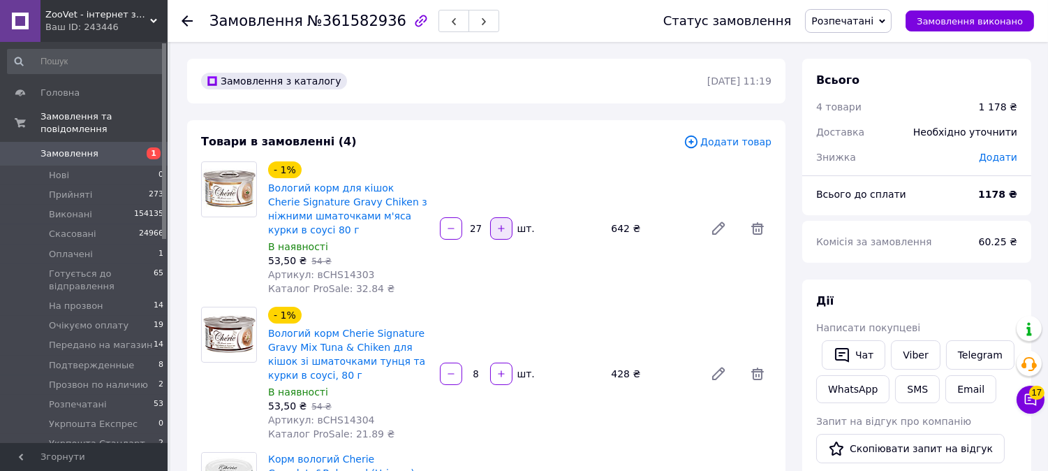
click at [497, 234] on button "button" at bounding box center [501, 228] width 22 height 22
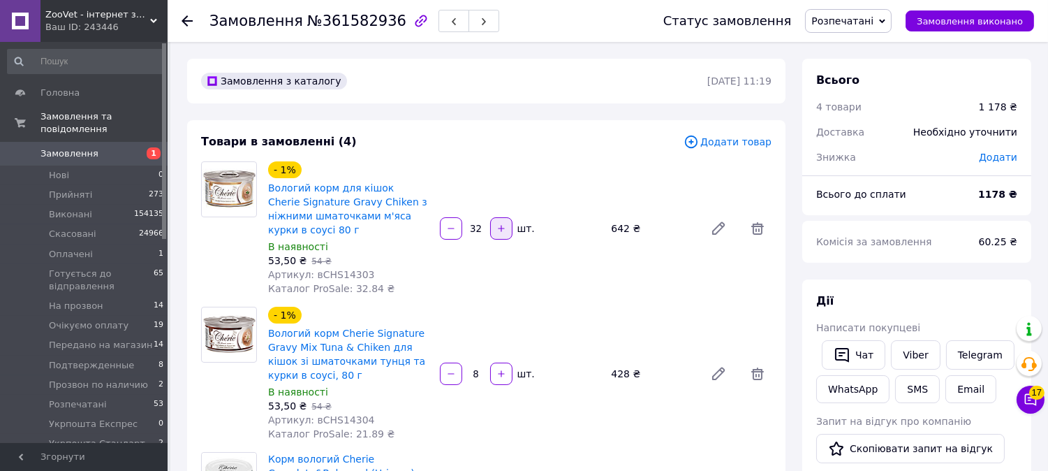
click at [497, 234] on button "button" at bounding box center [501, 228] width 22 height 22
type input "36"
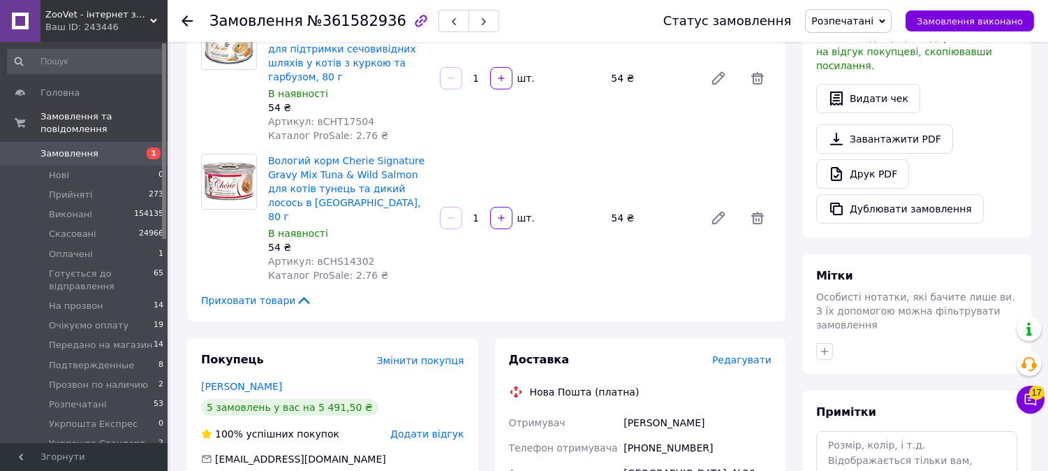
scroll to position [465, 0]
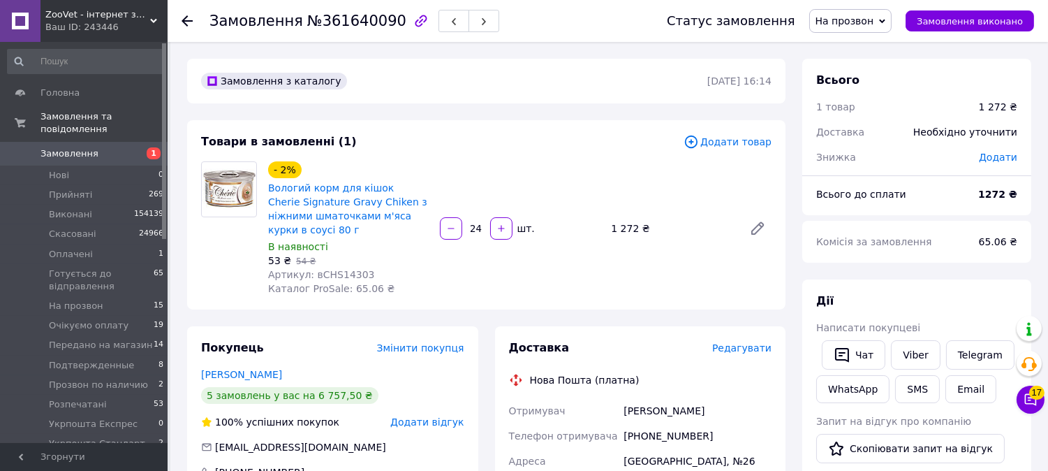
click at [853, 20] on span "На прозвон" at bounding box center [845, 20] width 59 height 11
click at [866, 92] on li "Скасовано" at bounding box center [882, 90] width 145 height 21
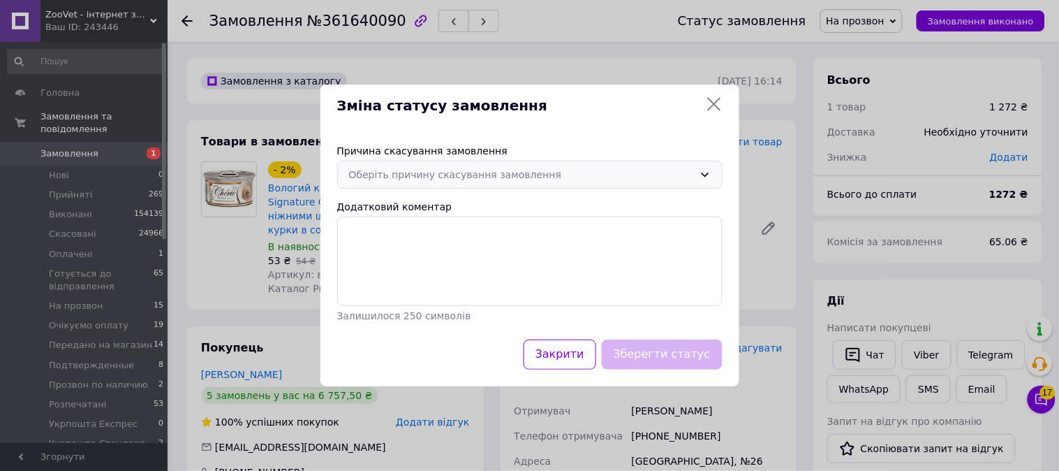
click at [396, 169] on div "Оберіть причину скасування замовлення" at bounding box center [521, 174] width 345 height 15
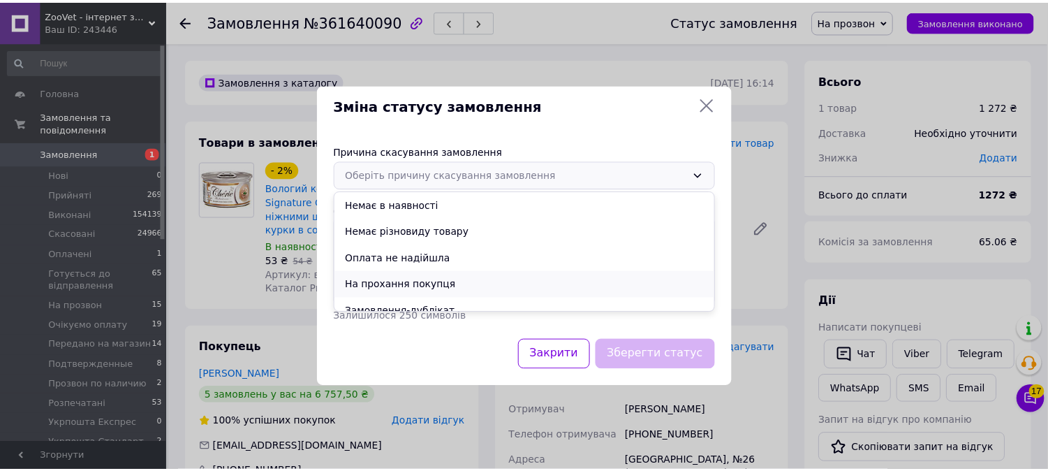
scroll to position [65, 0]
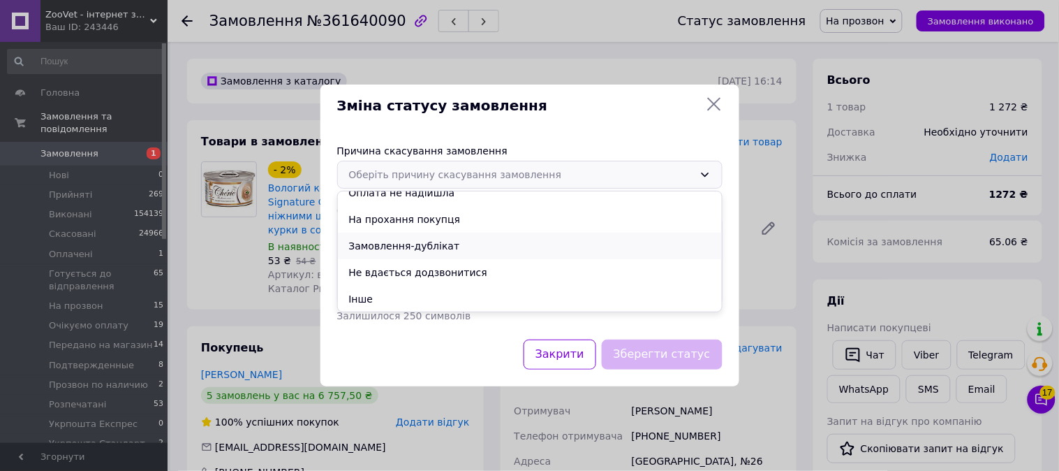
click at [381, 246] on li "Замовлення-дублікат" at bounding box center [530, 246] width 384 height 27
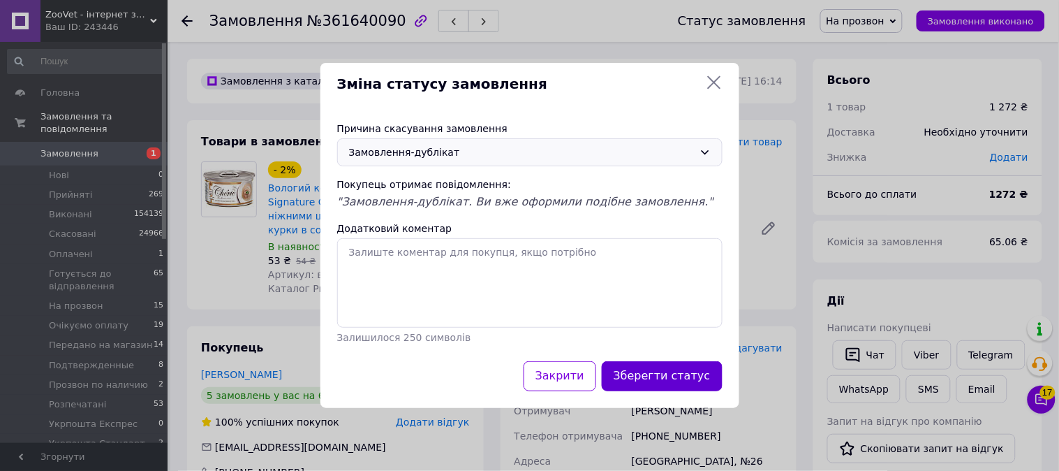
click at [658, 383] on button "Зберегти статус" at bounding box center [662, 376] width 121 height 30
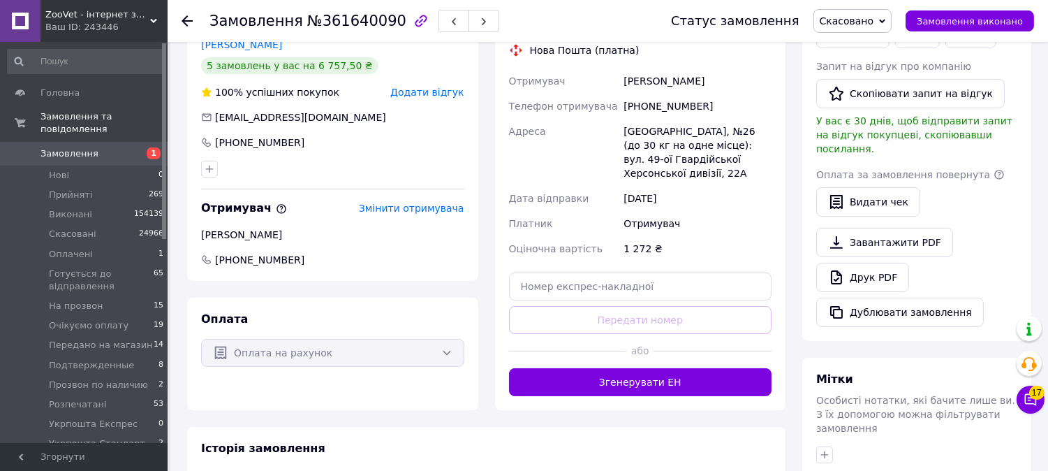
scroll to position [388, 0]
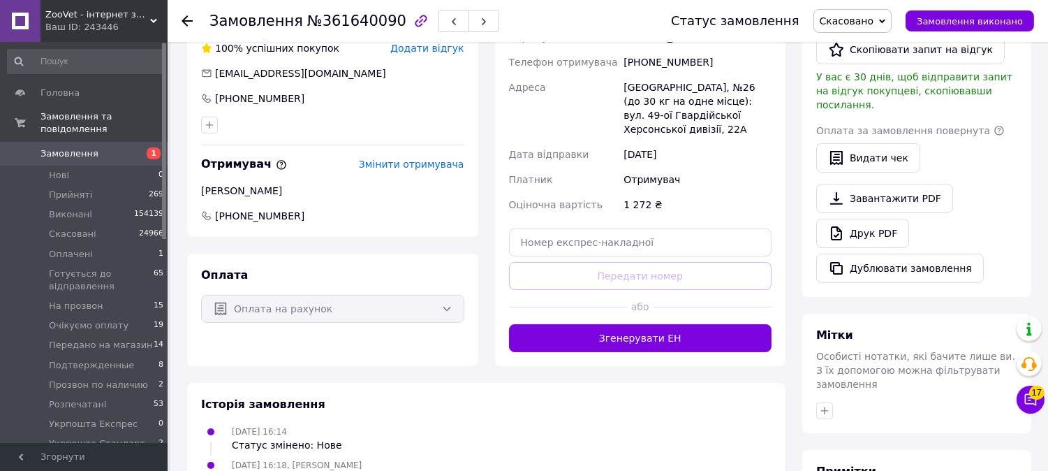
click at [129, 147] on span "1" at bounding box center [148, 153] width 38 height 13
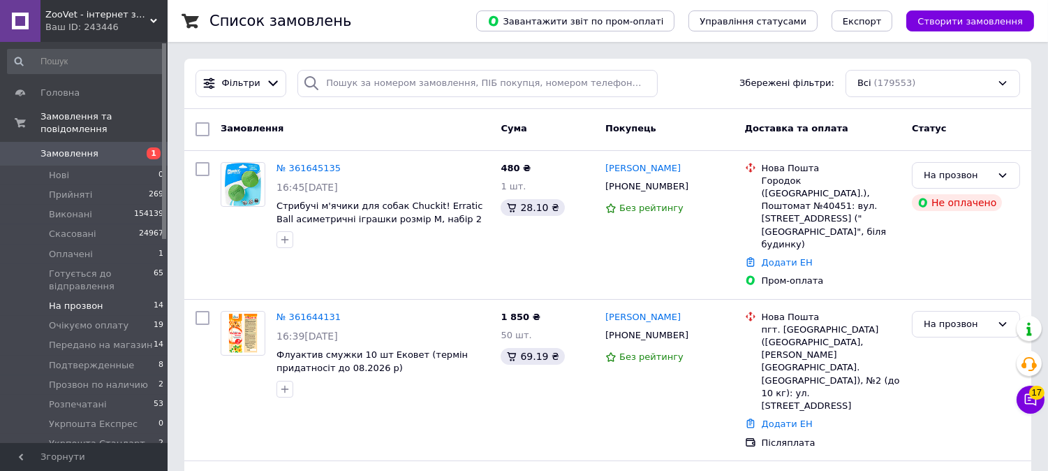
click at [117, 296] on li "На прозвон 14" at bounding box center [86, 306] width 172 height 20
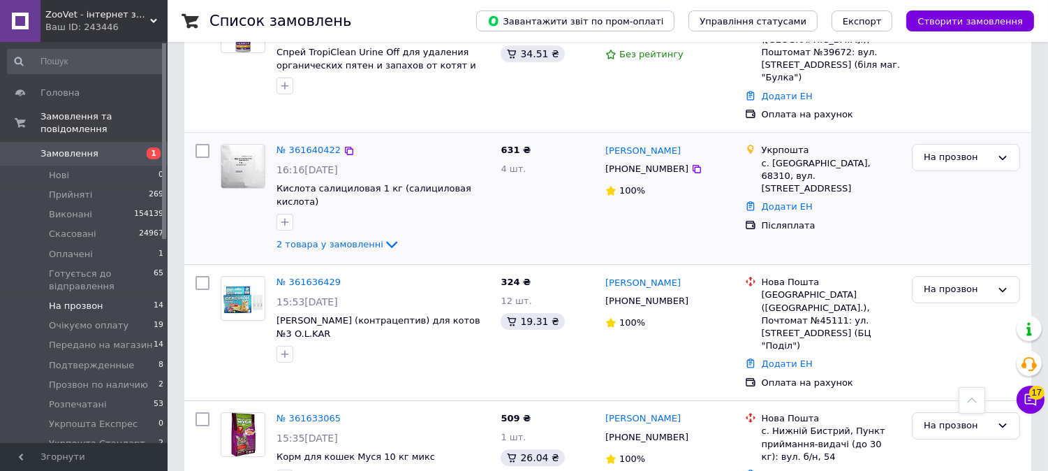
scroll to position [465, 0]
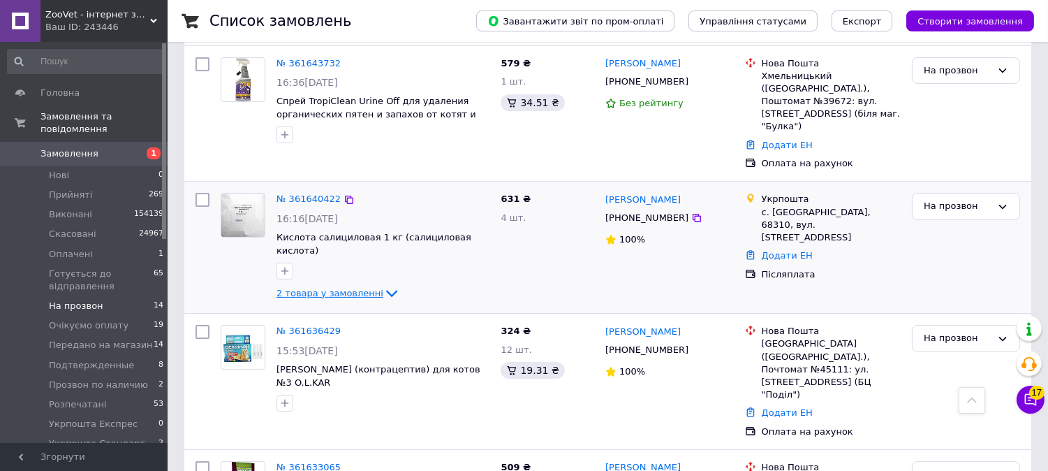
click at [322, 288] on span "2 товара у замовленні" at bounding box center [330, 293] width 107 height 10
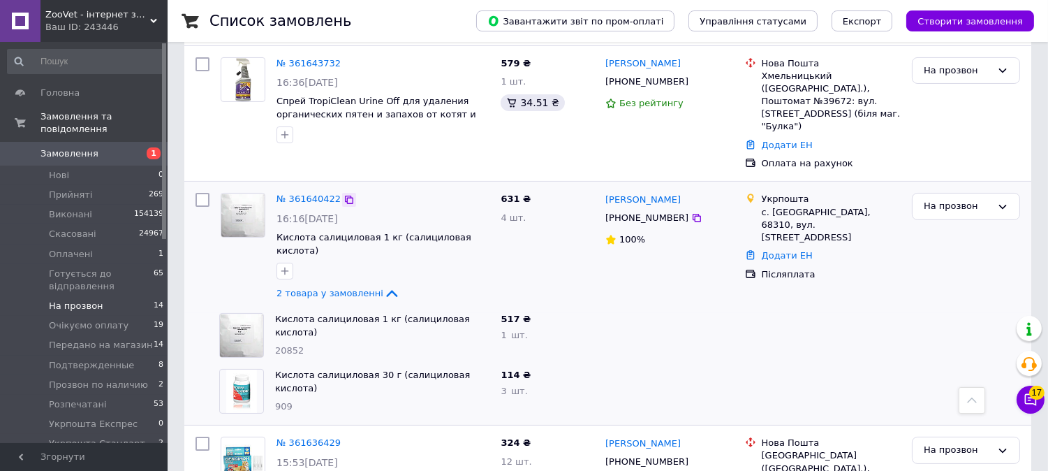
click at [345, 196] on icon at bounding box center [349, 200] width 8 height 8
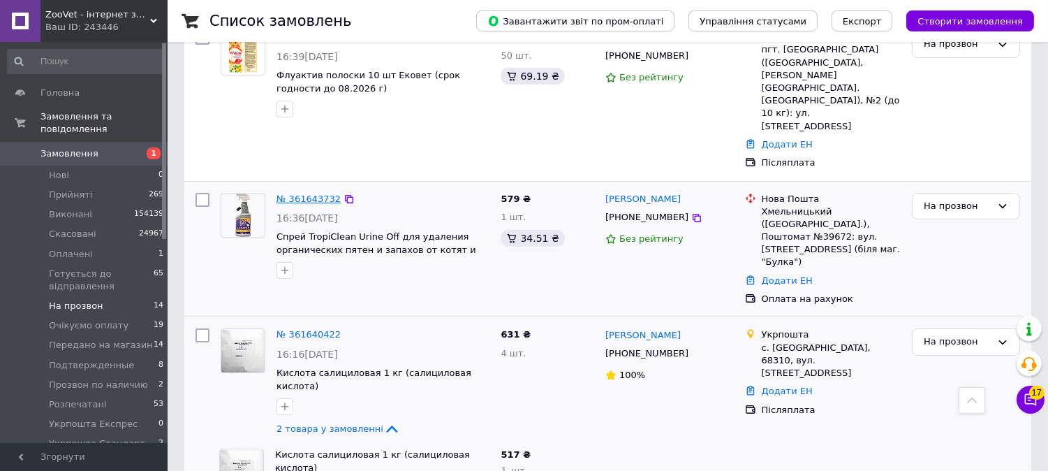
scroll to position [310, 0]
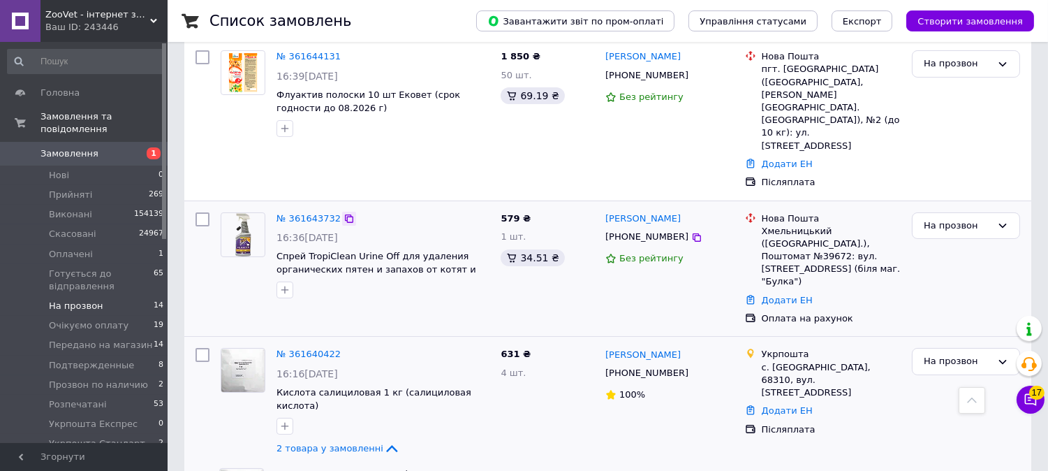
click at [344, 213] on icon at bounding box center [349, 218] width 11 height 11
drag, startPoint x: 679, startPoint y: 176, endPoint x: 473, endPoint y: 6, distance: 267.3
click at [691, 232] on icon at bounding box center [696, 237] width 11 height 11
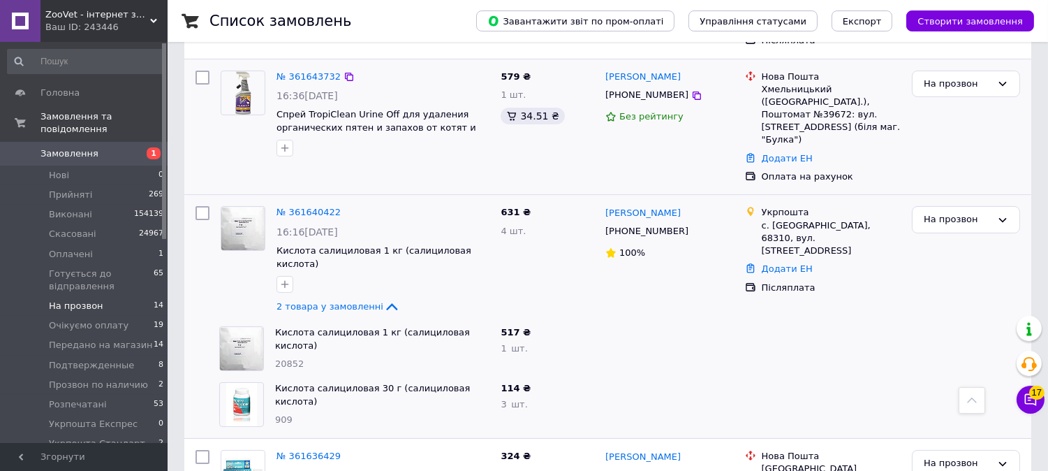
scroll to position [465, 0]
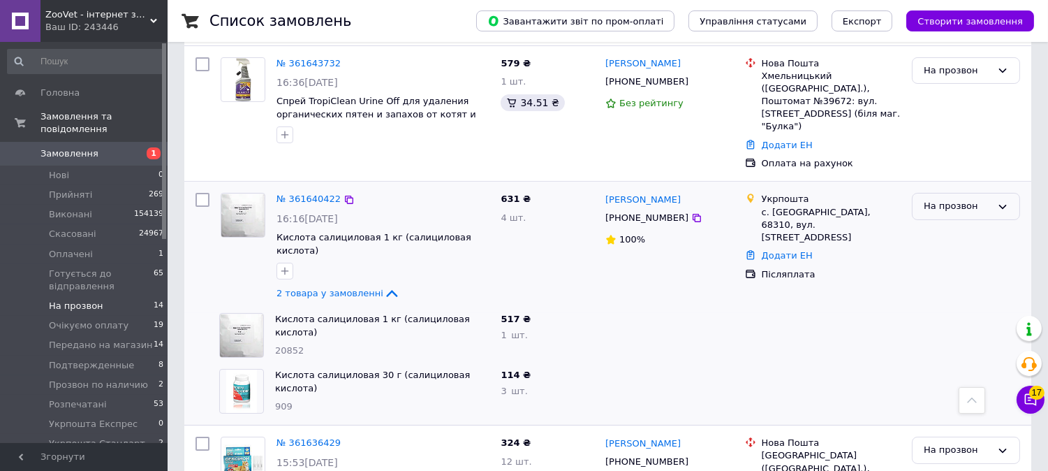
click at [951, 193] on div "На прозвон" at bounding box center [966, 206] width 108 height 27
click at [966, 275] on li "Подтвержденные" at bounding box center [966, 295] width 107 height 40
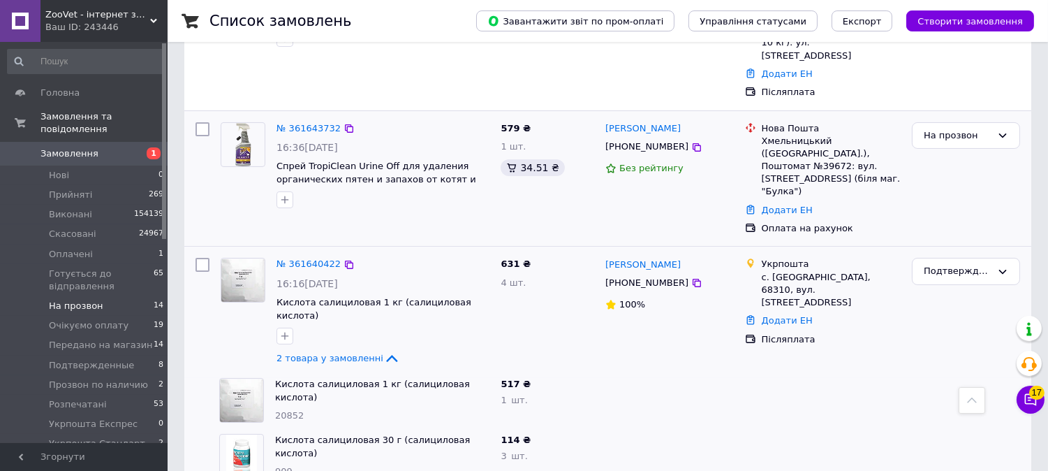
scroll to position [310, 0]
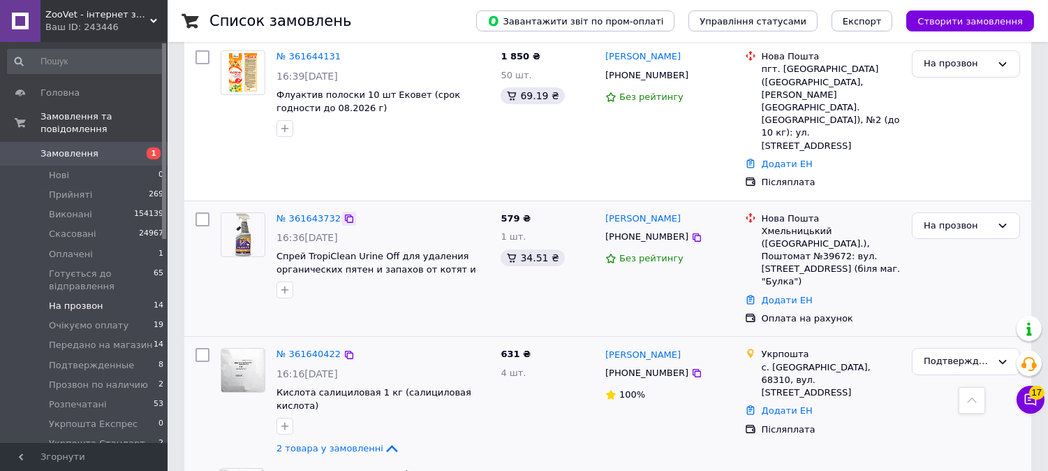
click at [344, 213] on icon at bounding box center [349, 218] width 11 height 11
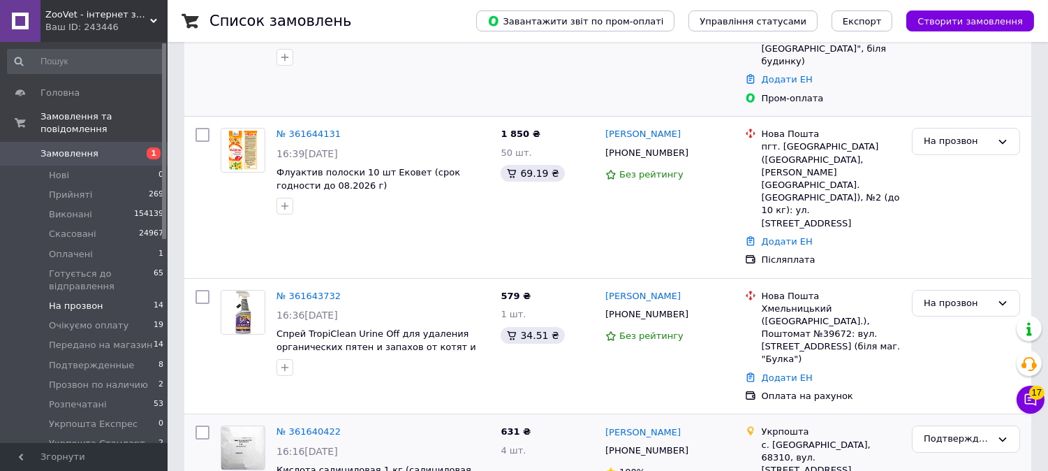
drag, startPoint x: 345, startPoint y: 112, endPoint x: 310, endPoint y: 71, distance: 54.5
click at [344, 129] on icon at bounding box center [349, 134] width 11 height 11
click at [945, 296] on div "На прозвон" at bounding box center [958, 303] width 68 height 15
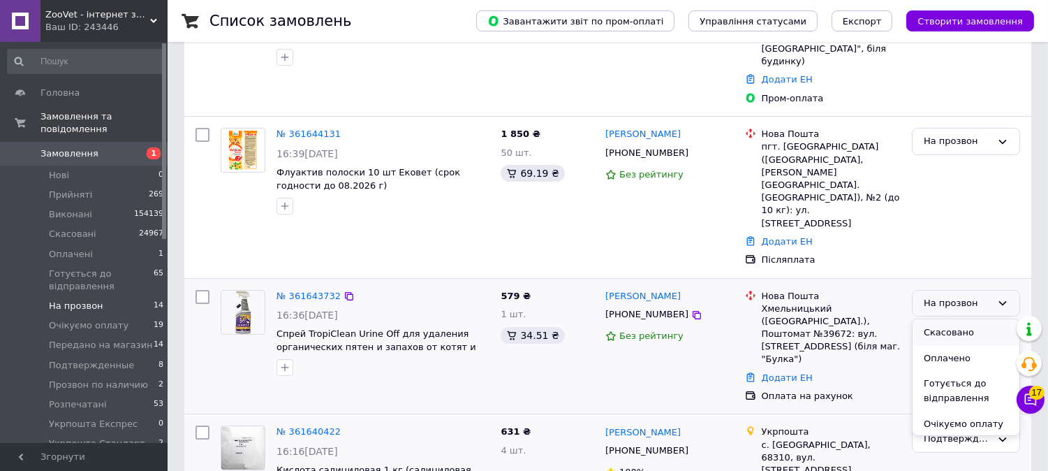
scroll to position [78, 0]
click at [962, 384] on li "Очікуємо оплату" at bounding box center [966, 397] width 107 height 26
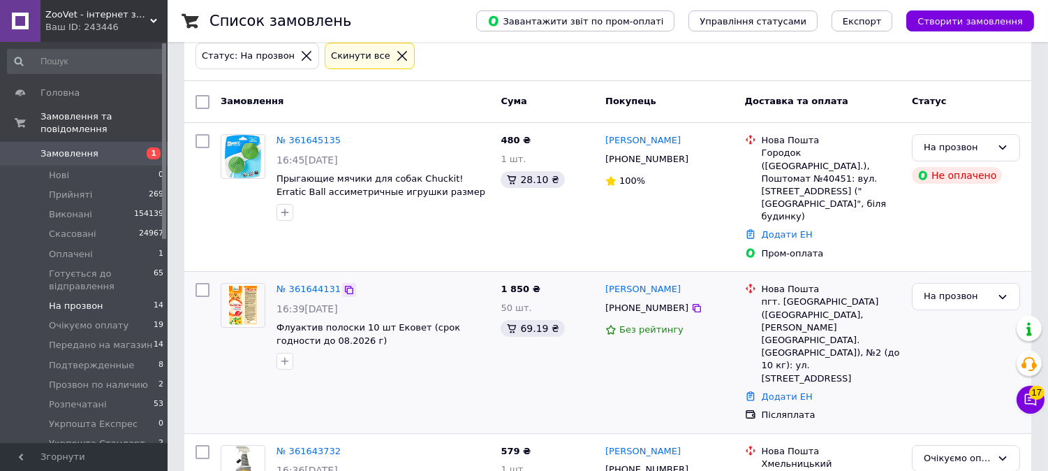
click at [344, 284] on icon at bounding box center [349, 289] width 11 height 11
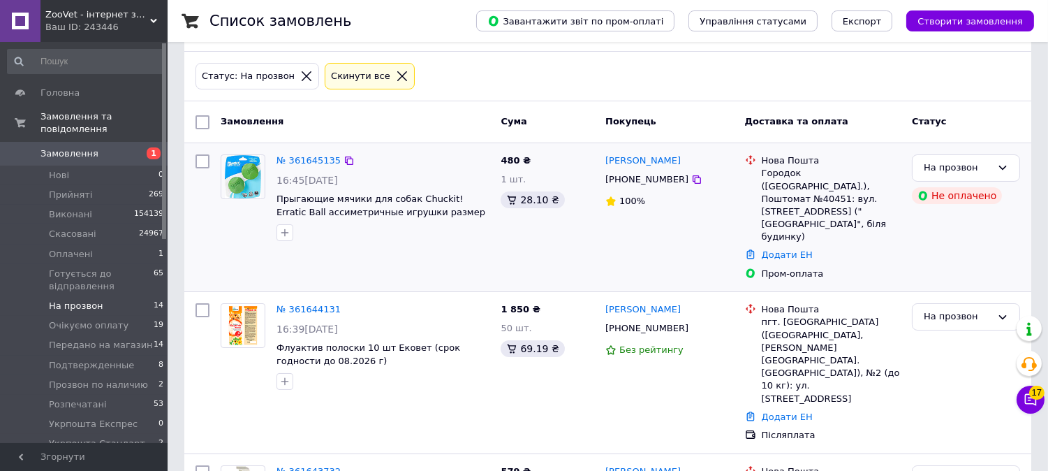
scroll to position [155, 0]
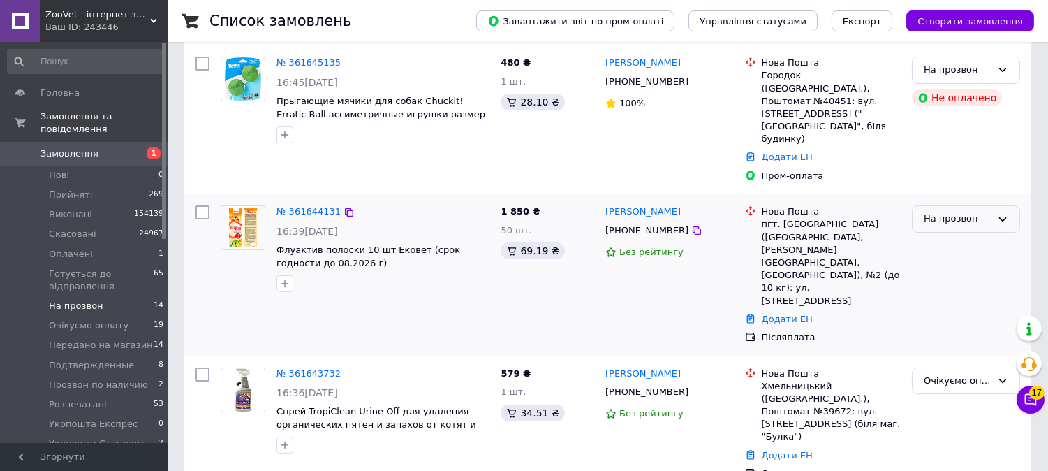
click at [920, 205] on div "На прозвон" at bounding box center [966, 218] width 108 height 27
click at [940, 288] on li "Подтвержденные" at bounding box center [966, 308] width 107 height 40
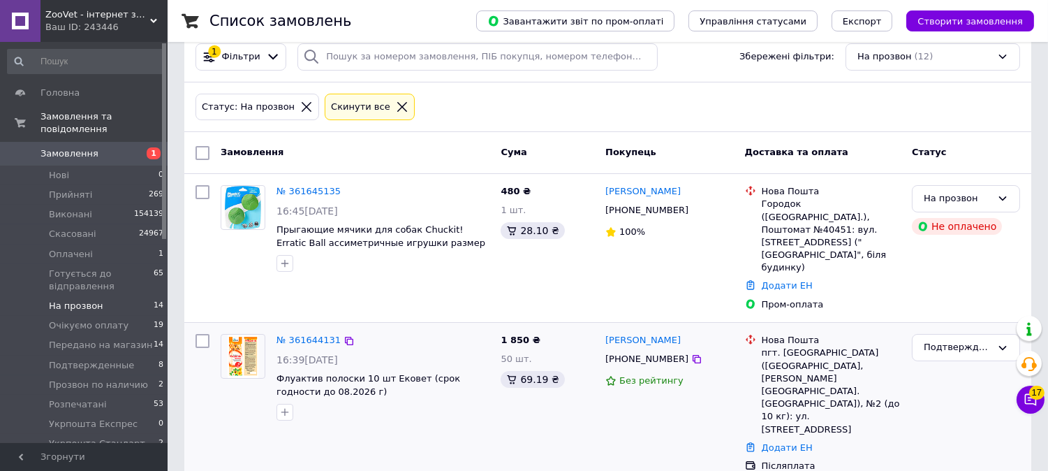
scroll to position [0, 0]
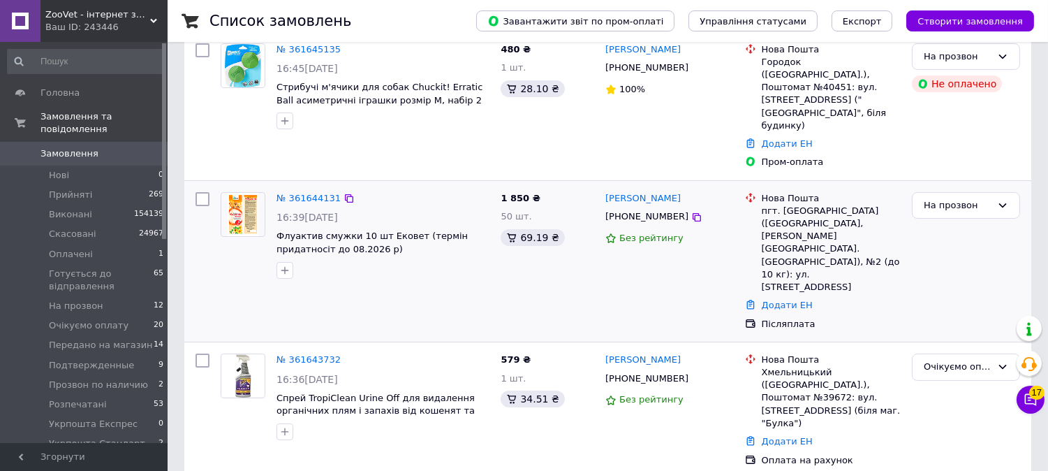
scroll to position [155, 0]
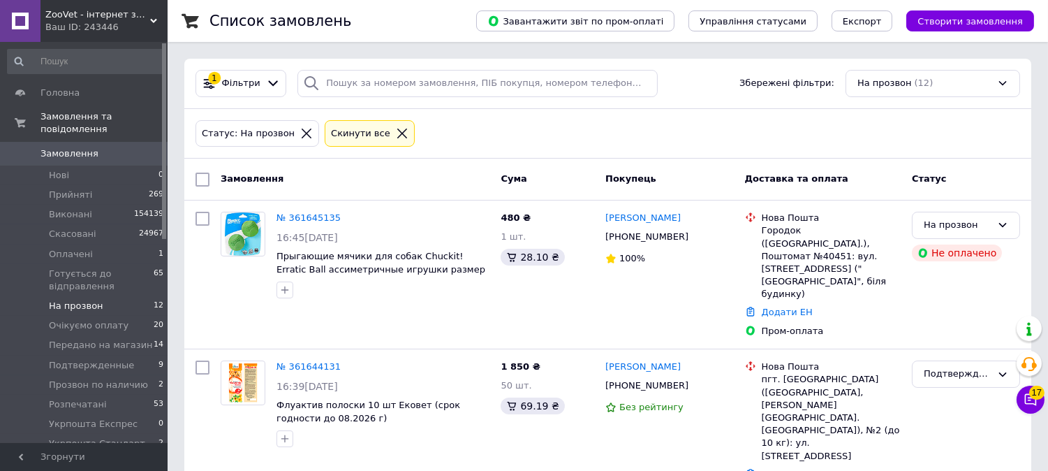
click at [72, 300] on span "На прозвон" at bounding box center [76, 306] width 54 height 13
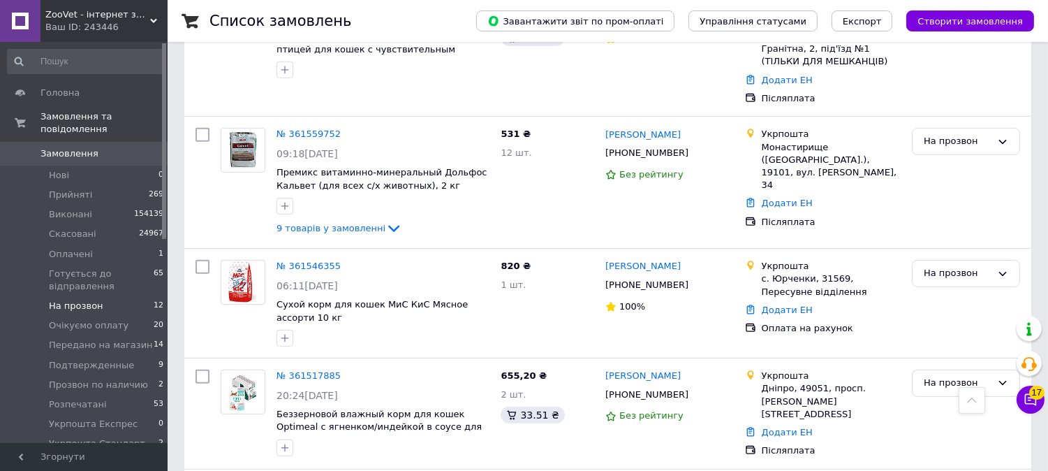
scroll to position [1172, 0]
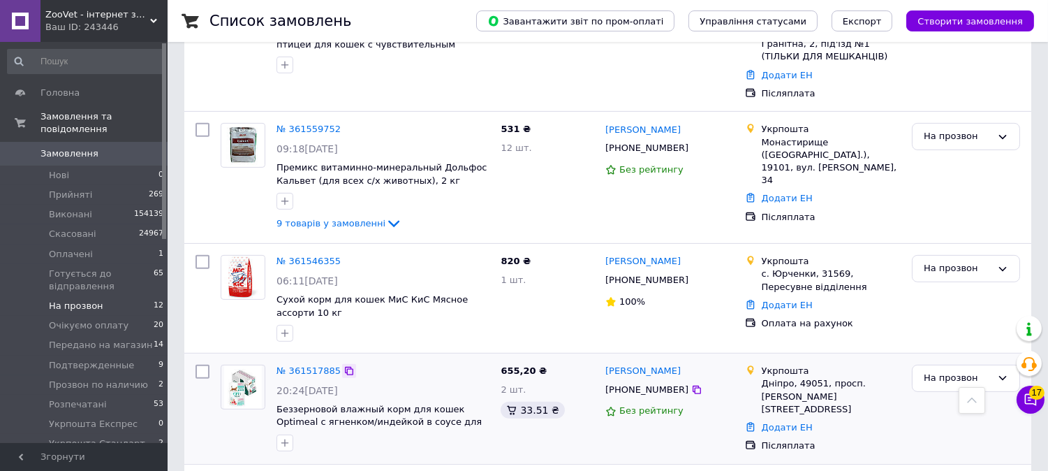
click at [344, 365] on icon at bounding box center [349, 370] width 11 height 11
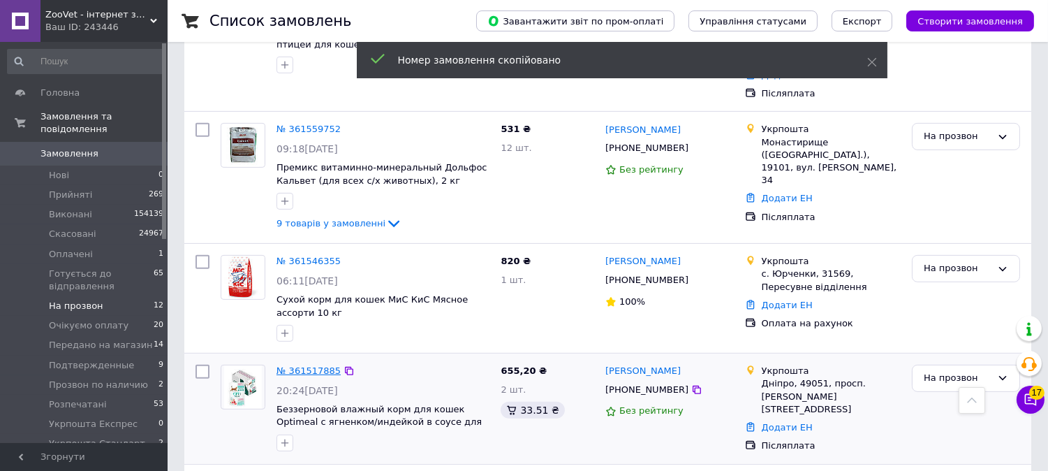
click at [309, 365] on link "№ 361517885" at bounding box center [309, 370] width 64 height 10
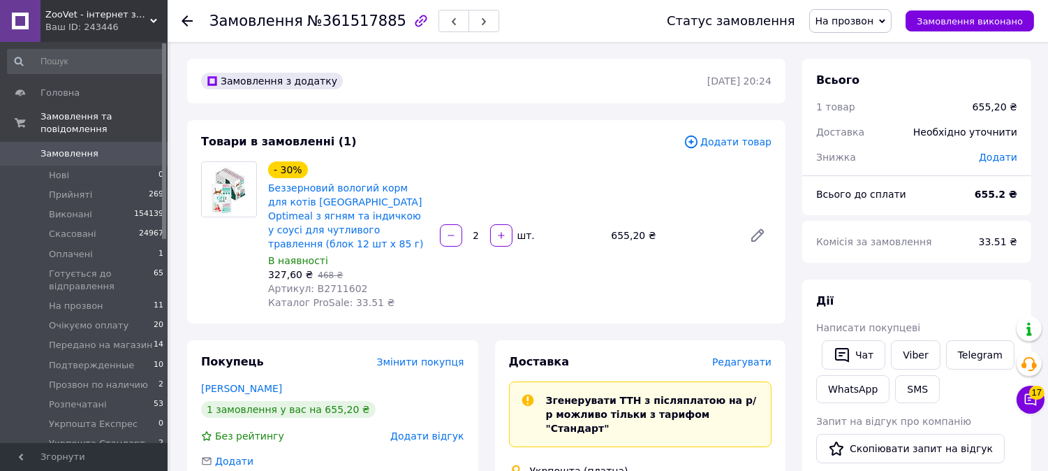
click at [74, 147] on span "Замовлення" at bounding box center [69, 153] width 58 height 13
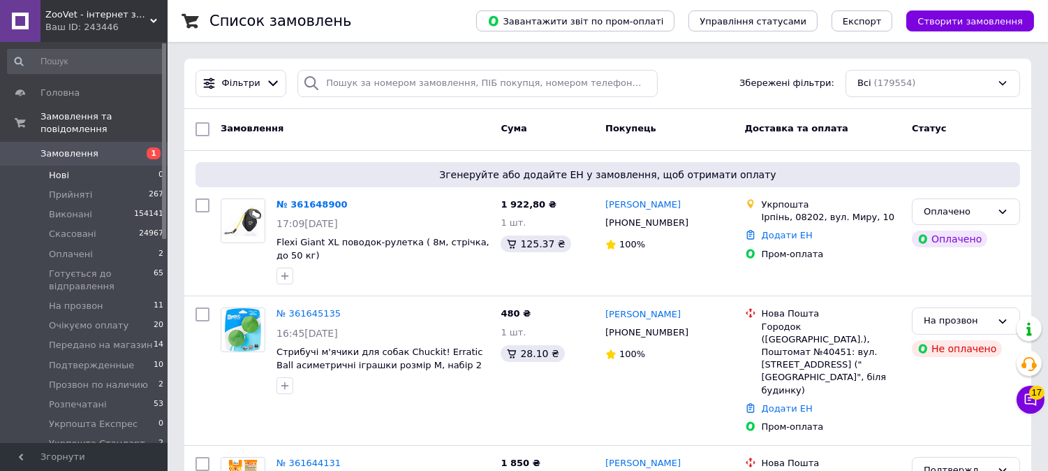
click at [102, 165] on li "Нові 0" at bounding box center [86, 175] width 172 height 20
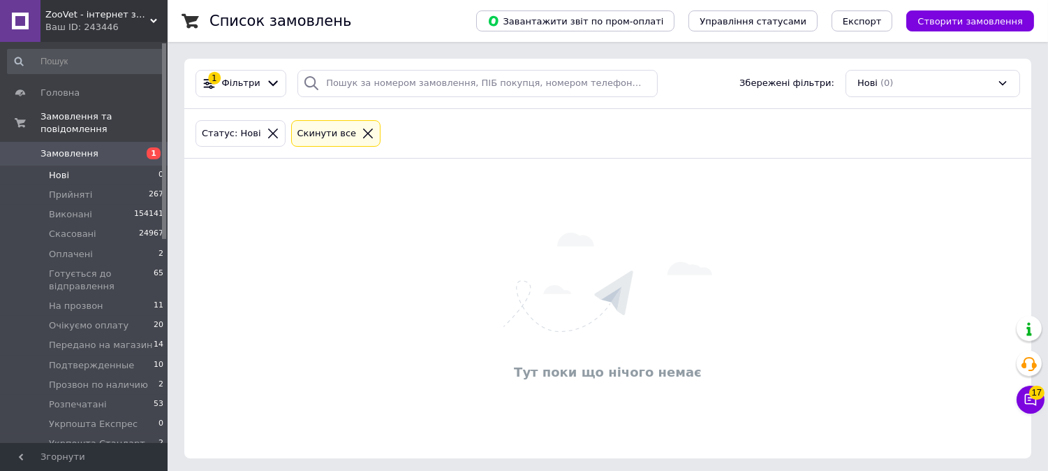
click at [94, 142] on link "Замовлення 1" at bounding box center [86, 154] width 172 height 24
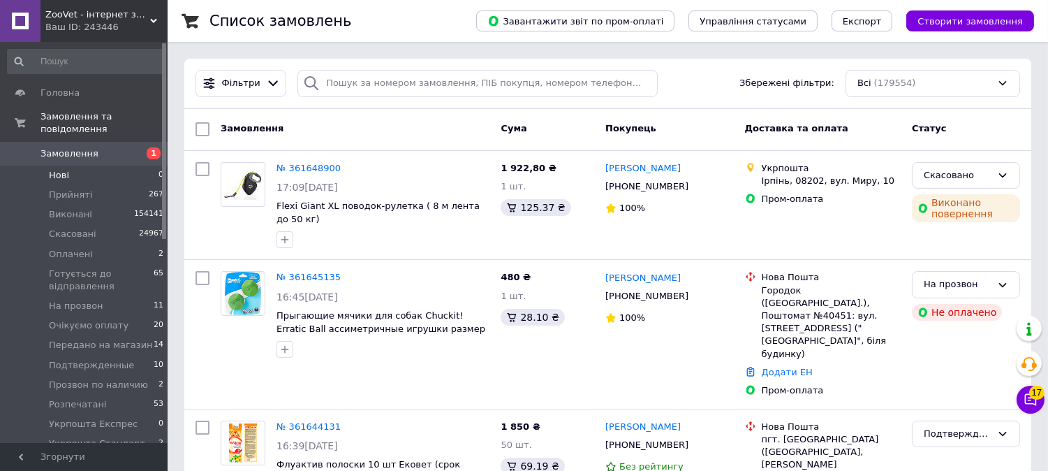
click at [50, 165] on li "Нові 0" at bounding box center [86, 175] width 172 height 20
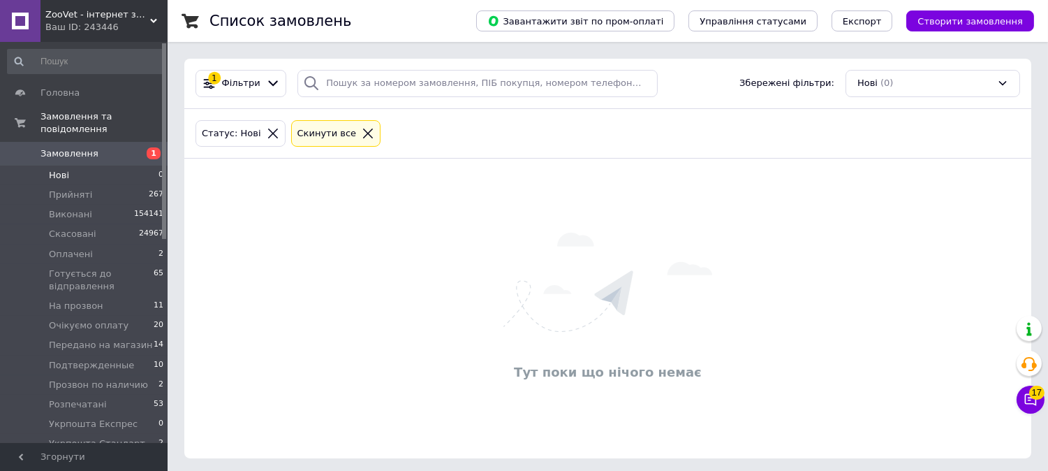
click at [105, 147] on span "Замовлення" at bounding box center [84, 153] width 89 height 13
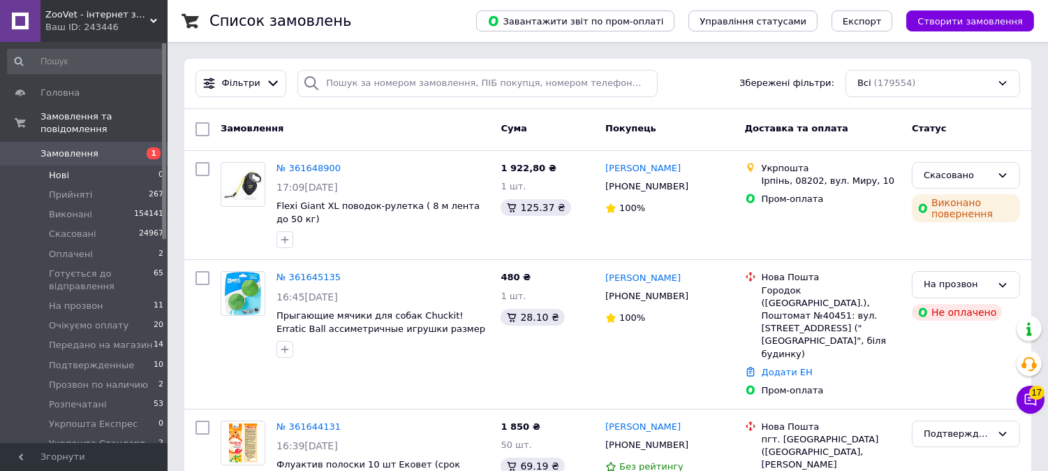
click at [54, 169] on span "Нові" at bounding box center [59, 175] width 20 height 13
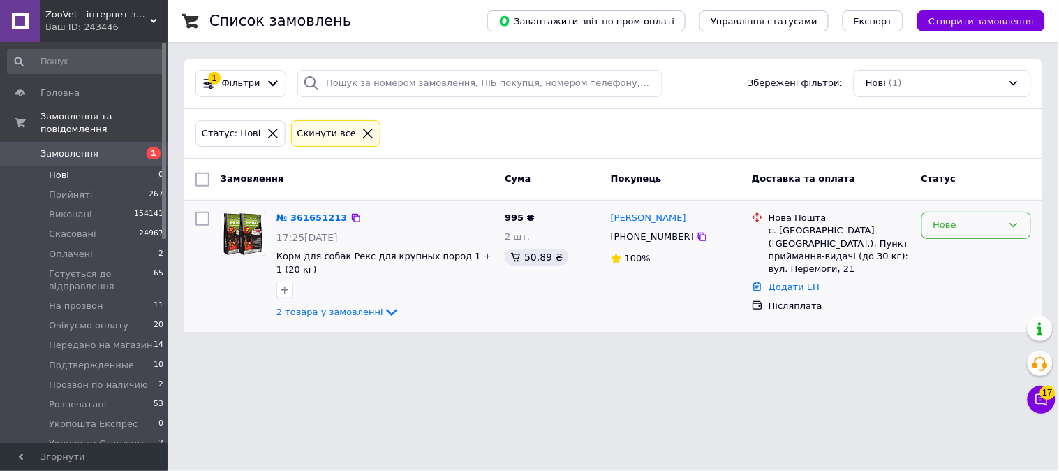
click at [951, 225] on div "Нове" at bounding box center [968, 225] width 69 height 15
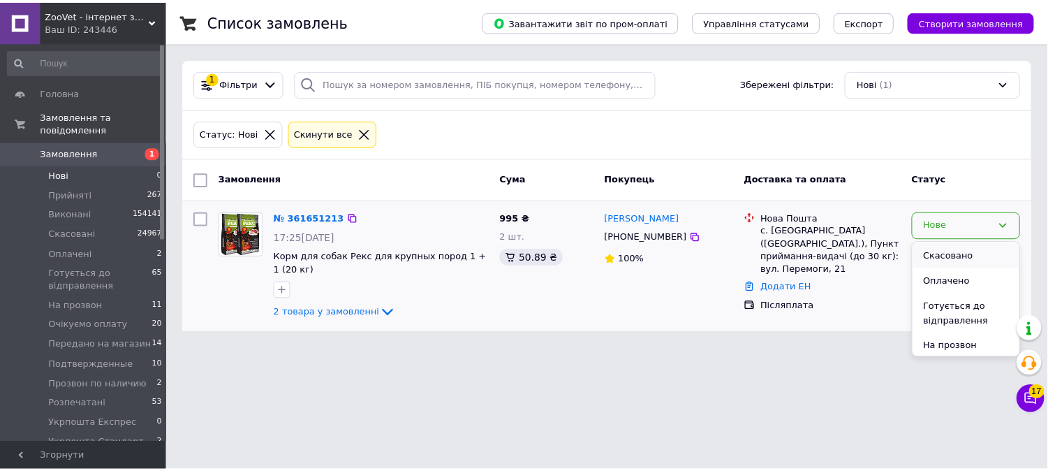
scroll to position [78, 0]
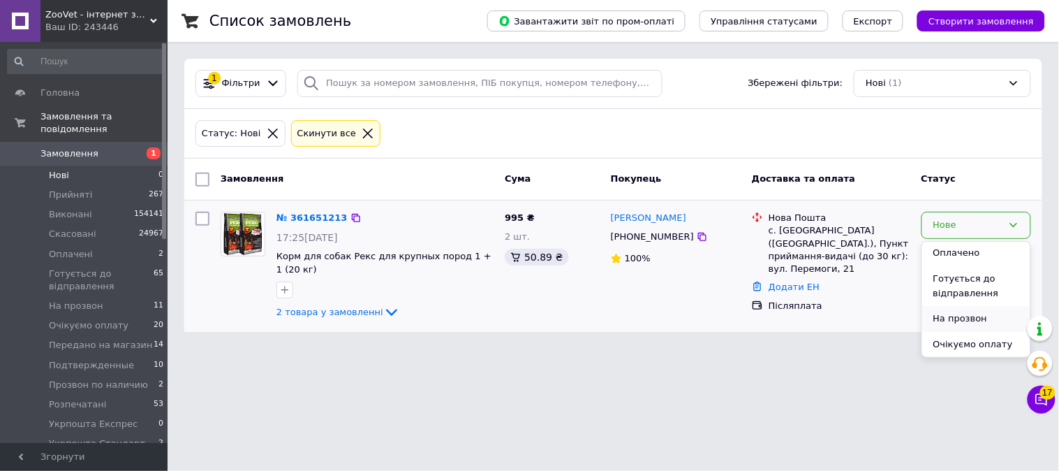
click at [955, 319] on li "На прозвон" at bounding box center [976, 319] width 108 height 26
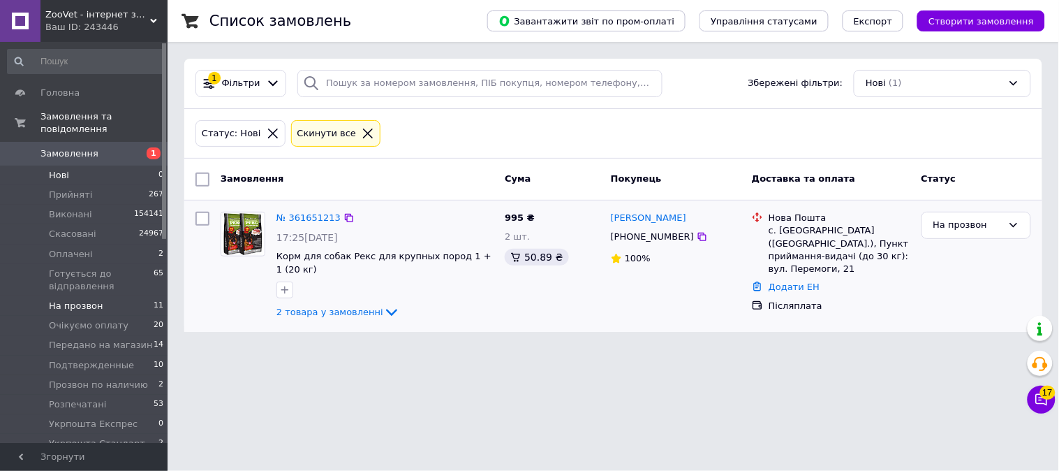
click at [140, 296] on li "На прозвон 11" at bounding box center [86, 306] width 172 height 20
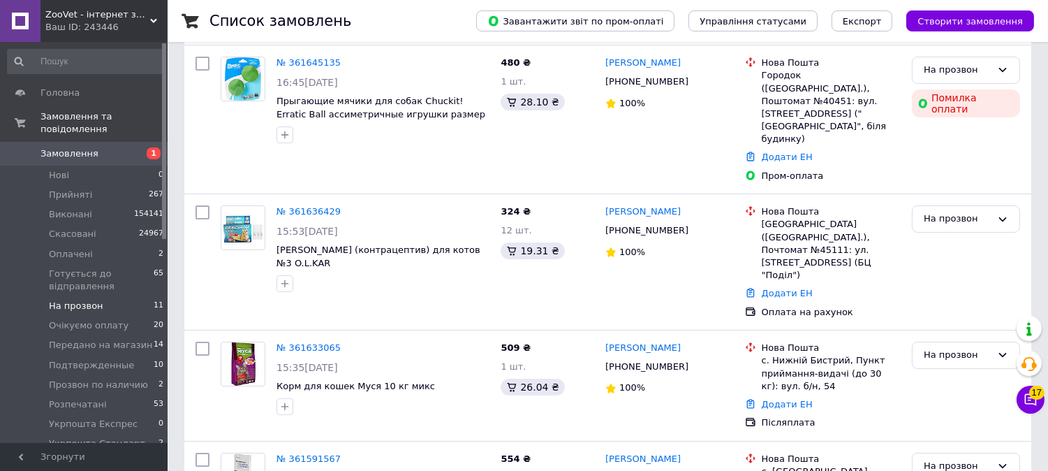
drag, startPoint x: 61, startPoint y: 149, endPoint x: 391, endPoint y: 14, distance: 356.3
click at [64, 149] on link "Замовлення 1" at bounding box center [86, 154] width 172 height 24
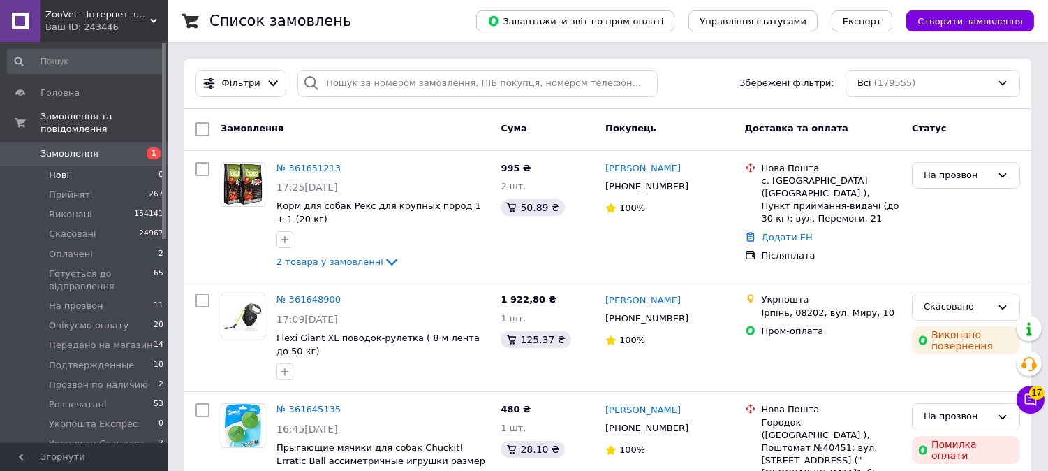
click at [142, 165] on li "Нові 0" at bounding box center [86, 175] width 172 height 20
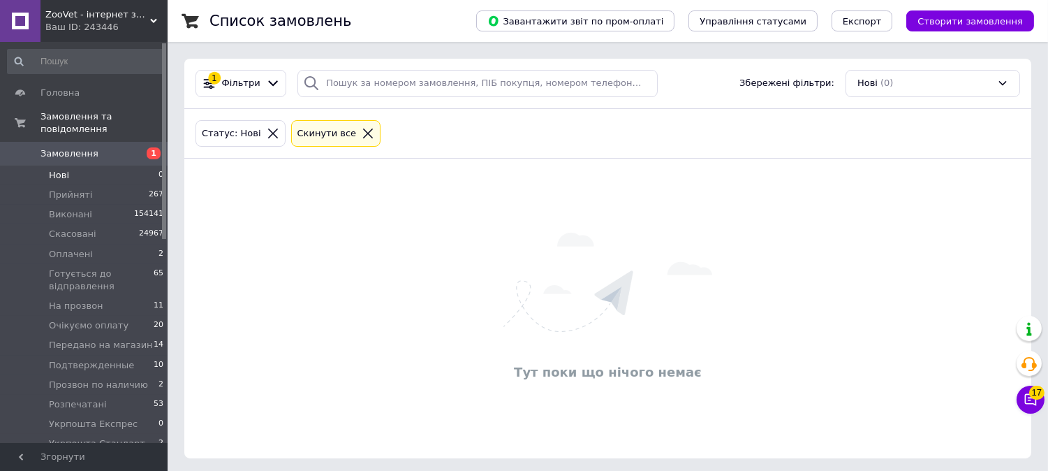
click at [114, 147] on span "Замовлення" at bounding box center [84, 153] width 89 height 13
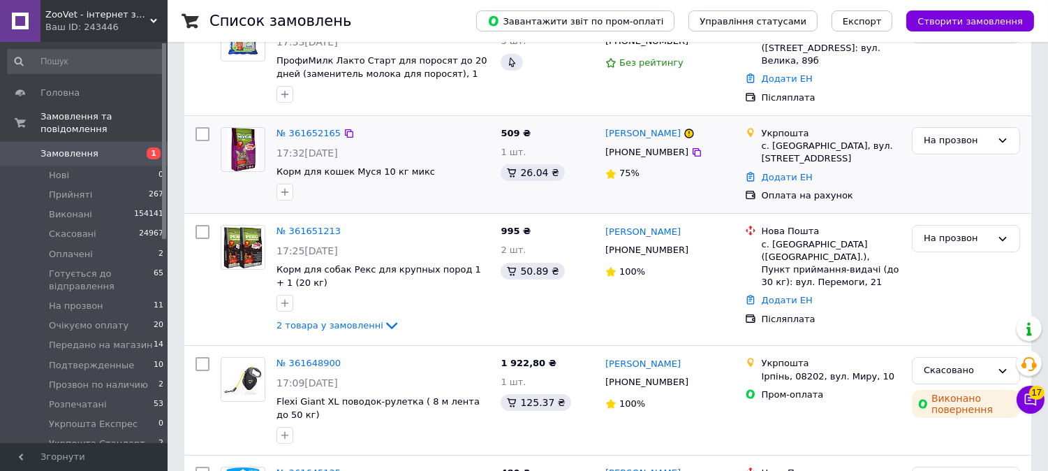
scroll to position [155, 0]
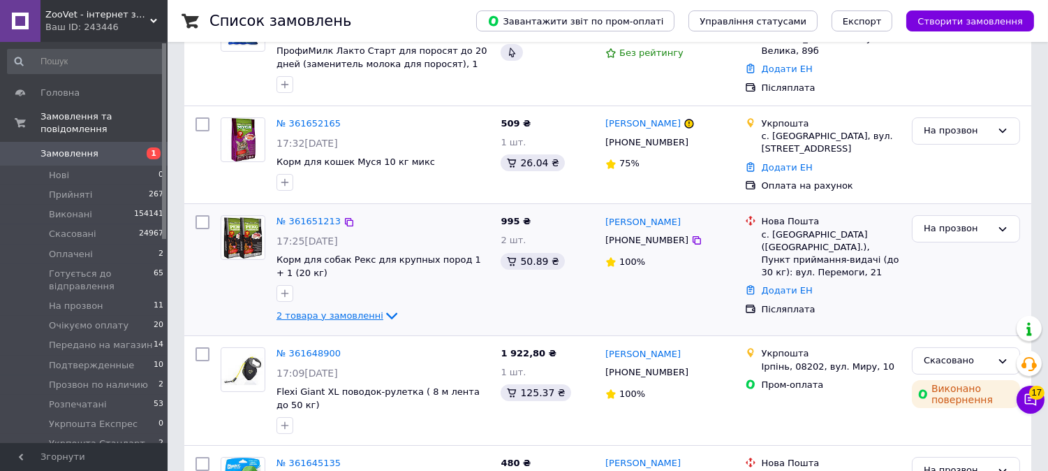
click at [332, 317] on span "2 товара у замовленні" at bounding box center [330, 315] width 107 height 10
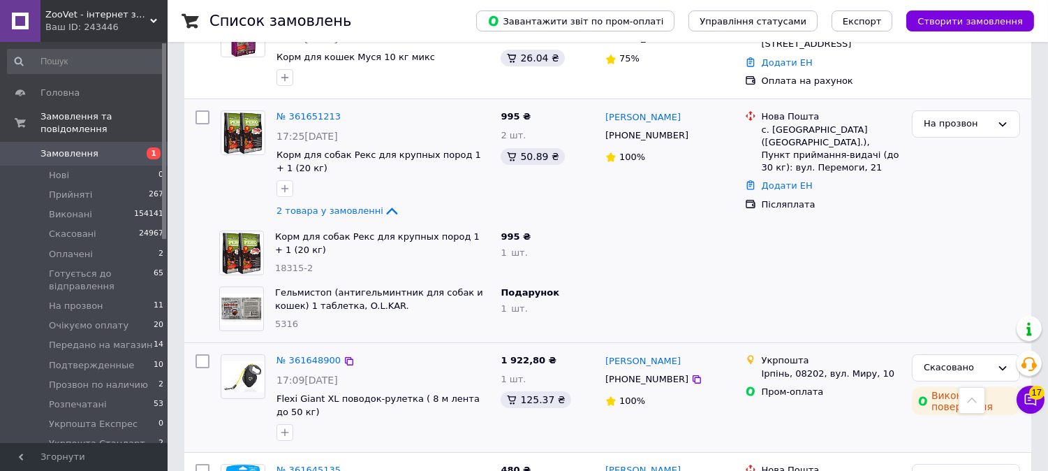
scroll to position [233, 0]
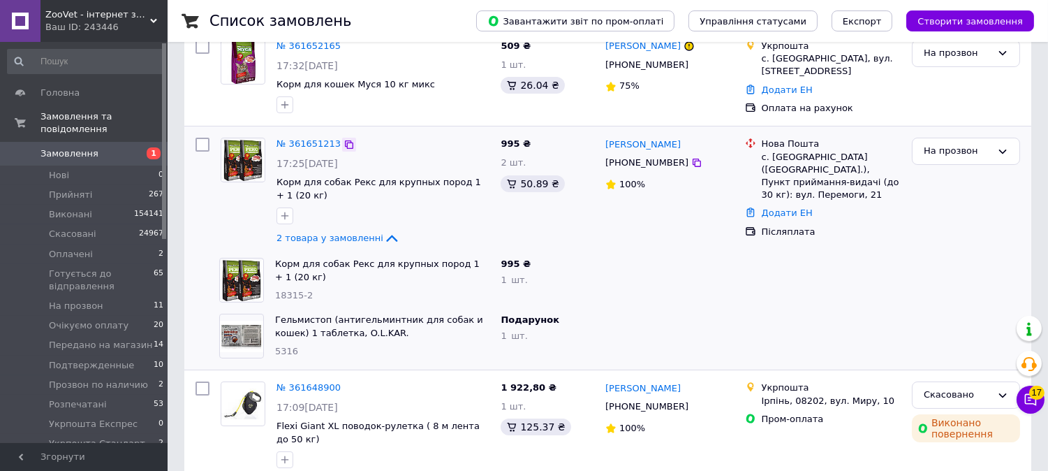
click at [344, 144] on icon at bounding box center [349, 144] width 11 height 11
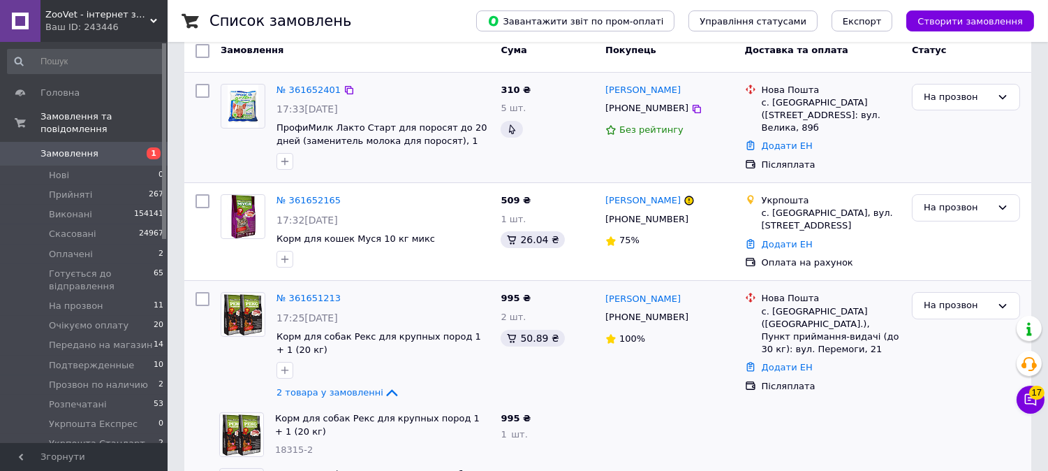
scroll to position [78, 0]
click at [344, 197] on icon at bounding box center [349, 201] width 11 height 11
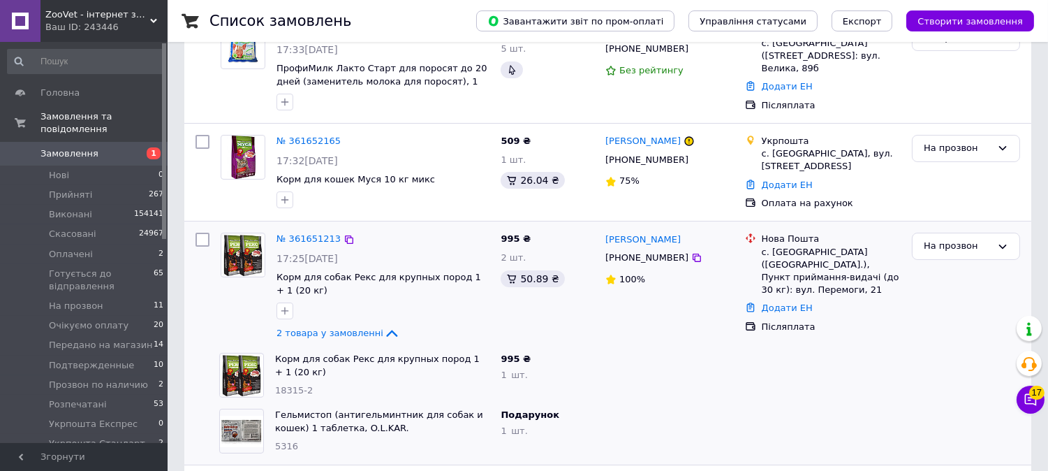
scroll to position [155, 0]
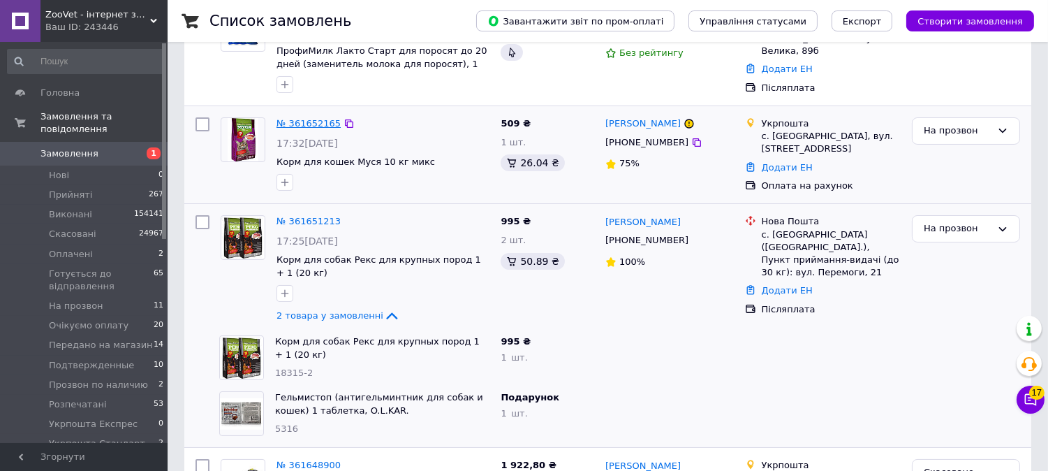
click at [315, 122] on link "№ 361652165" at bounding box center [309, 123] width 64 height 10
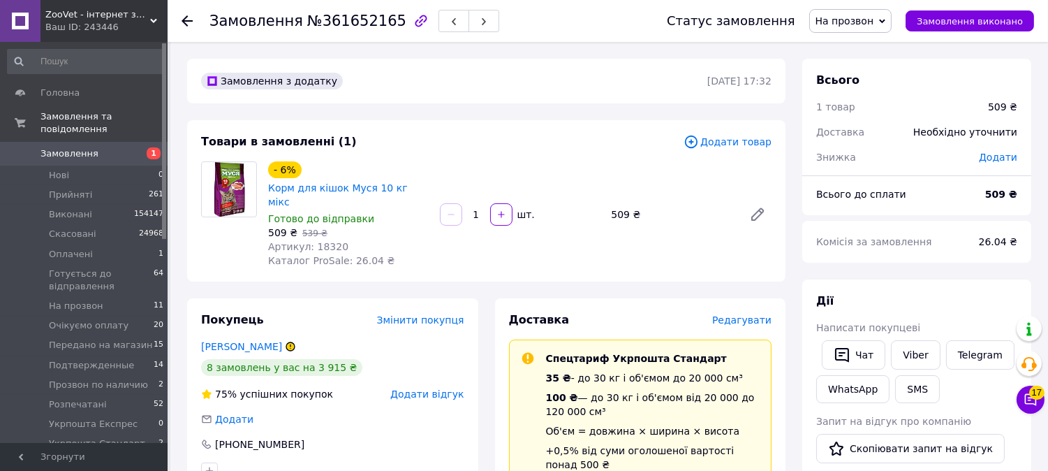
click at [718, 134] on span "Додати товар" at bounding box center [728, 141] width 88 height 15
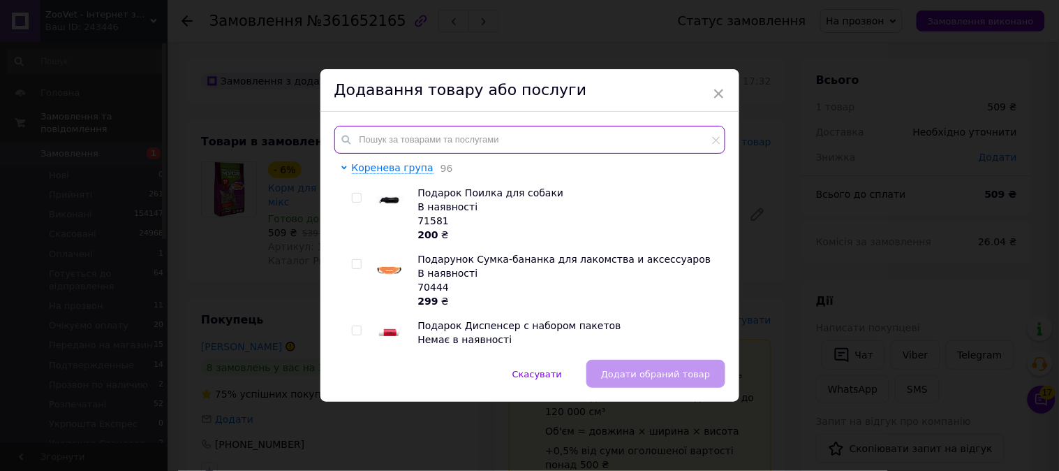
click at [669, 142] on input "text" at bounding box center [529, 140] width 391 height 28
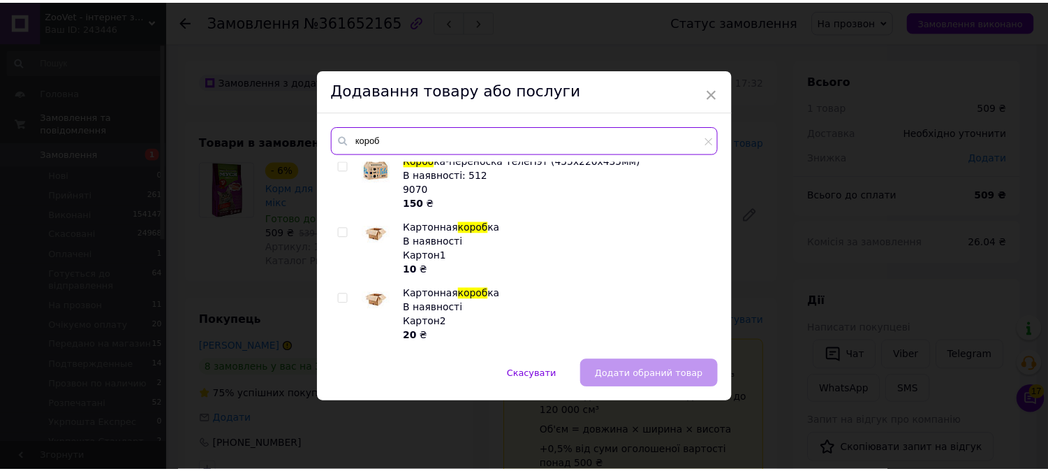
scroll to position [155, 0]
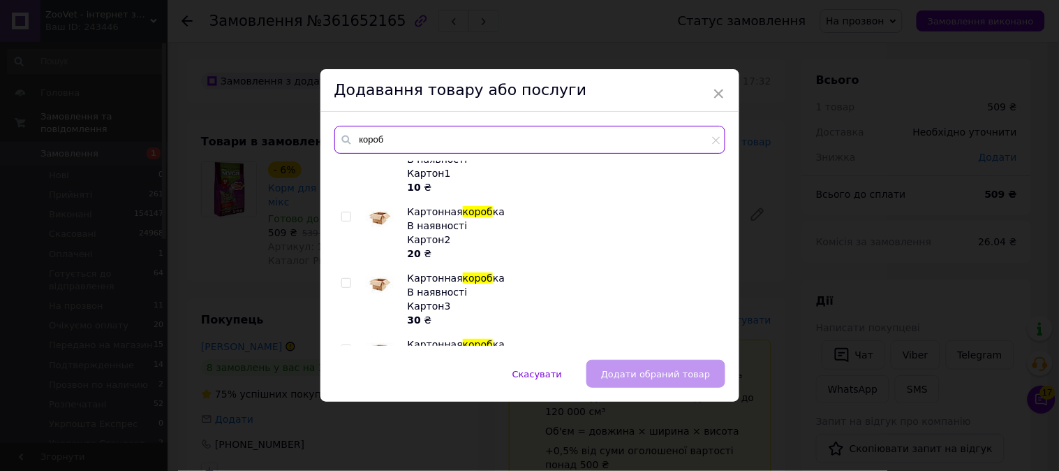
type input "короб"
click at [343, 222] on div at bounding box center [348, 233] width 14 height 56
click at [344, 217] on input "checkbox" at bounding box center [345, 216] width 9 height 9
checkbox input "true"
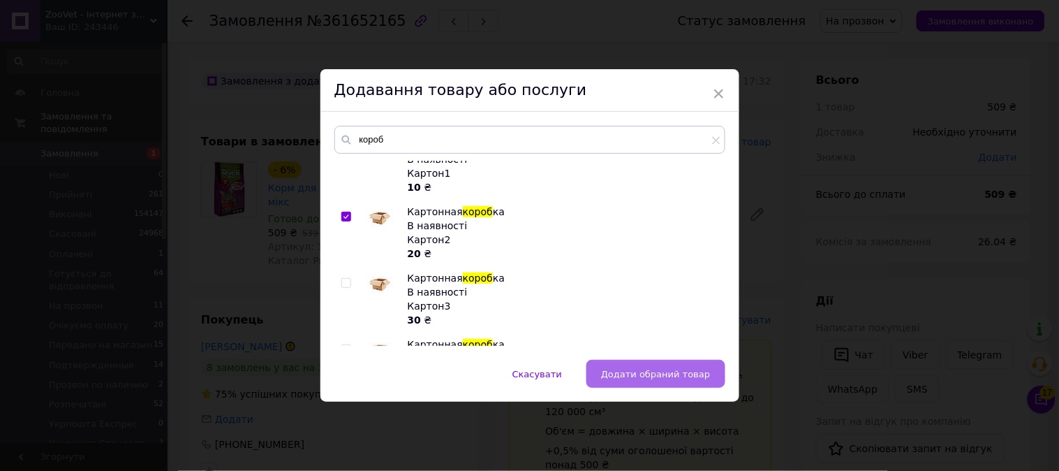
click at [658, 374] on span "Додати обраний товар" at bounding box center [655, 374] width 109 height 10
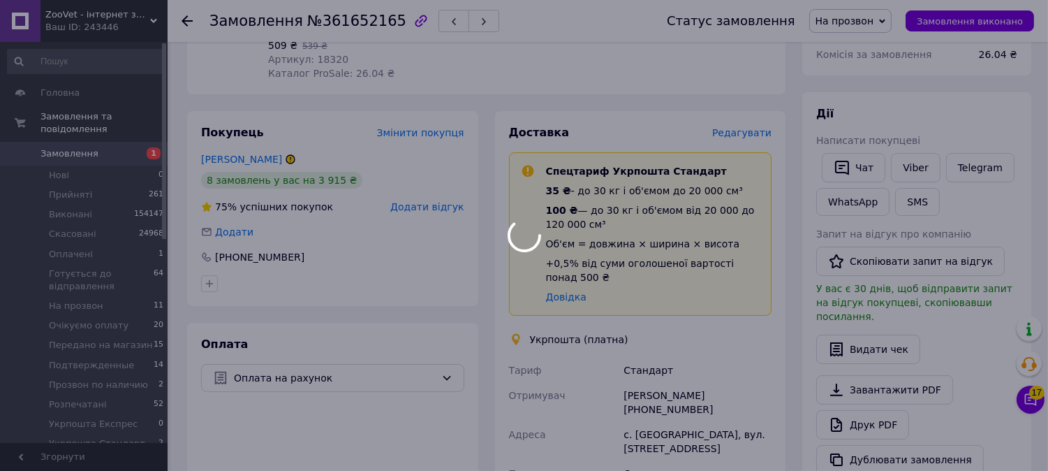
scroll to position [233, 0]
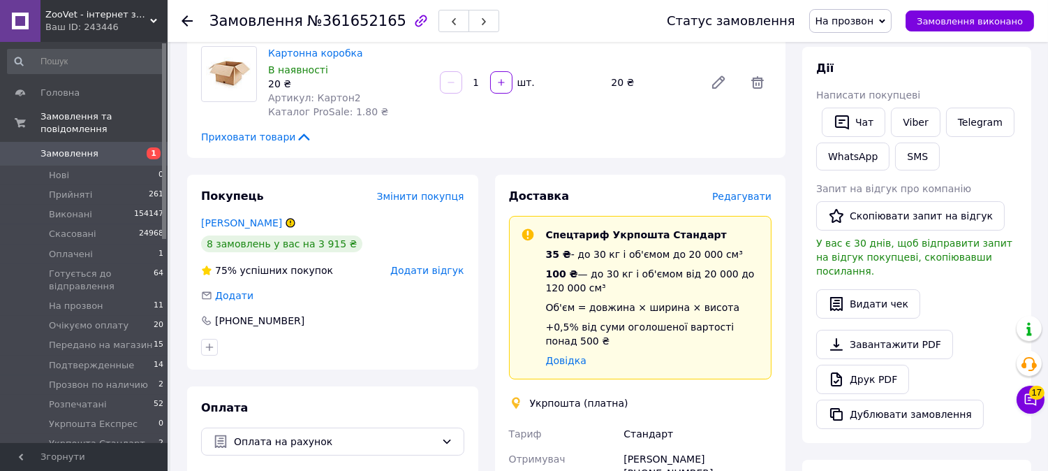
drag, startPoint x: 891, startPoint y: 17, endPoint x: 877, endPoint y: 30, distance: 19.3
click at [887, 17] on span "На прозвон" at bounding box center [850, 21] width 83 height 24
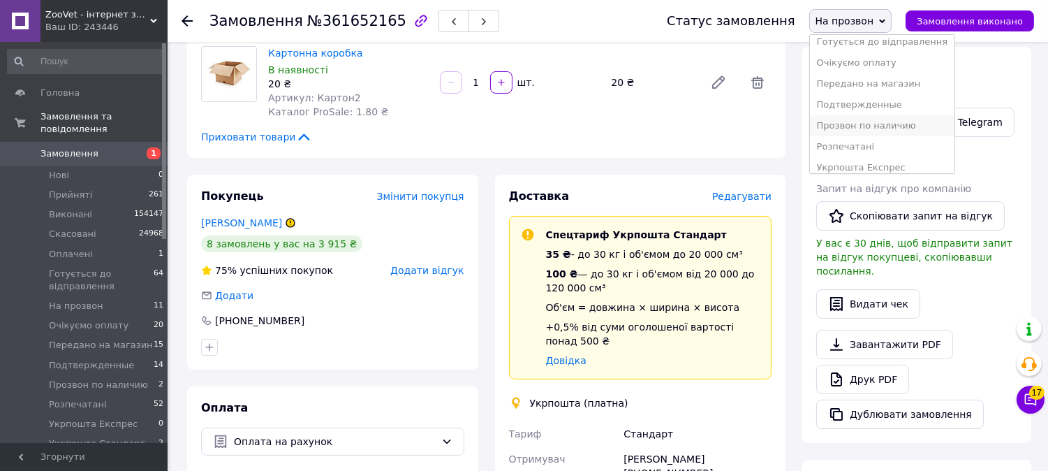
scroll to position [64, 0]
click at [897, 91] on li "Очікуємо оплату" at bounding box center [882, 90] width 145 height 21
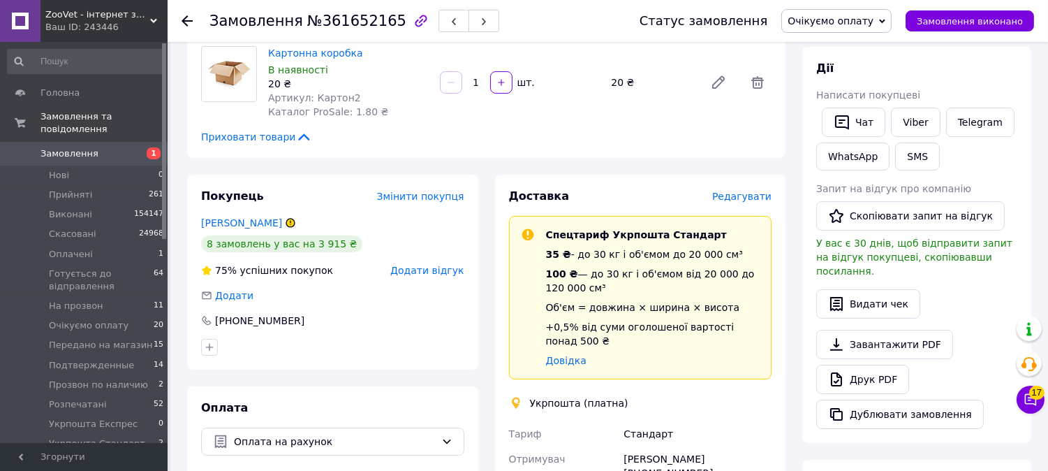
scroll to position [0, 0]
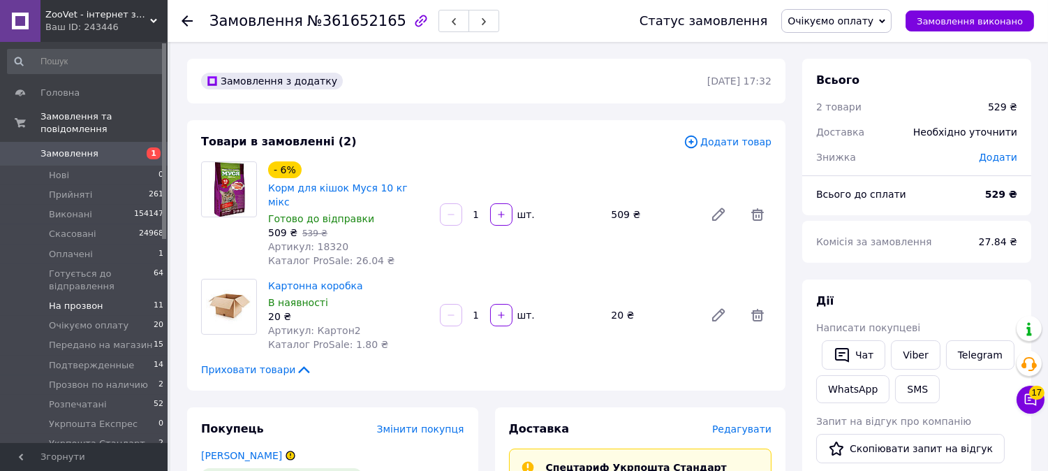
click at [134, 296] on li "На прозвон 11" at bounding box center [86, 306] width 172 height 20
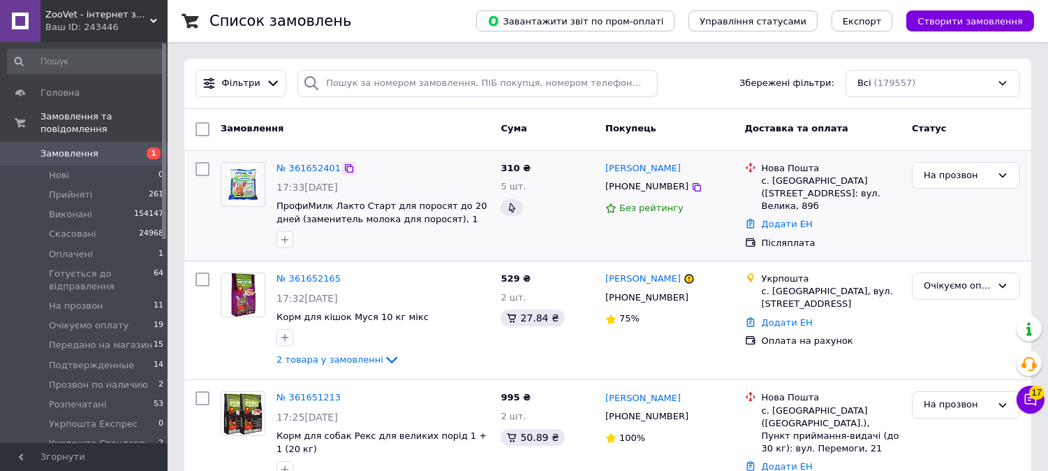
click at [344, 163] on icon at bounding box center [349, 168] width 11 height 11
click at [318, 165] on link "№ 361652401" at bounding box center [309, 168] width 64 height 10
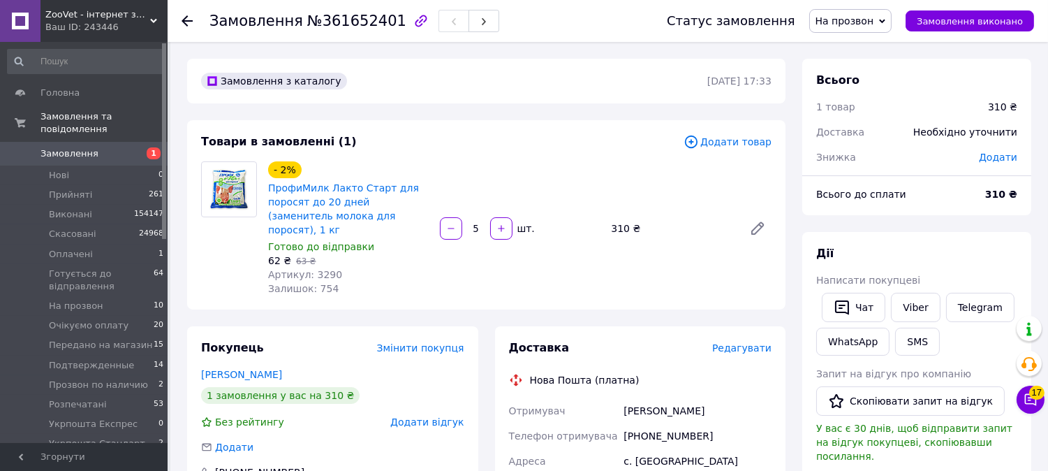
click at [853, 23] on span "На прозвон" at bounding box center [845, 20] width 59 height 11
click at [864, 15] on span "На прозвон" at bounding box center [845, 20] width 59 height 11
click at [862, 25] on span "На прозвон" at bounding box center [845, 20] width 59 height 11
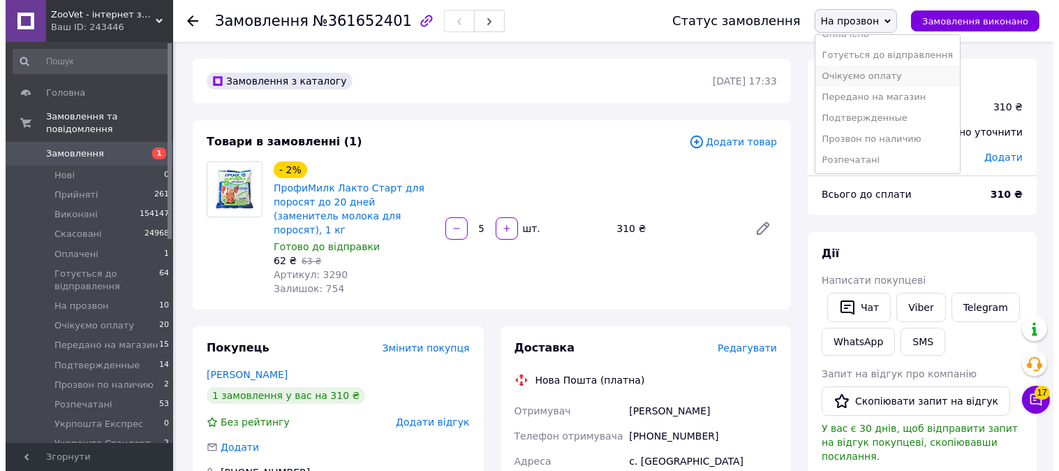
scroll to position [0, 0]
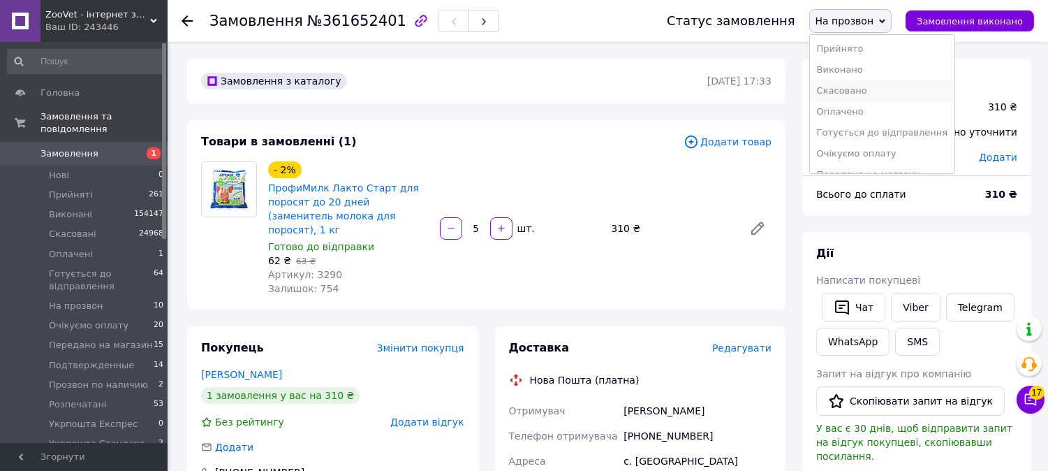
click at [866, 93] on li "Скасовано" at bounding box center [882, 90] width 145 height 21
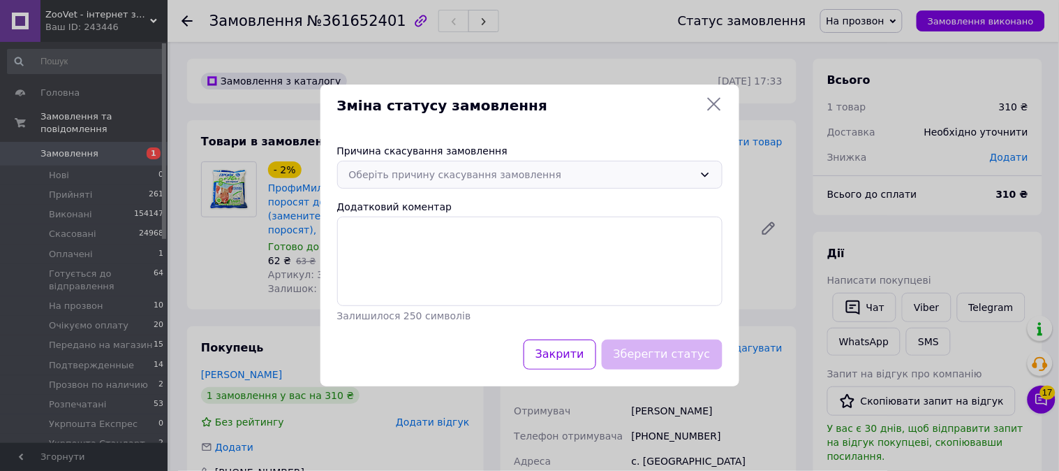
click at [456, 175] on div "Оберіть причину скасування замовлення" at bounding box center [521, 174] width 345 height 15
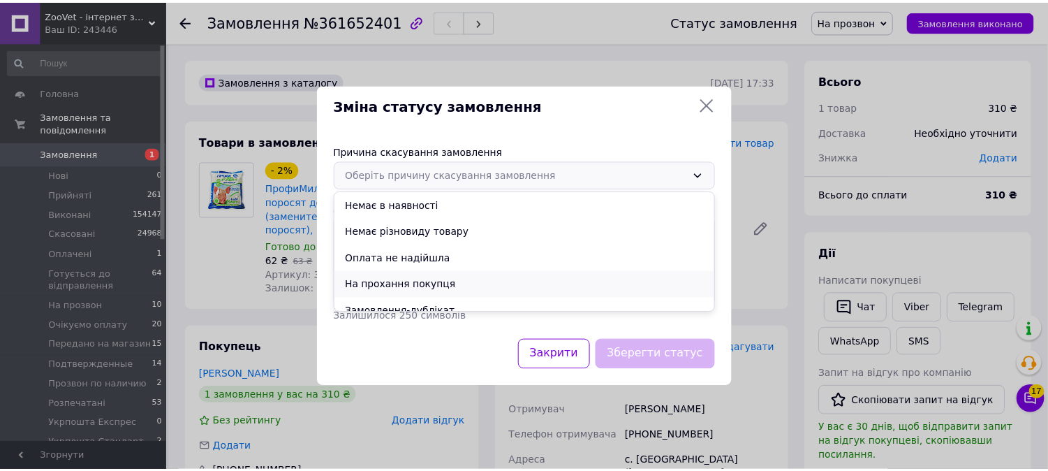
scroll to position [65, 0]
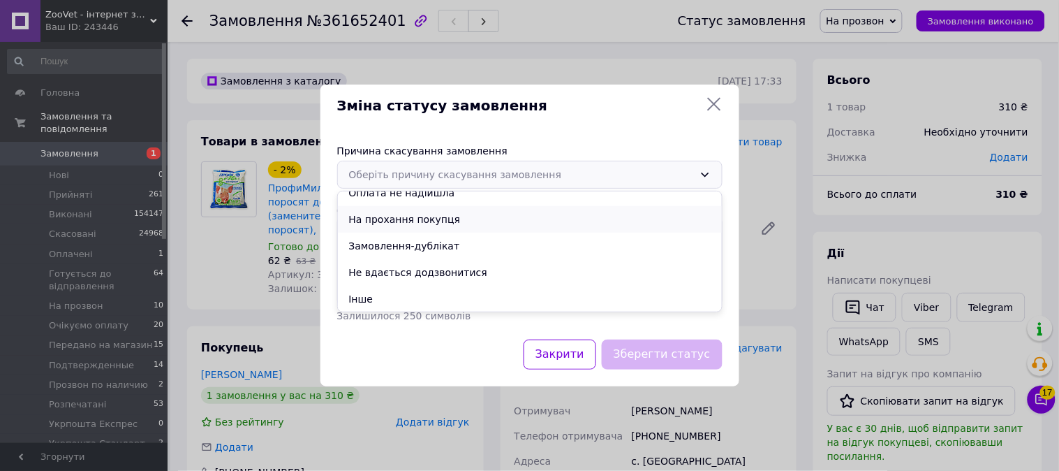
click at [415, 212] on li "На прохання покупця" at bounding box center [530, 219] width 384 height 27
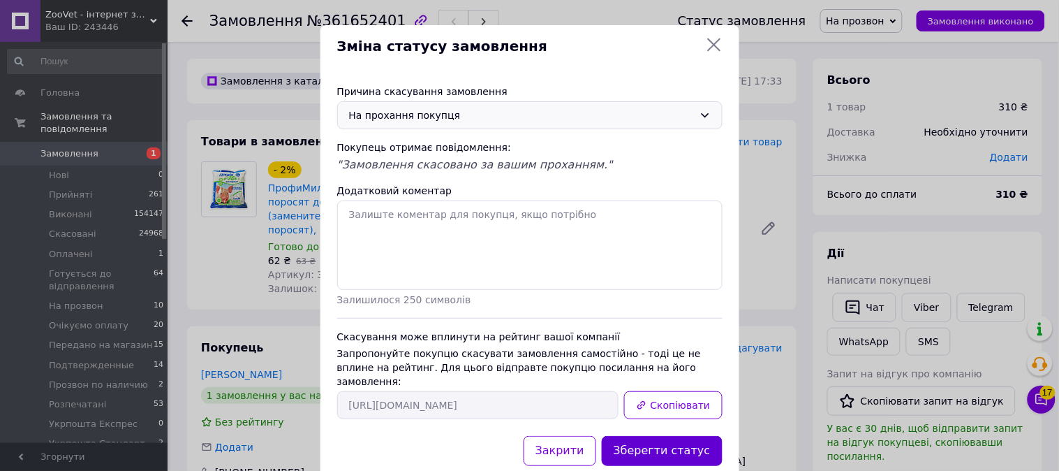
click at [699, 436] on button "Зберегти статус" at bounding box center [662, 451] width 121 height 30
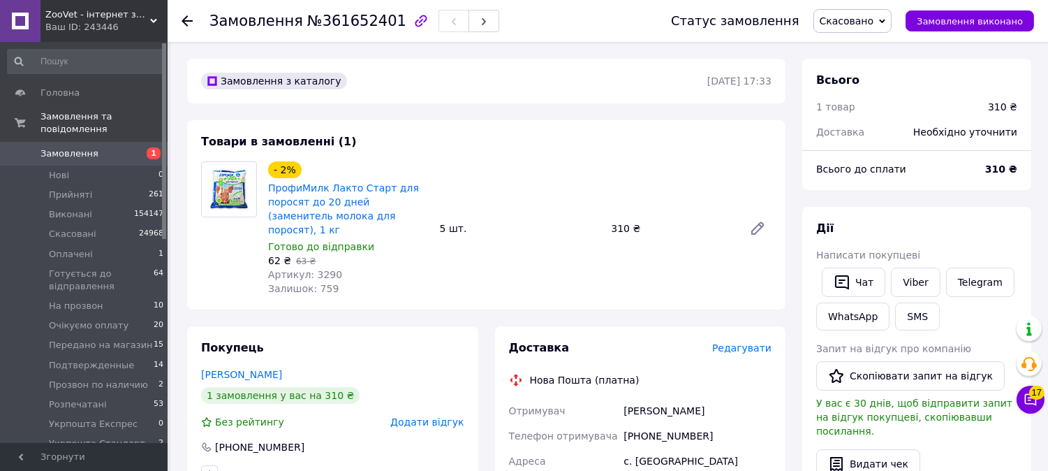
click at [70, 142] on link "Замовлення 1" at bounding box center [86, 154] width 172 height 24
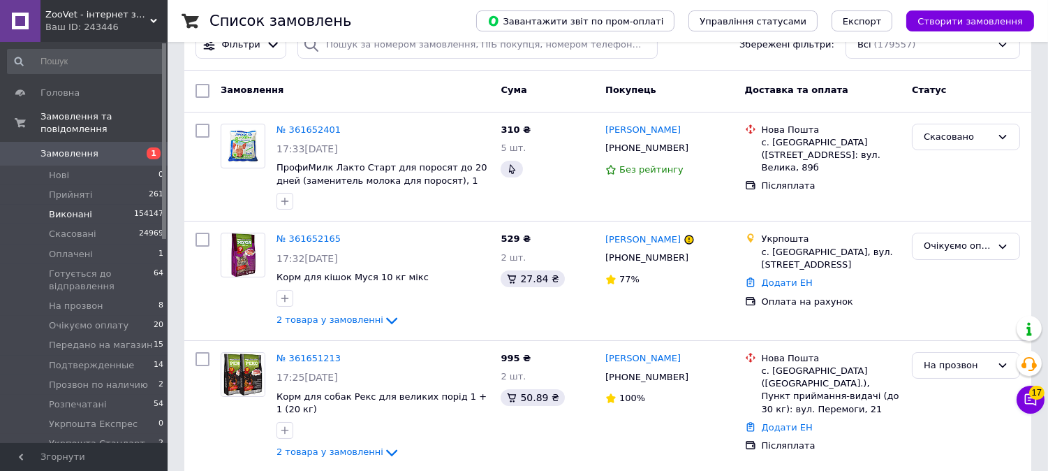
scroll to position [78, 0]
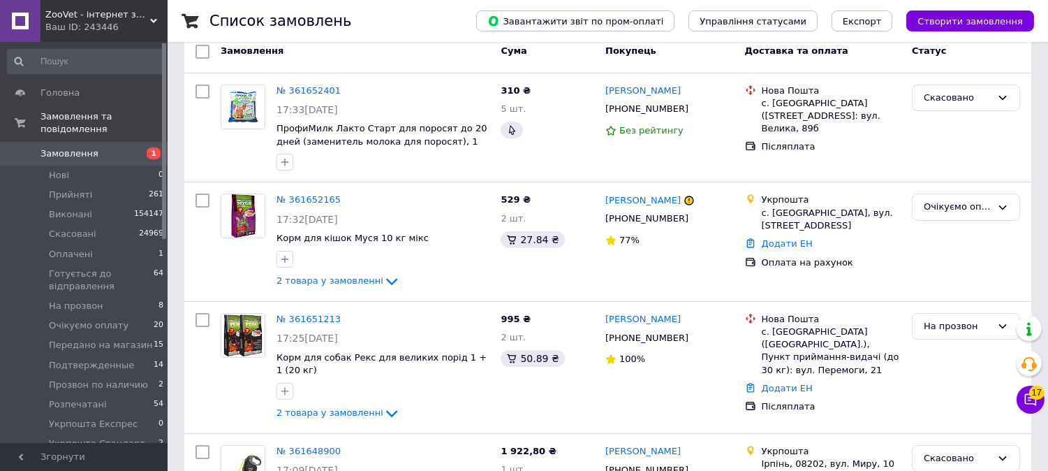
click at [101, 147] on span "Замовлення" at bounding box center [84, 153] width 89 height 13
click at [78, 165] on li "Нові 0" at bounding box center [86, 175] width 172 height 20
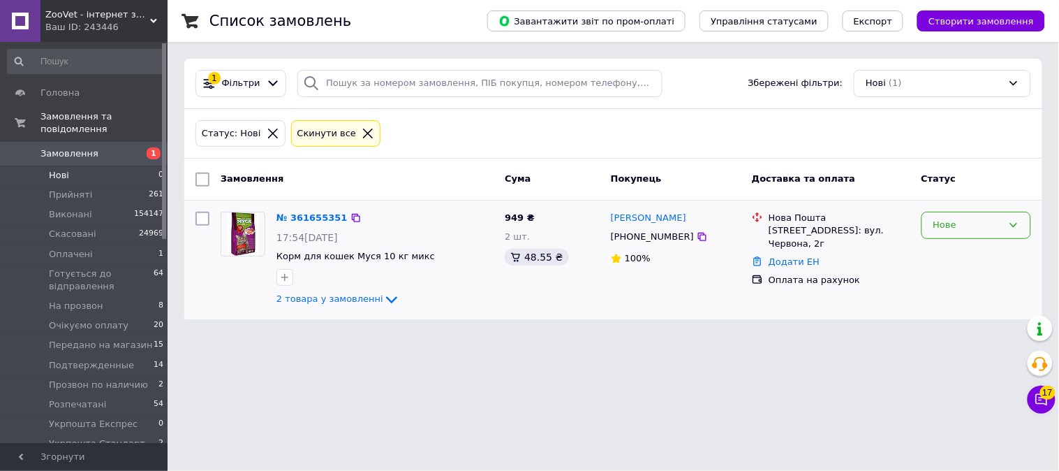
click at [943, 233] on div "Нове" at bounding box center [977, 225] width 110 height 27
click at [957, 318] on li "На прозвон" at bounding box center [976, 319] width 108 height 26
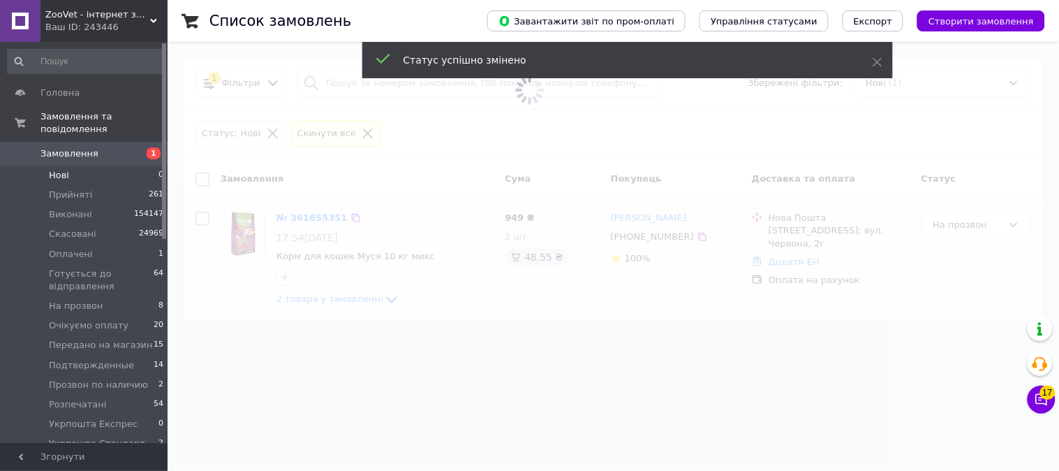
click at [85, 147] on span "Замовлення" at bounding box center [69, 153] width 58 height 13
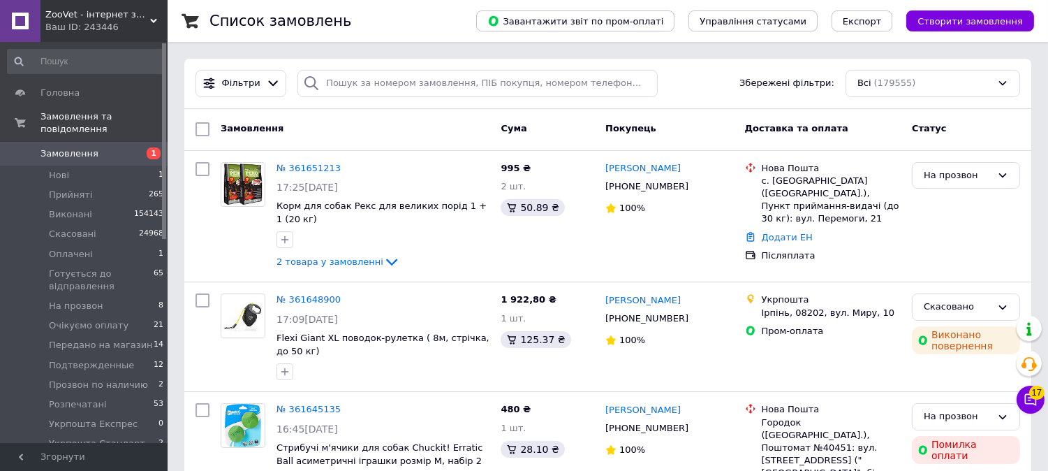
click at [124, 147] on span "Замовлення" at bounding box center [84, 153] width 89 height 13
